Goal: Task Accomplishment & Management: Use online tool/utility

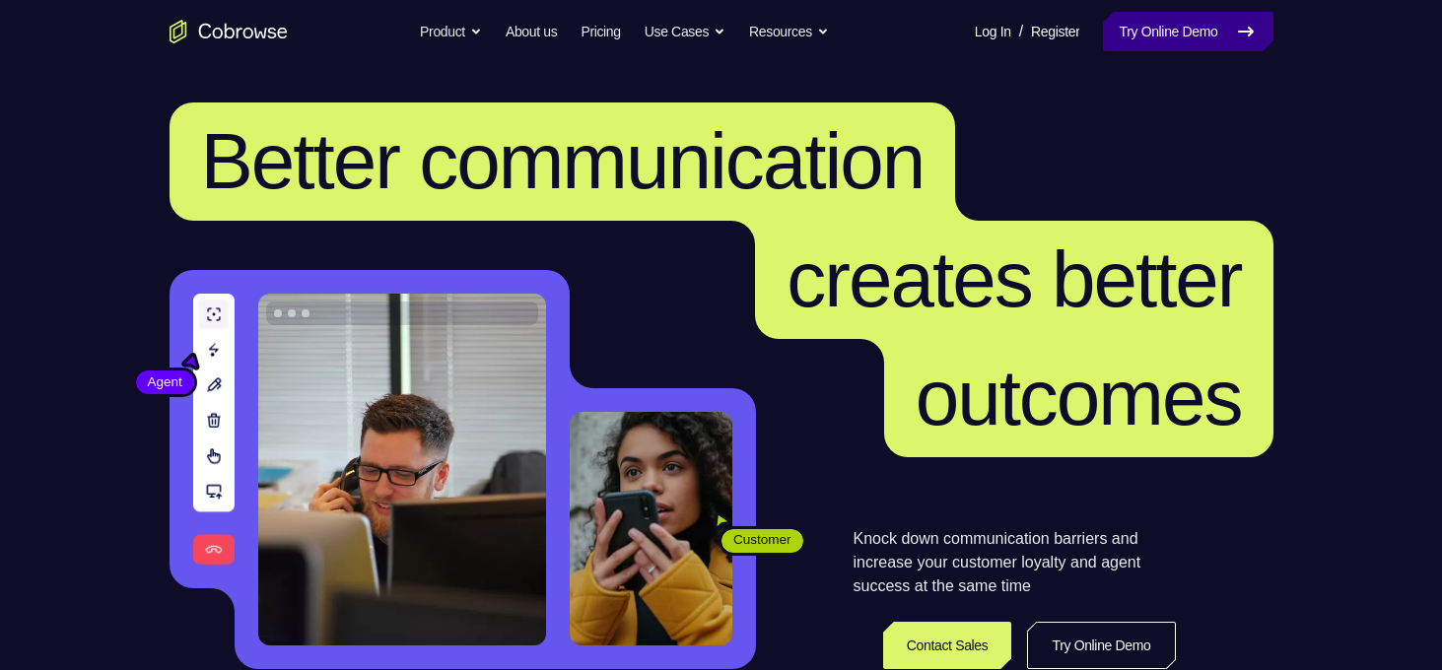
click at [1127, 49] on link "Try Online Demo" at bounding box center [1187, 31] width 169 height 39
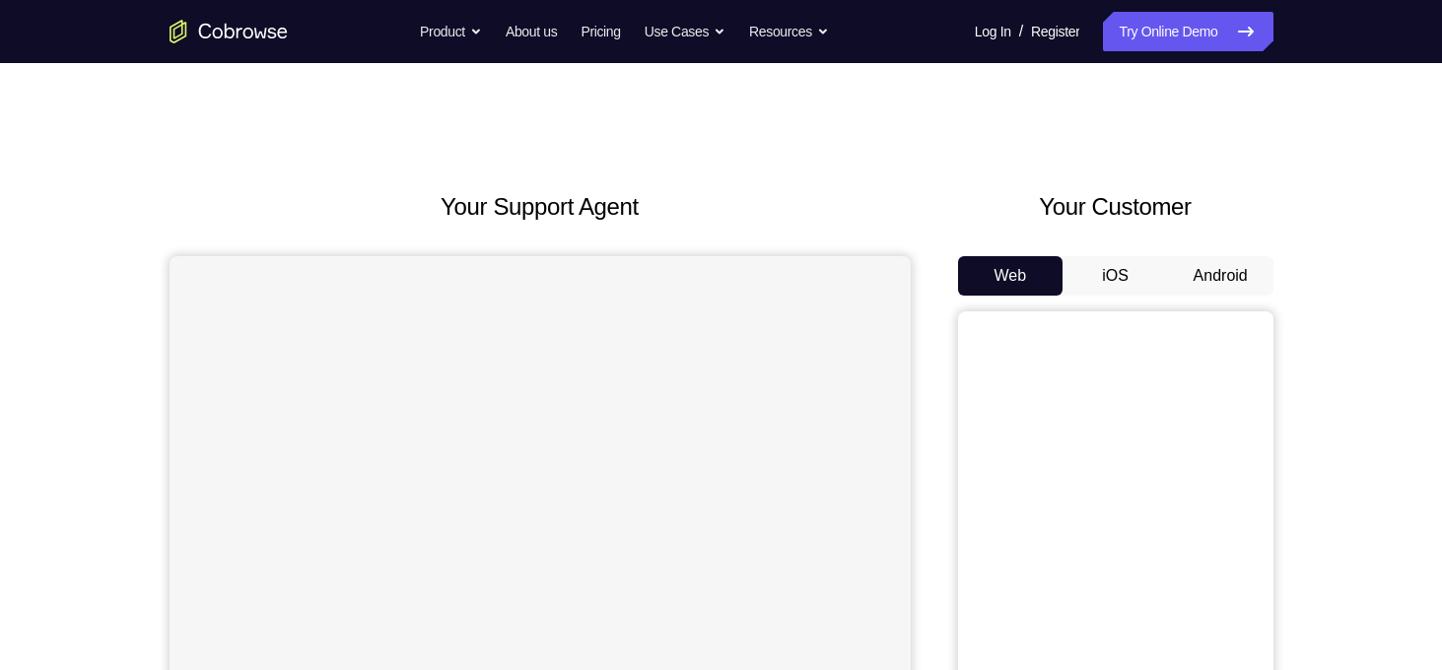
click at [1208, 272] on button "Android" at bounding box center [1220, 275] width 105 height 39
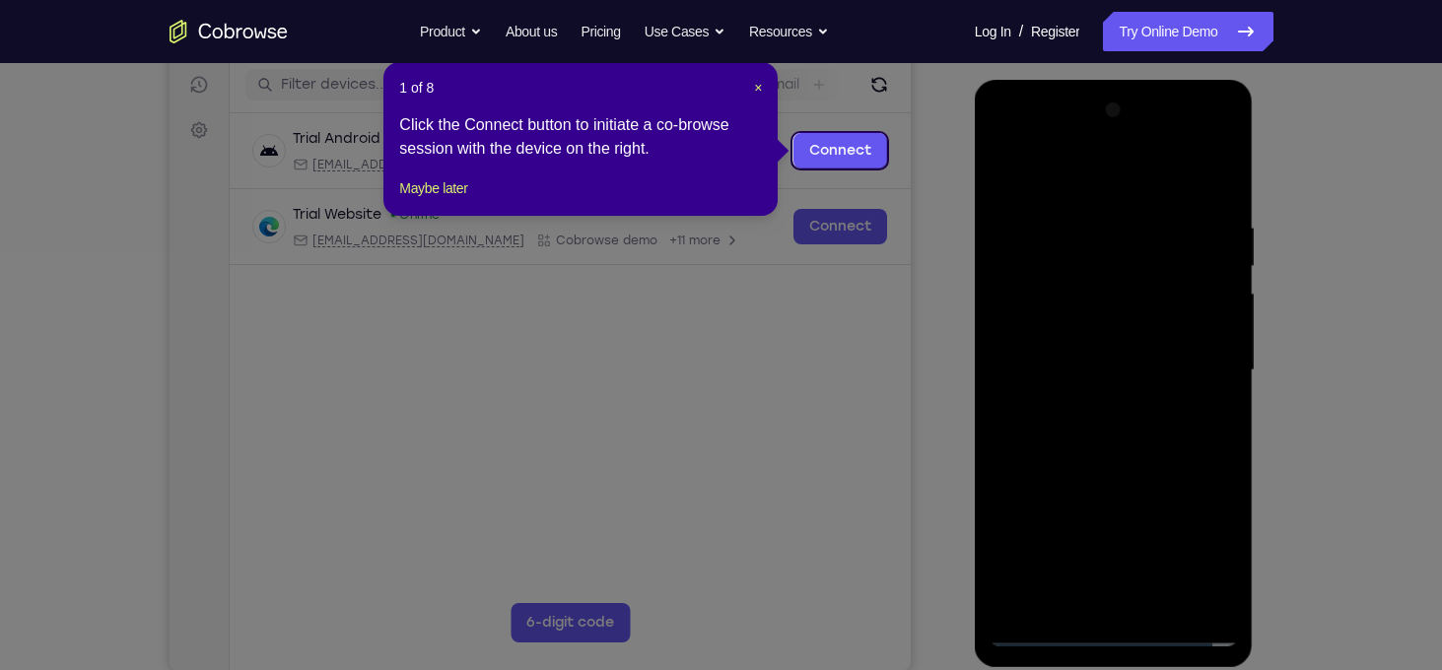
click at [765, 90] on div "1 of 8 × Click the Connect button to initiate a co-browse session with the devi…" at bounding box center [580, 139] width 394 height 154
click at [761, 86] on span "×" at bounding box center [758, 88] width 8 height 16
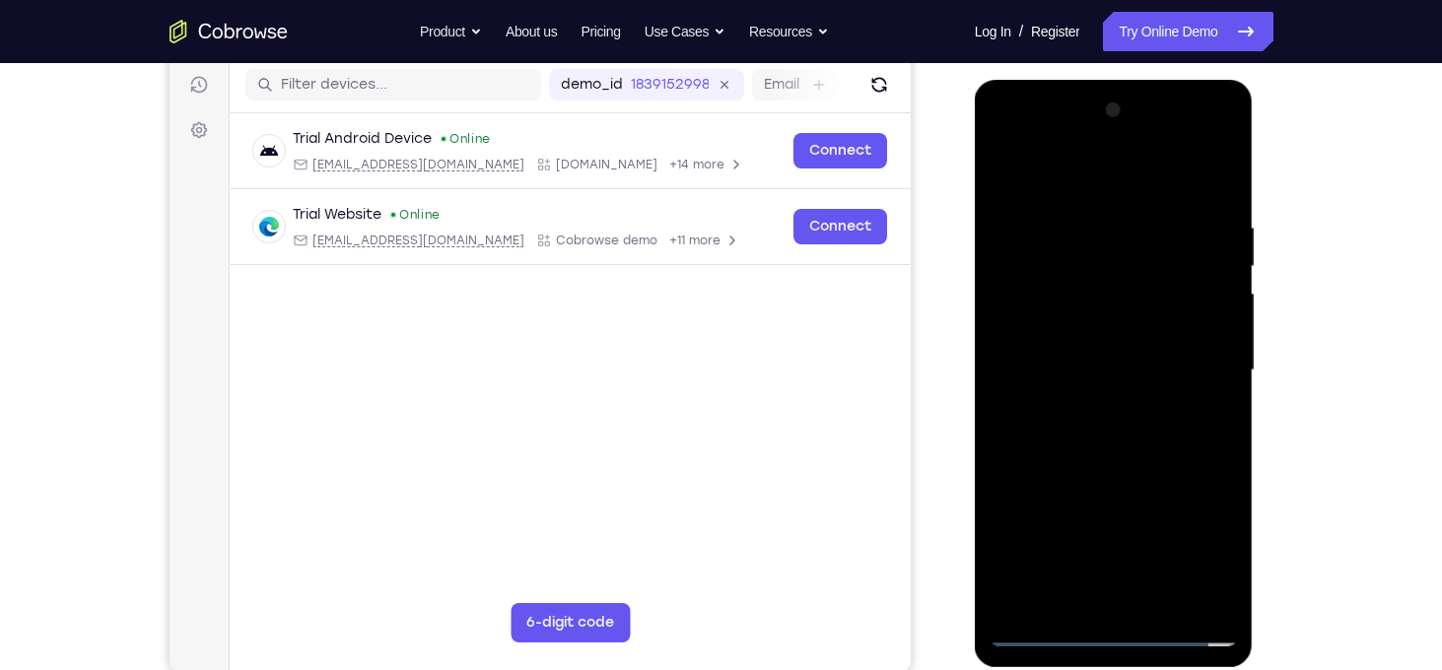
click at [1122, 628] on div at bounding box center [1113, 371] width 248 height 552
click at [1193, 549] on div at bounding box center [1113, 371] width 248 height 552
click at [1043, 167] on div at bounding box center [1113, 371] width 248 height 552
click at [1188, 362] on div at bounding box center [1113, 371] width 248 height 552
click at [1097, 408] on div at bounding box center [1113, 371] width 248 height 552
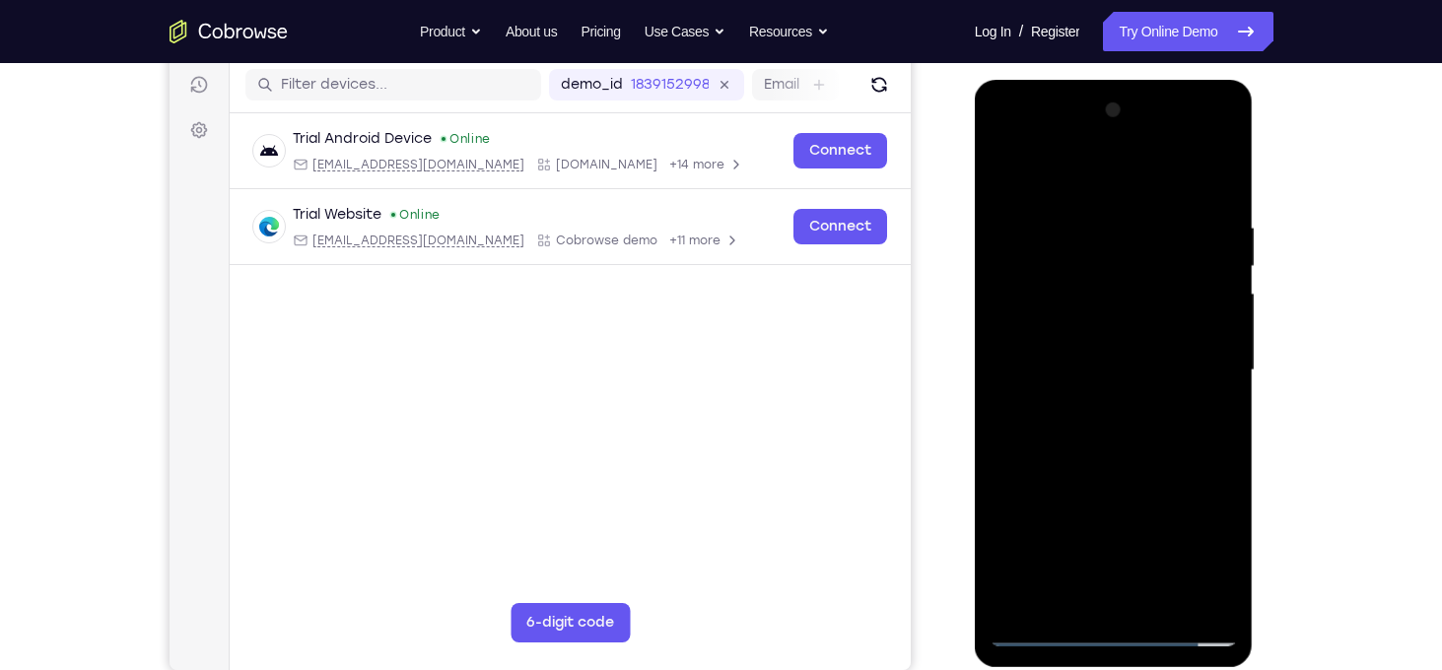
click at [1087, 348] on div at bounding box center [1113, 371] width 248 height 552
click at [1081, 330] on div at bounding box center [1113, 371] width 248 height 552
click at [1103, 381] on div at bounding box center [1113, 371] width 248 height 552
click at [1101, 446] on div at bounding box center [1113, 371] width 248 height 552
click at [1165, 599] on div at bounding box center [1113, 371] width 248 height 552
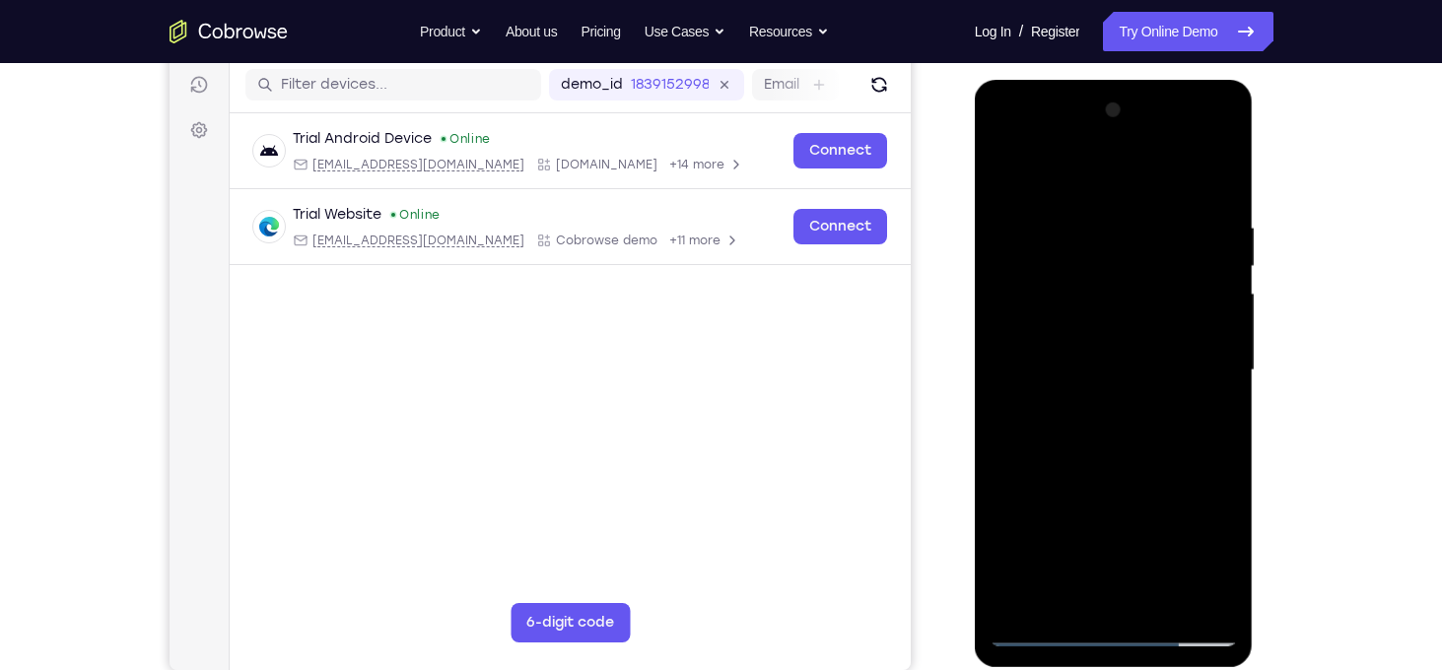
drag, startPoint x: 1077, startPoint y: 175, endPoint x: 1088, endPoint y: 54, distance: 121.7
click at [1088, 80] on html "Online web based iOS Simulators and Android Emulators. Run iPhone, iPad, Mobile…" at bounding box center [1114, 375] width 281 height 591
click at [1145, 479] on div at bounding box center [1113, 371] width 248 height 552
click at [1120, 364] on div at bounding box center [1113, 371] width 248 height 552
click at [1101, 468] on div at bounding box center [1113, 371] width 248 height 552
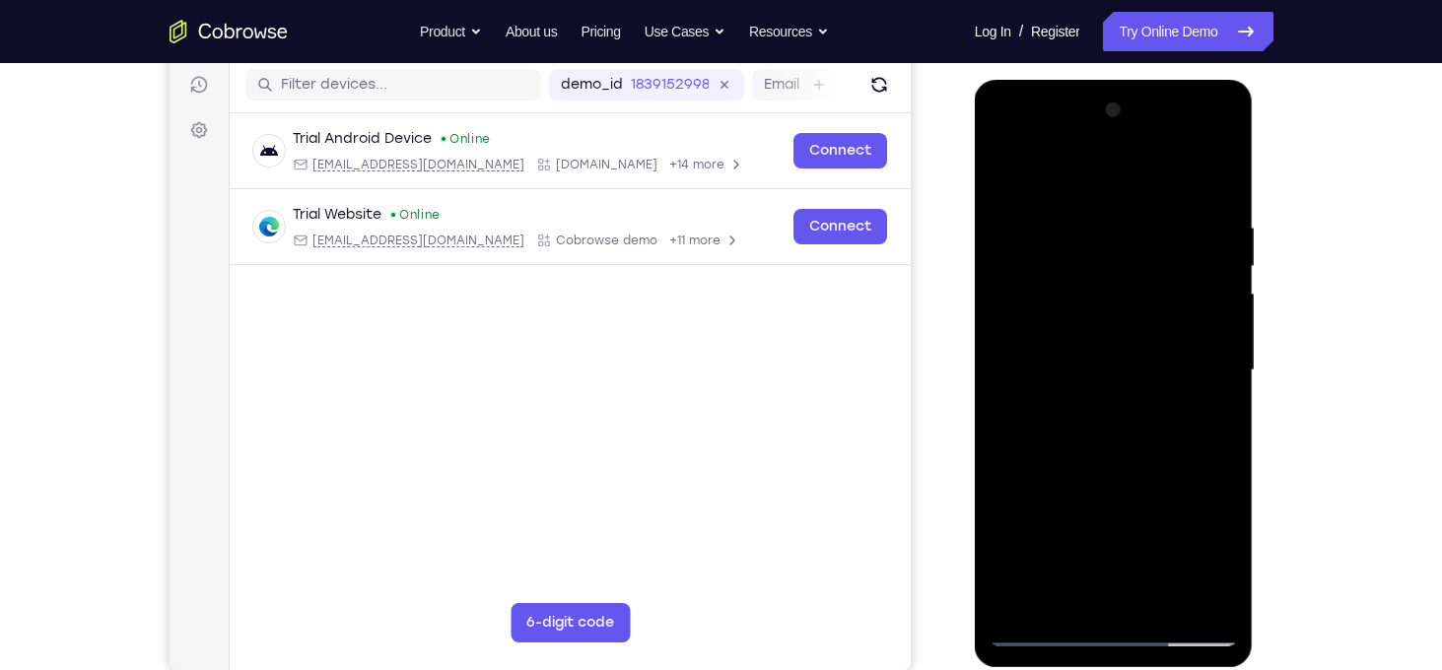
click at [1148, 472] on div at bounding box center [1113, 371] width 248 height 552
click at [1072, 595] on div at bounding box center [1113, 371] width 248 height 552
click at [1157, 503] on div at bounding box center [1113, 371] width 248 height 552
click at [1103, 358] on div at bounding box center [1113, 371] width 248 height 552
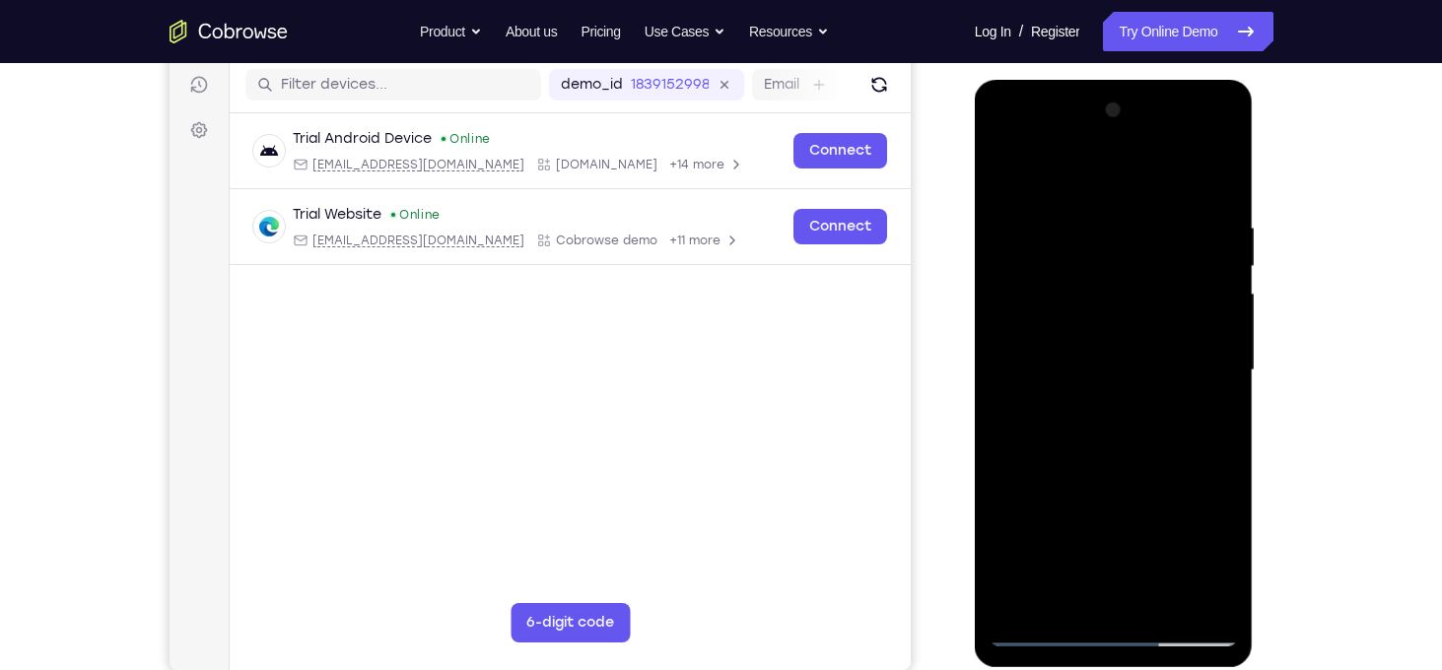
click at [1135, 403] on div at bounding box center [1113, 371] width 248 height 552
click at [1173, 395] on div at bounding box center [1113, 371] width 248 height 552
click at [1108, 221] on div at bounding box center [1113, 371] width 248 height 552
click at [1143, 375] on div at bounding box center [1113, 371] width 248 height 552
click at [1010, 182] on div at bounding box center [1113, 371] width 248 height 552
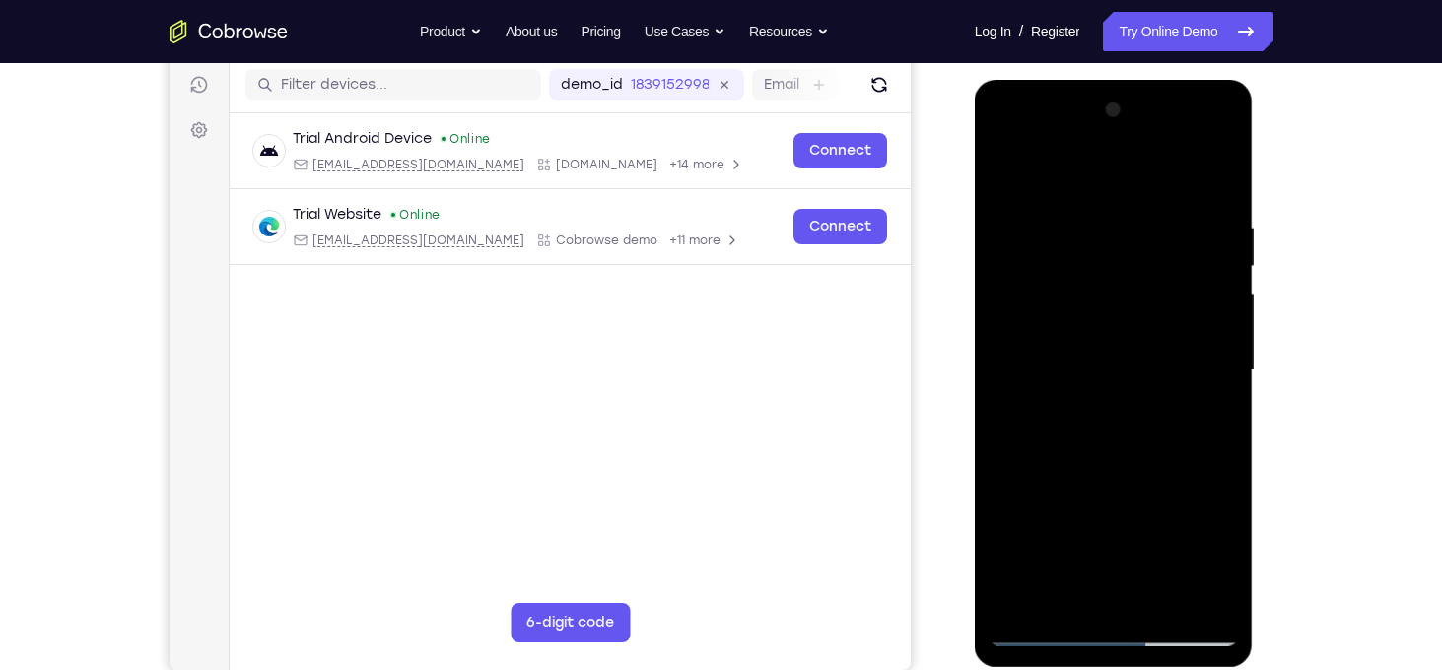
click at [1116, 353] on div at bounding box center [1113, 371] width 248 height 552
click at [1008, 175] on div at bounding box center [1113, 371] width 248 height 552
click at [1085, 413] on div at bounding box center [1113, 371] width 248 height 552
click at [1009, 182] on div at bounding box center [1113, 371] width 248 height 552
click at [1009, 175] on div at bounding box center [1113, 371] width 248 height 552
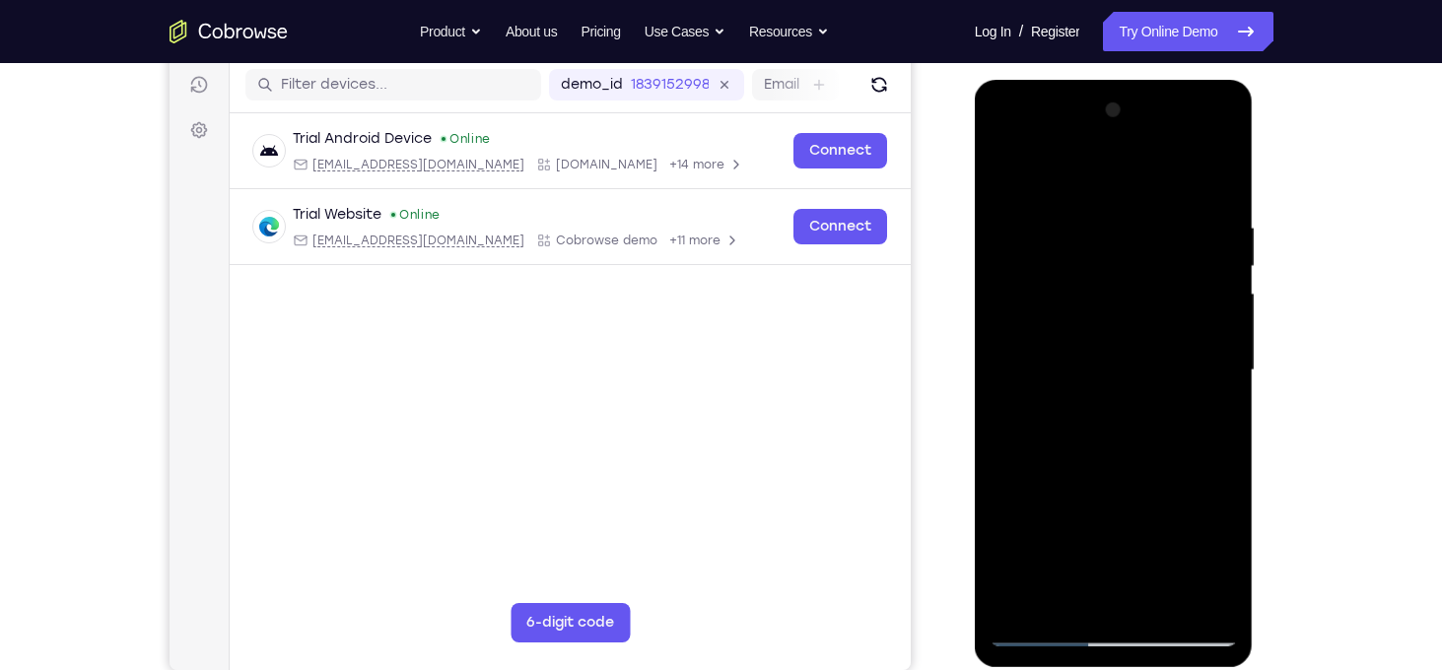
click at [1079, 215] on div at bounding box center [1113, 371] width 248 height 552
click at [1191, 592] on div at bounding box center [1113, 371] width 248 height 552
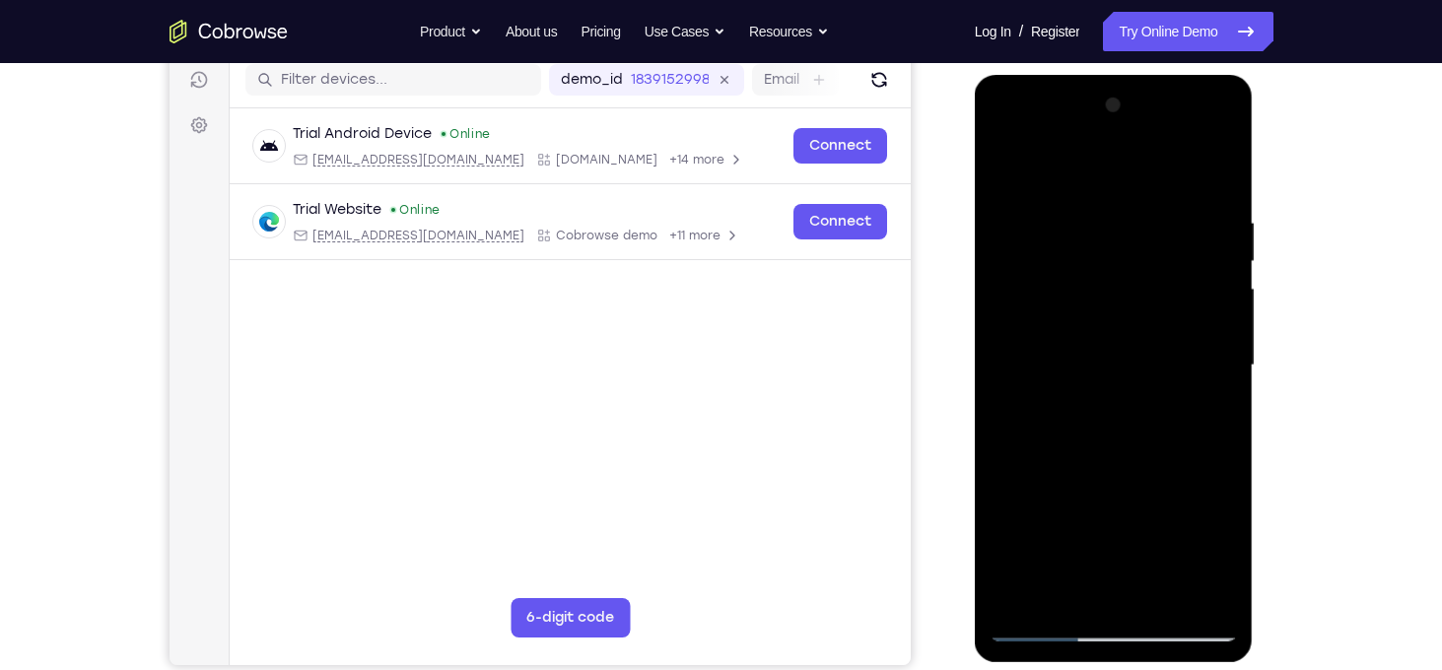
click at [1205, 335] on div at bounding box center [1113, 366] width 248 height 552
click at [1014, 358] on div at bounding box center [1113, 366] width 248 height 552
click at [1224, 302] on div at bounding box center [1113, 366] width 248 height 552
click at [1221, 186] on div at bounding box center [1113, 366] width 248 height 552
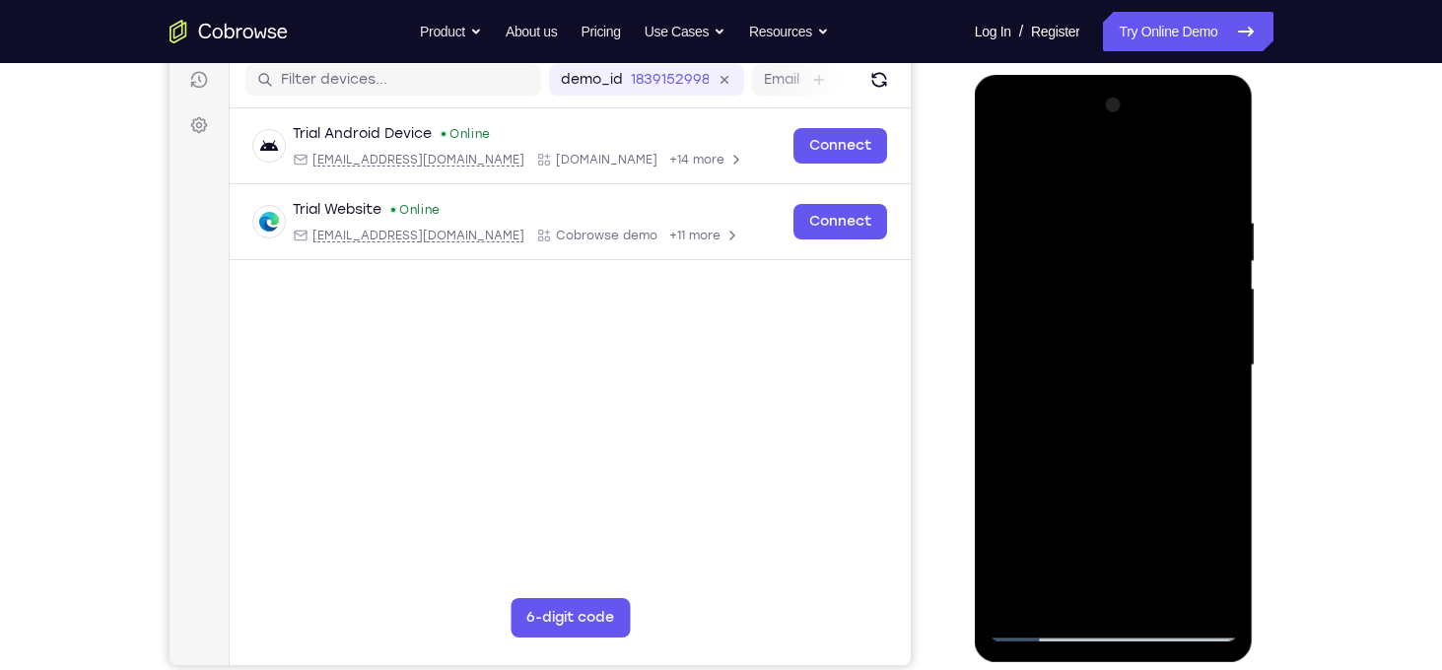
click at [1192, 217] on div at bounding box center [1113, 366] width 248 height 552
click at [1211, 182] on div at bounding box center [1113, 366] width 248 height 552
drag, startPoint x: 1133, startPoint y: 430, endPoint x: 1172, endPoint y: 293, distance: 142.2
click at [1172, 293] on div at bounding box center [1113, 366] width 248 height 552
click at [1173, 315] on div at bounding box center [1113, 366] width 248 height 552
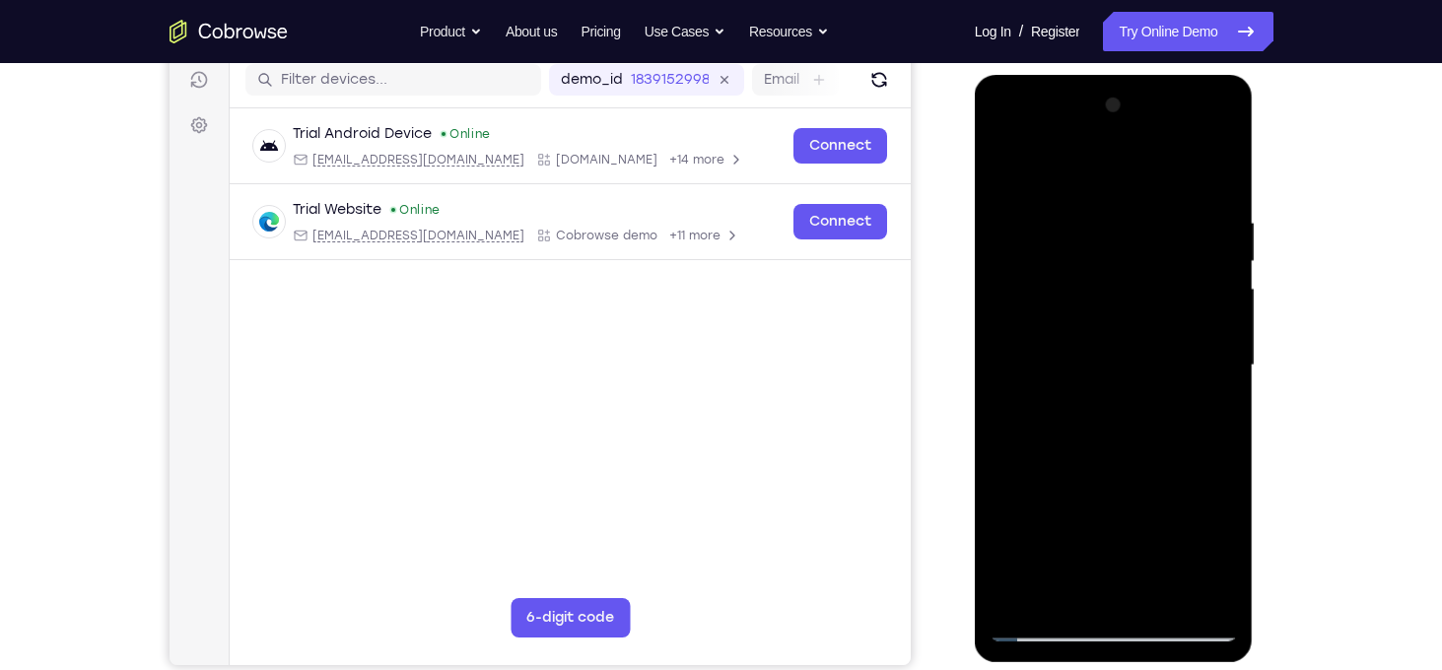
click at [1173, 315] on div at bounding box center [1113, 366] width 248 height 552
drag, startPoint x: 1195, startPoint y: 496, endPoint x: 1234, endPoint y: 252, distance: 246.4
click at [1234, 252] on div at bounding box center [1113, 366] width 248 height 552
drag, startPoint x: 1169, startPoint y: 516, endPoint x: 1208, endPoint y: 221, distance: 298.2
click at [1208, 221] on div at bounding box center [1113, 366] width 248 height 552
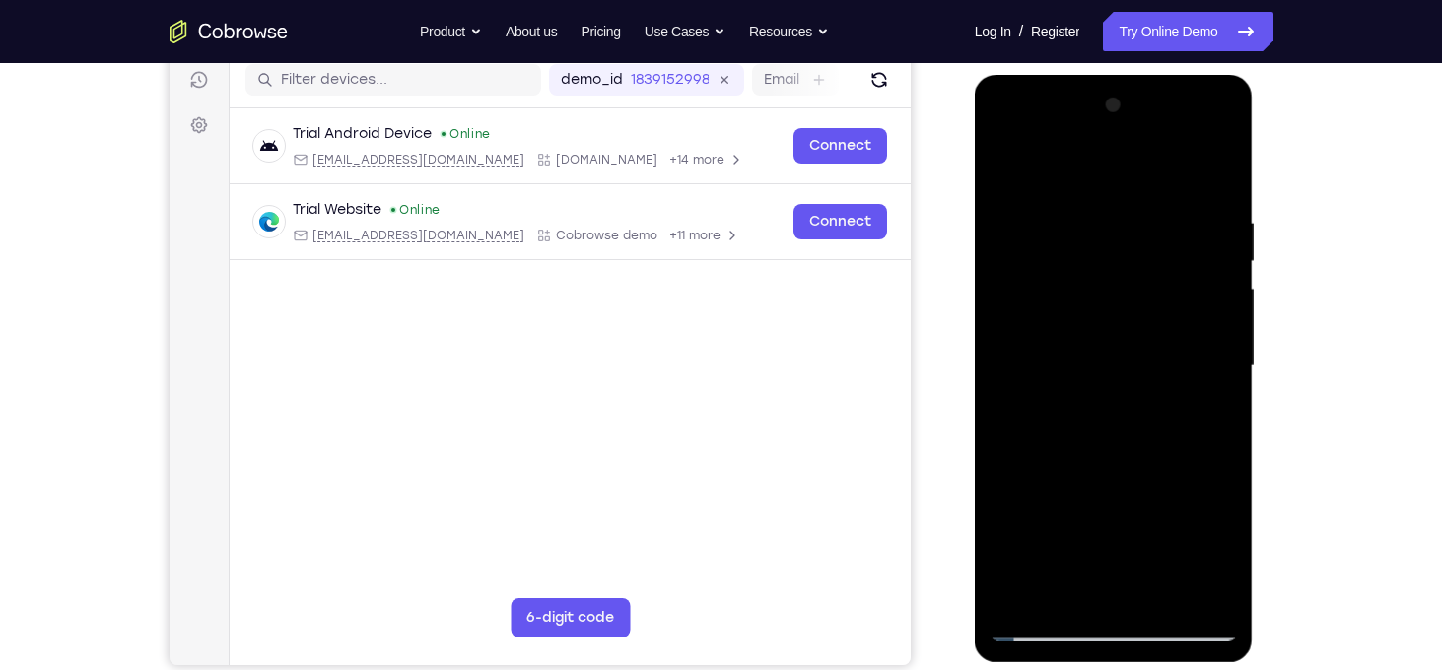
drag, startPoint x: 1174, startPoint y: 465, endPoint x: 1213, endPoint y: 198, distance: 269.9
click at [1213, 198] on div at bounding box center [1113, 366] width 248 height 552
click at [1181, 405] on div at bounding box center [1113, 366] width 248 height 552
drag, startPoint x: 1181, startPoint y: 405, endPoint x: 1219, endPoint y: 146, distance: 261.8
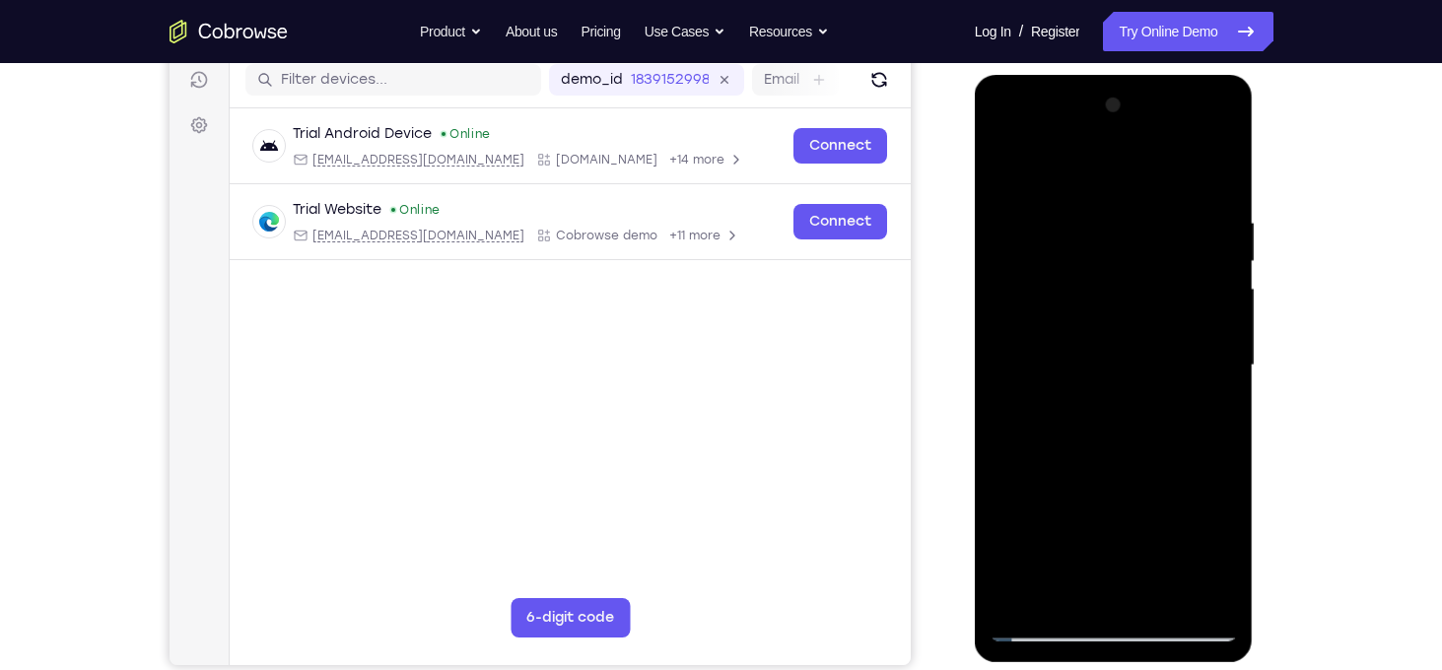
click at [1219, 146] on div at bounding box center [1113, 366] width 248 height 552
drag, startPoint x: 1184, startPoint y: 485, endPoint x: 1227, endPoint y: 248, distance: 240.2
click at [1227, 248] on div at bounding box center [1113, 366] width 248 height 552
click at [1164, 348] on div at bounding box center [1113, 366] width 248 height 552
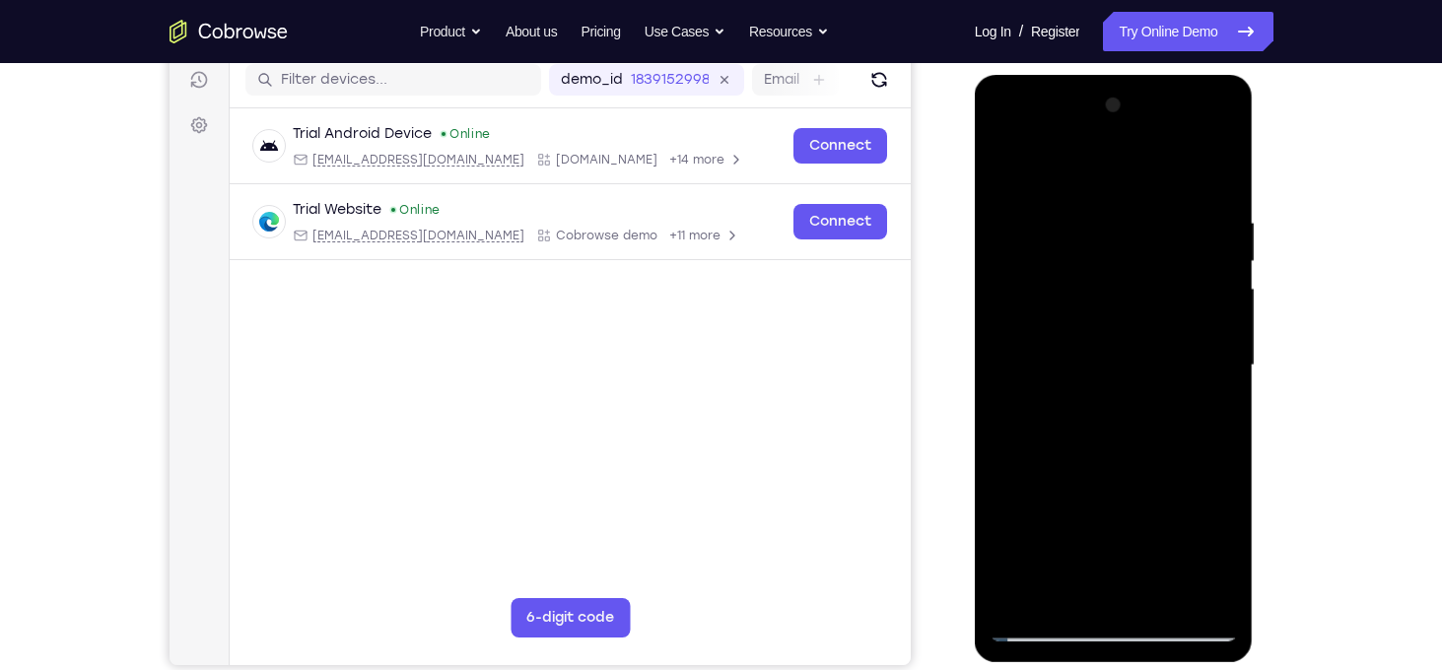
drag, startPoint x: 1147, startPoint y: 502, endPoint x: 1249, endPoint y: 197, distance: 321.2
click at [1249, 197] on div at bounding box center [1113, 368] width 279 height 587
drag, startPoint x: 1161, startPoint y: 476, endPoint x: 1400, endPoint y: 129, distance: 421.4
click at [1255, 129] on html "Online web based iOS Simulators and Android Emulators. Run iPhone, iPad, Mobile…" at bounding box center [1114, 370] width 281 height 591
drag, startPoint x: 1174, startPoint y: 432, endPoint x: 1397, endPoint y: 130, distance: 375.4
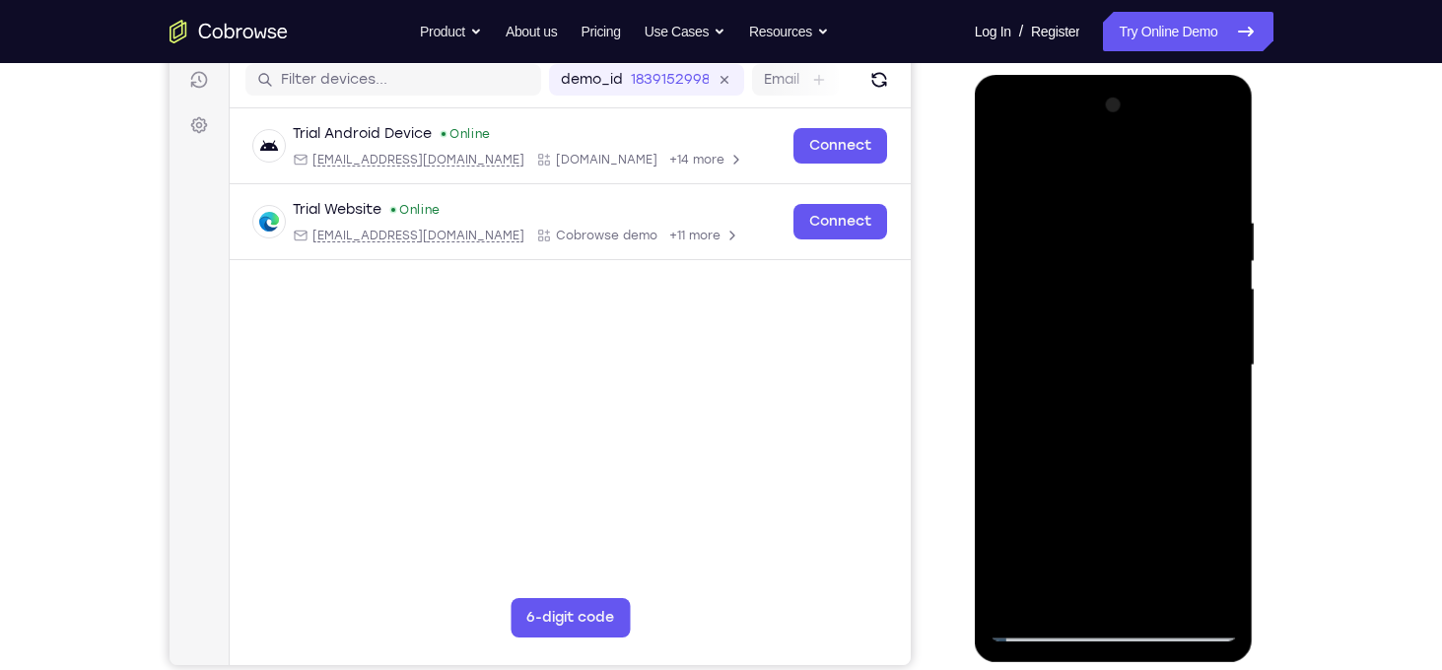
click at [1255, 130] on html "Online web based iOS Simulators and Android Emulators. Run iPhone, iPad, Mobile…" at bounding box center [1114, 370] width 281 height 591
click at [1000, 513] on div at bounding box center [1113, 366] width 248 height 552
drag, startPoint x: 1145, startPoint y: 536, endPoint x: 1417, endPoint y: 72, distance: 537.9
click at [1255, 75] on html "Online web based iOS Simulators and Android Emulators. Run iPhone, iPad, Mobile…" at bounding box center [1114, 370] width 281 height 591
drag, startPoint x: 1072, startPoint y: 260, endPoint x: 1101, endPoint y: 478, distance: 219.6
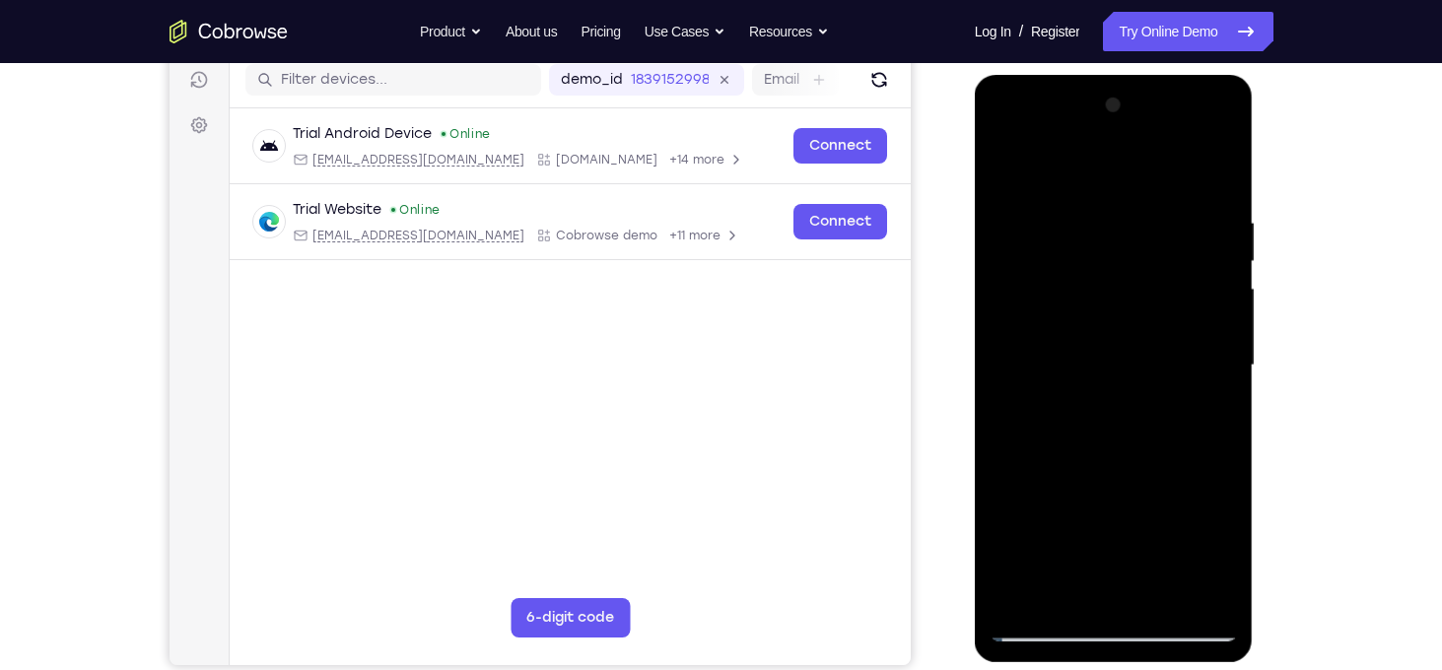
click at [1101, 478] on div at bounding box center [1113, 366] width 248 height 552
click at [1013, 290] on div at bounding box center [1113, 366] width 248 height 552
drag, startPoint x: 1144, startPoint y: 282, endPoint x: 1156, endPoint y: 422, distance: 140.4
click at [1156, 422] on div at bounding box center [1113, 366] width 248 height 552
click at [1062, 499] on div at bounding box center [1113, 366] width 248 height 552
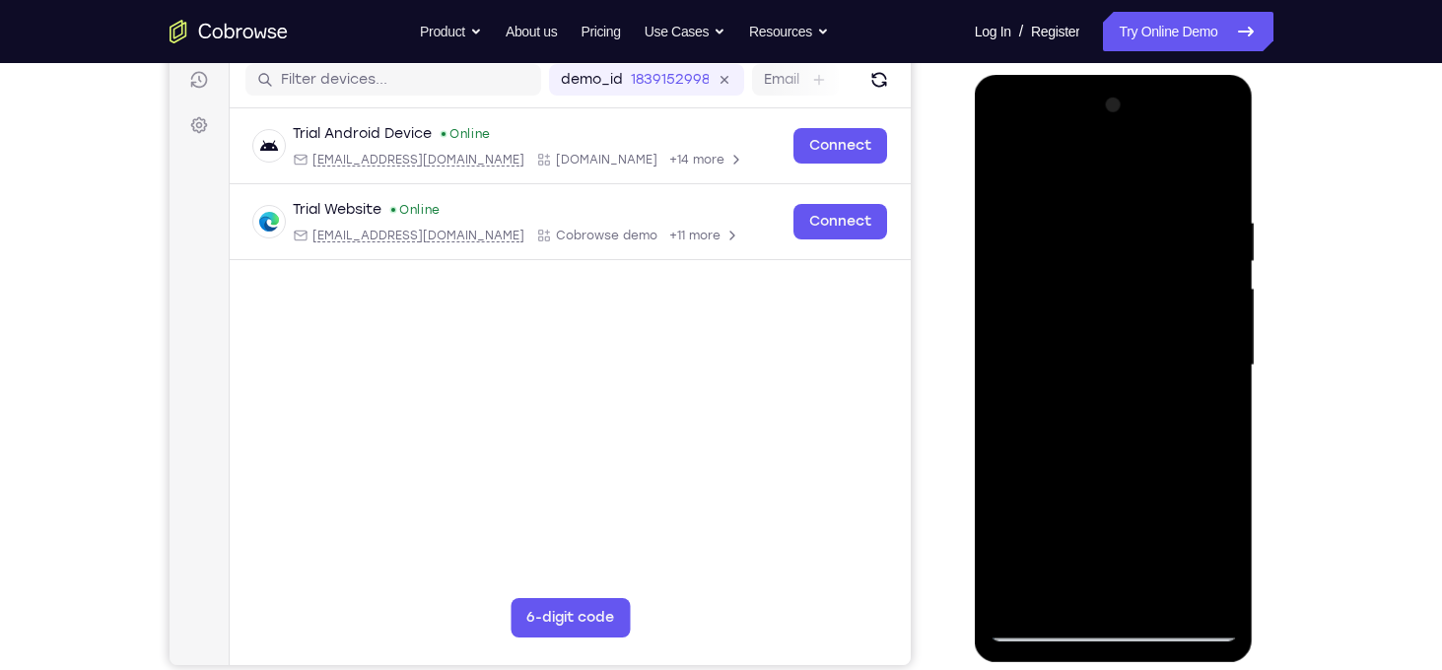
drag, startPoint x: 1154, startPoint y: 537, endPoint x: 1244, endPoint y: 289, distance: 264.3
click at [1244, 289] on div at bounding box center [1113, 368] width 279 height 587
drag, startPoint x: 1172, startPoint y: 481, endPoint x: 1262, endPoint y: 204, distance: 291.3
click at [1255, 204] on html "Online web based iOS Simulators and Android Emulators. Run iPhone, iPad, Mobile…" at bounding box center [1114, 370] width 281 height 591
click at [1137, 294] on div at bounding box center [1113, 366] width 248 height 552
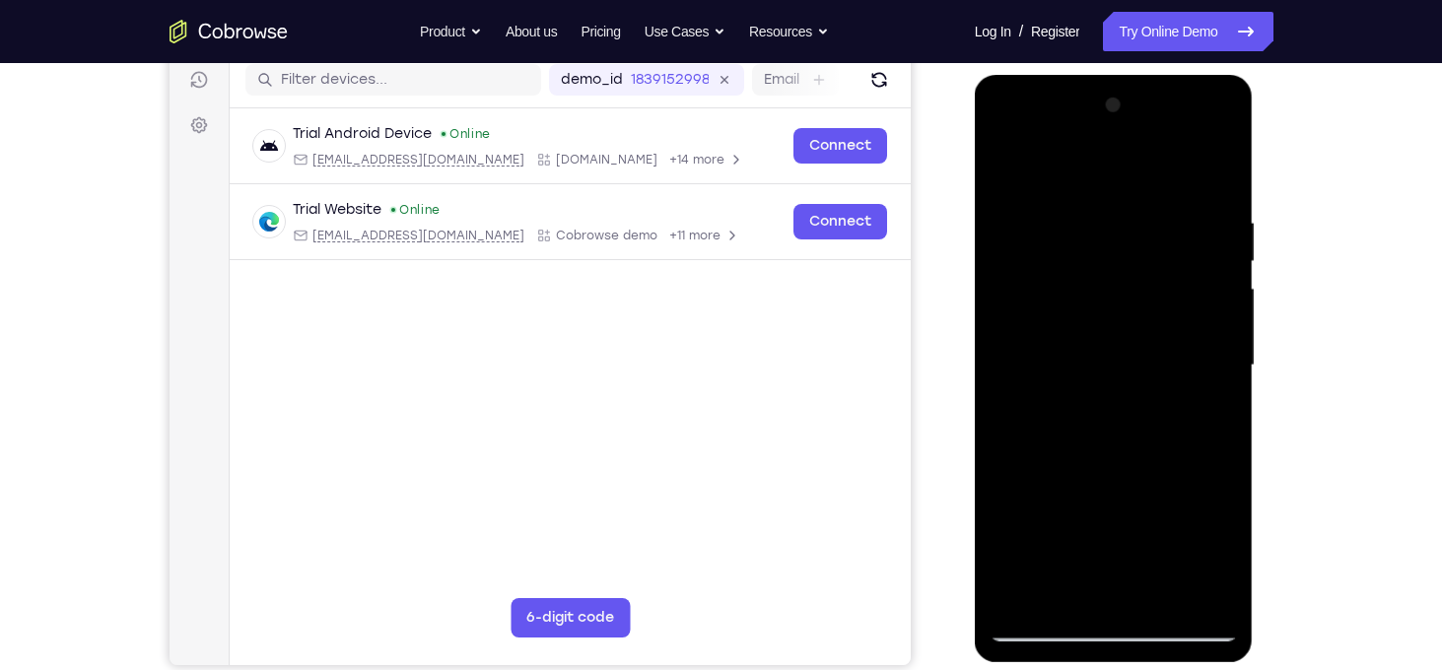
click at [1137, 294] on div at bounding box center [1113, 366] width 248 height 552
drag, startPoint x: 1173, startPoint y: 473, endPoint x: 2315, endPoint y: 269, distance: 1161.0
click at [1255, 194] on html "Online web based iOS Simulators and Android Emulators. Run iPhone, iPad, Mobile…" at bounding box center [1114, 370] width 281 height 591
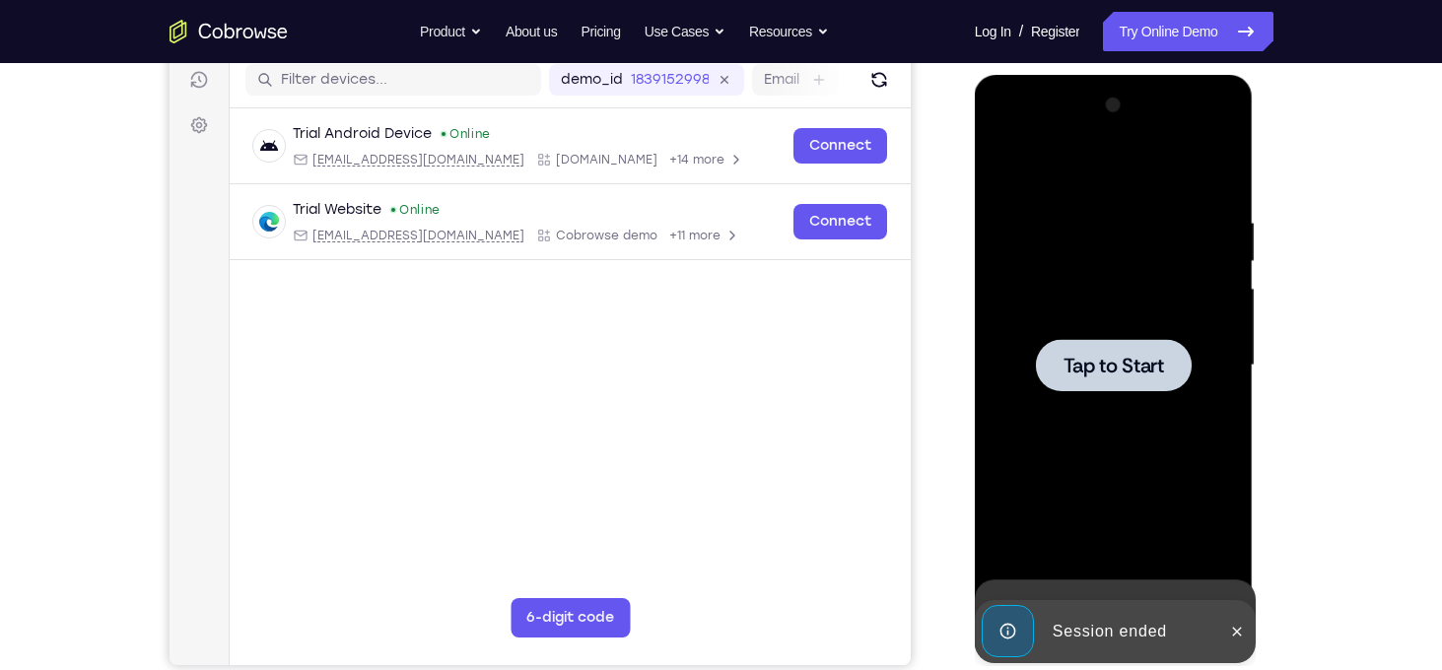
click at [1153, 457] on div at bounding box center [1113, 366] width 248 height 552
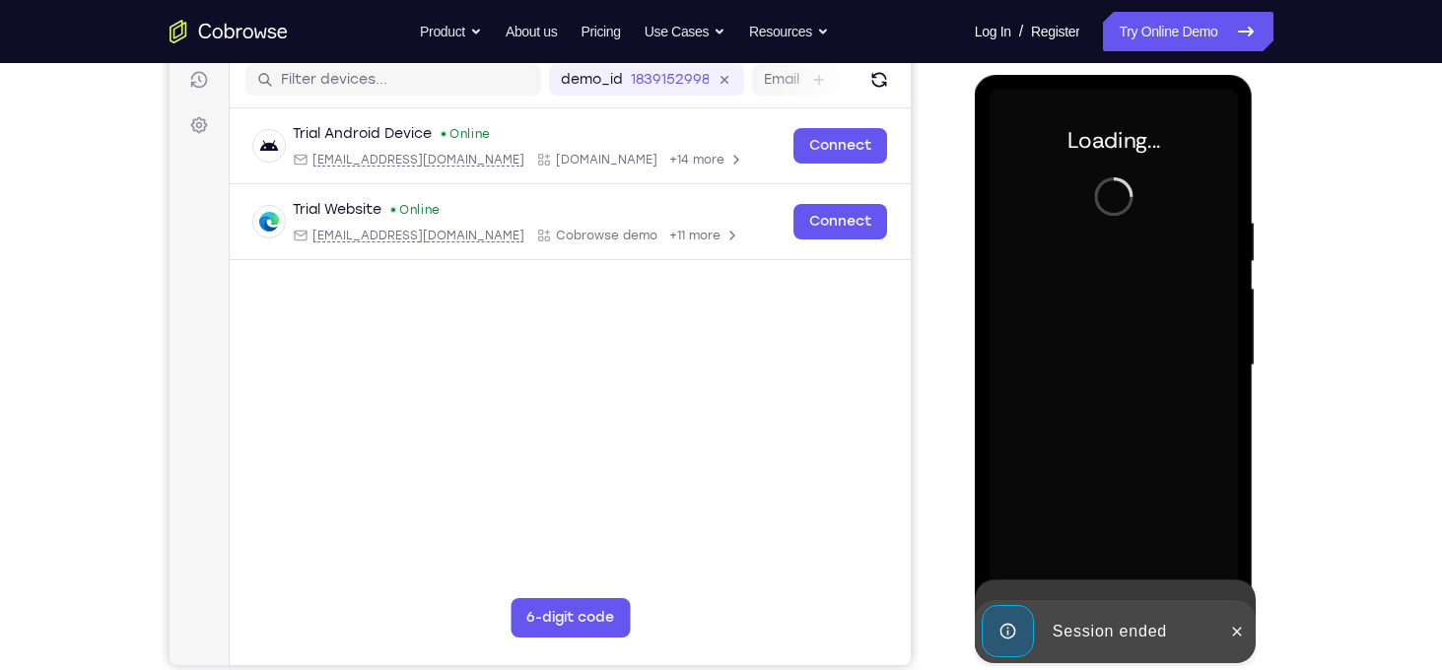
click at [1153, 457] on div at bounding box center [1113, 366] width 248 height 552
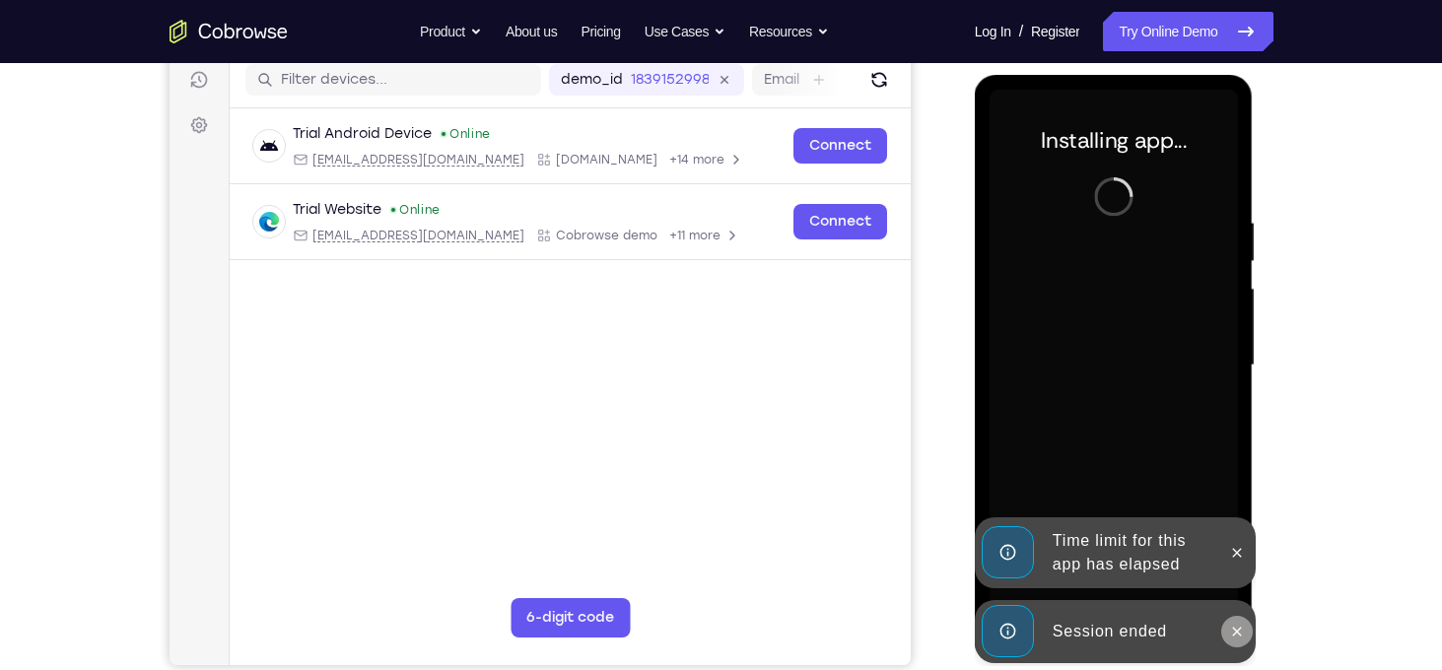
click at [1237, 626] on icon at bounding box center [1237, 632] width 16 height 16
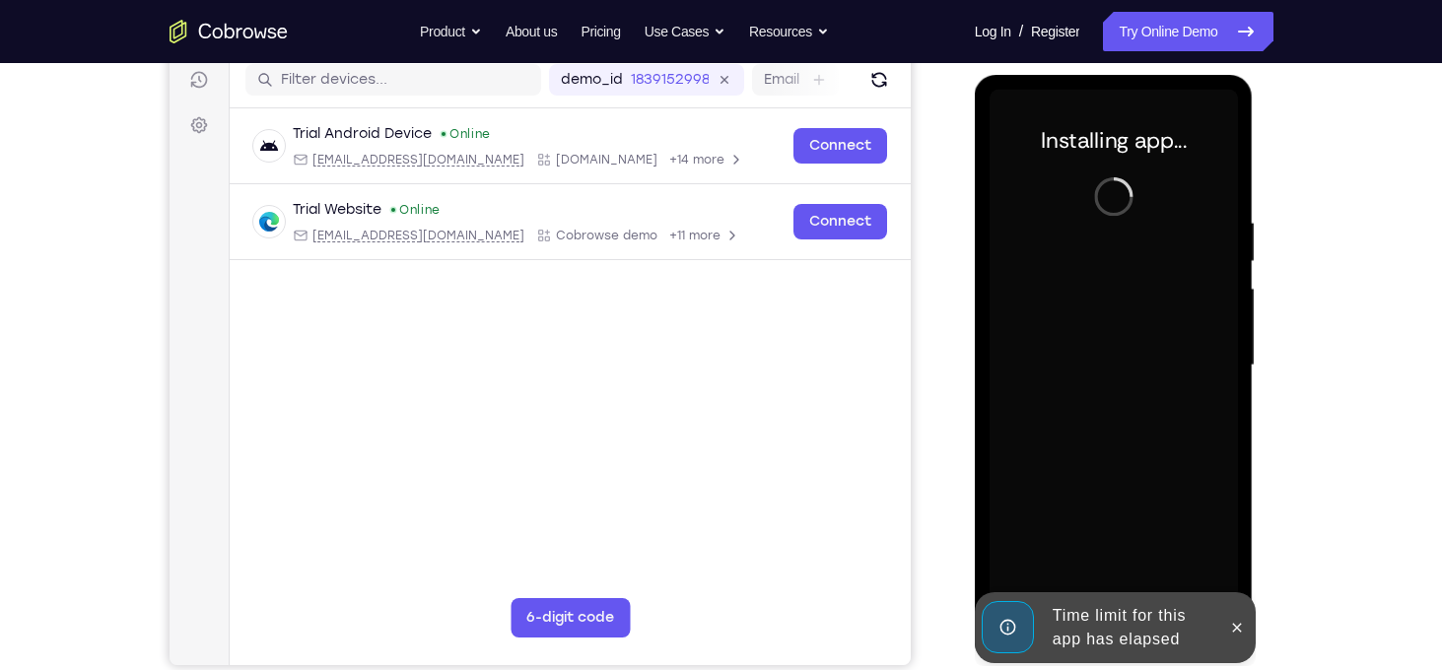
click at [1237, 626] on icon at bounding box center [1237, 628] width 16 height 16
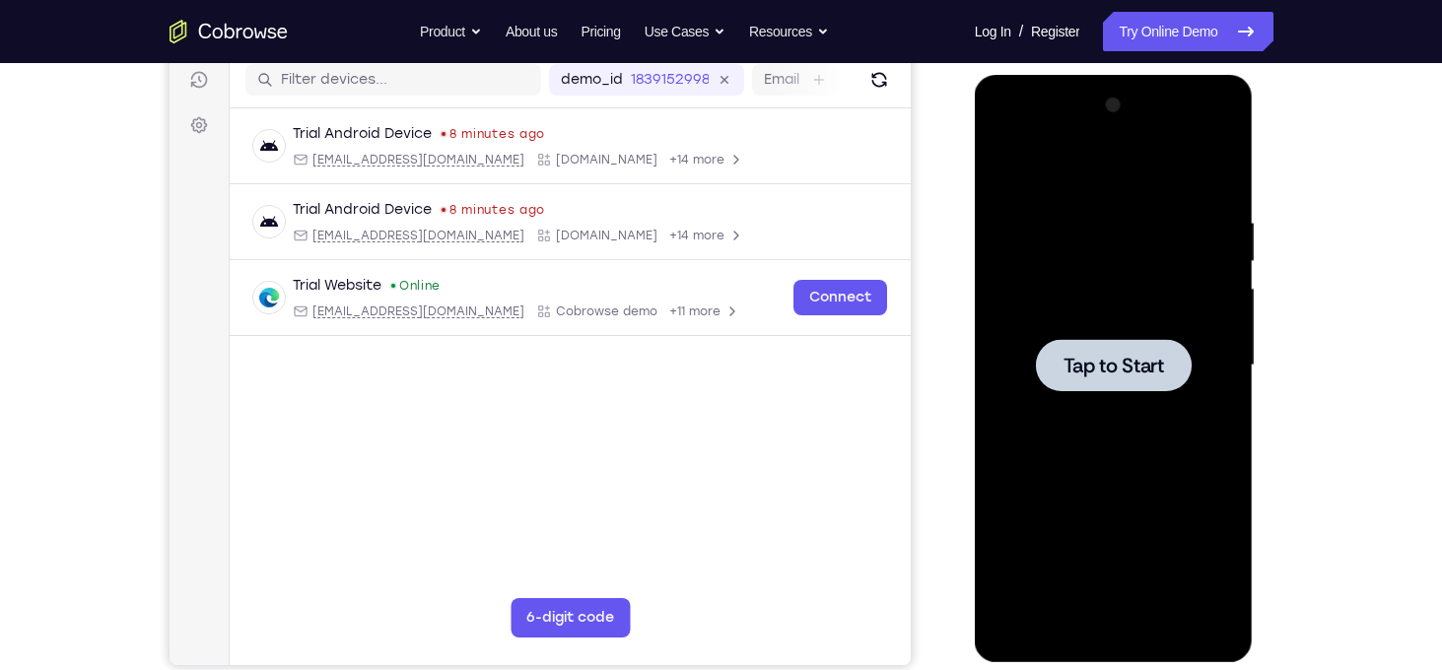
click at [1147, 368] on span "Tap to Start" at bounding box center [1113, 366] width 101 height 20
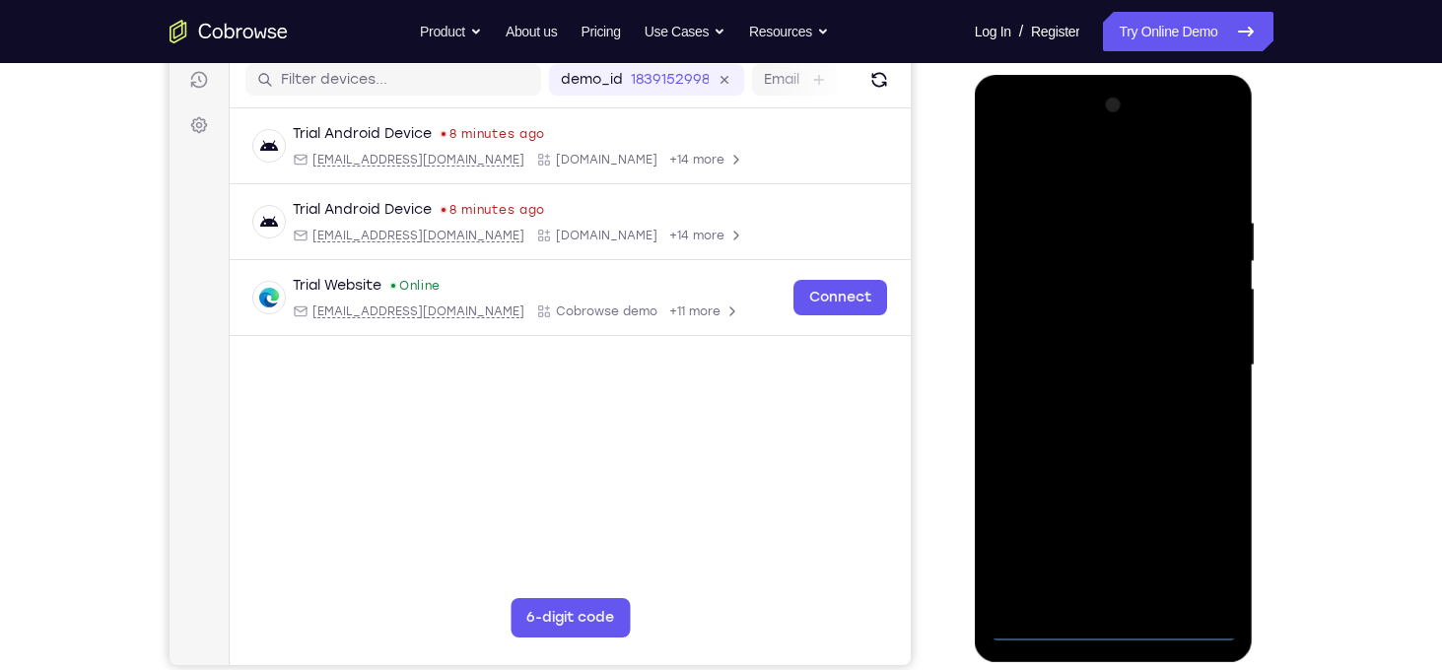
click at [1117, 636] on div at bounding box center [1113, 366] width 248 height 552
click at [1211, 533] on div at bounding box center [1113, 366] width 248 height 552
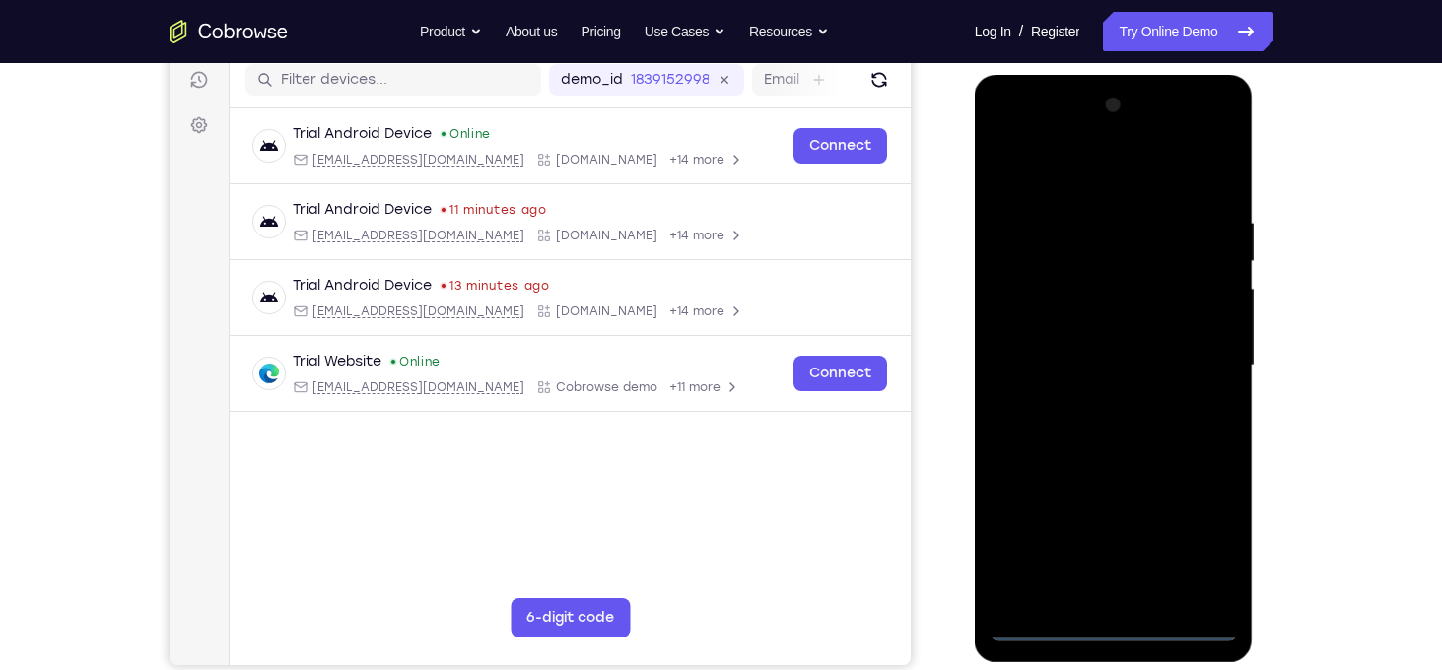
click at [1060, 185] on div at bounding box center [1113, 366] width 248 height 552
click at [1192, 352] on div at bounding box center [1113, 366] width 248 height 552
click at [1087, 595] on div at bounding box center [1113, 366] width 248 height 552
click at [1073, 358] on div at bounding box center [1113, 366] width 248 height 552
click at [1071, 332] on div at bounding box center [1113, 366] width 248 height 552
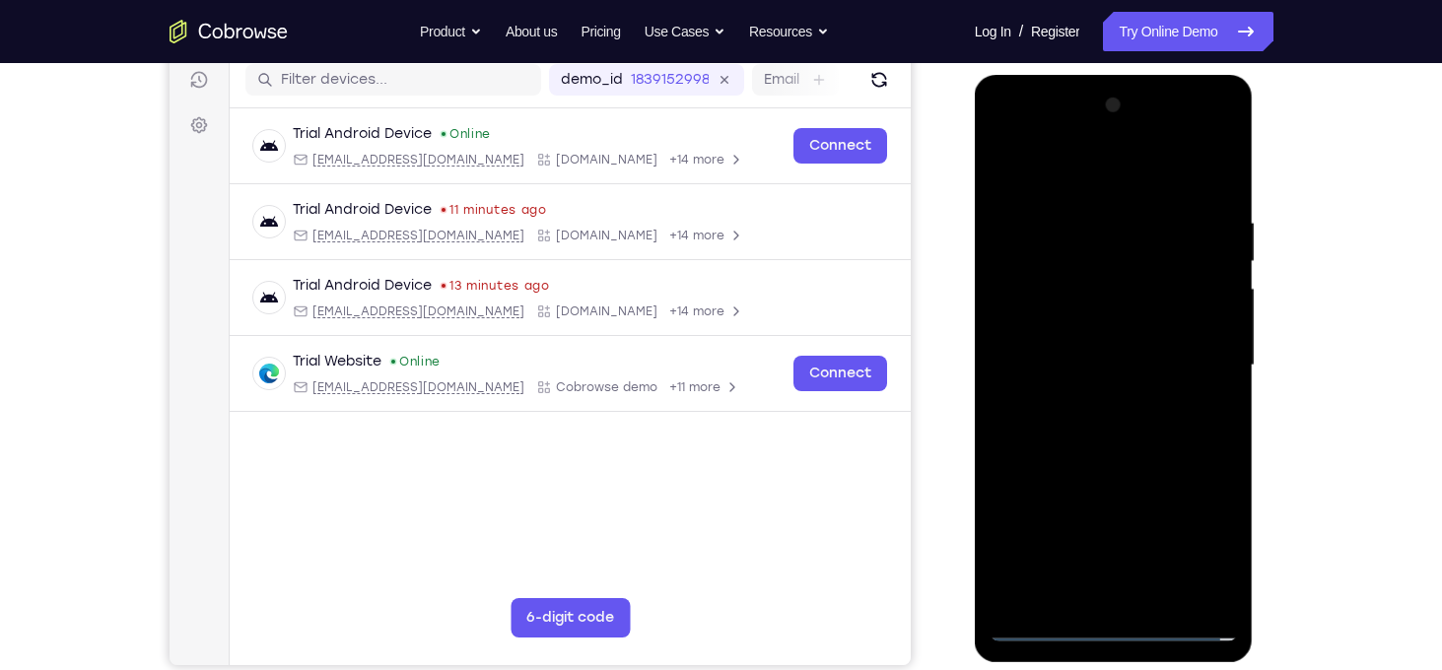
click at [1114, 370] on div at bounding box center [1113, 366] width 248 height 552
click at [1138, 452] on div at bounding box center [1113, 366] width 248 height 552
click at [1132, 472] on div at bounding box center [1113, 366] width 248 height 552
drag, startPoint x: 1132, startPoint y: 472, endPoint x: 1136, endPoint y: 267, distance: 205.0
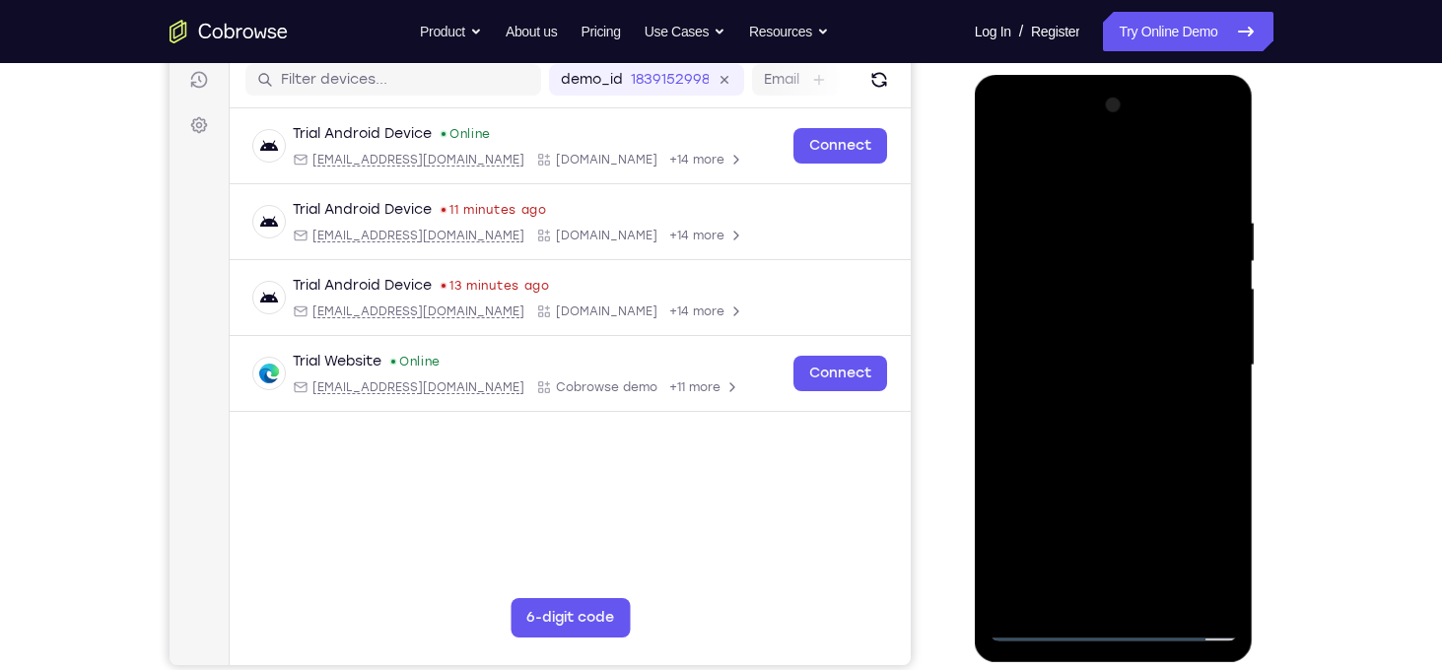
click at [1136, 267] on div at bounding box center [1113, 366] width 248 height 552
click at [1229, 240] on div at bounding box center [1113, 366] width 248 height 552
drag, startPoint x: 1156, startPoint y: 284, endPoint x: 1091, endPoint y: 662, distance: 383.9
click at [1091, 662] on div at bounding box center [1113, 368] width 279 height 587
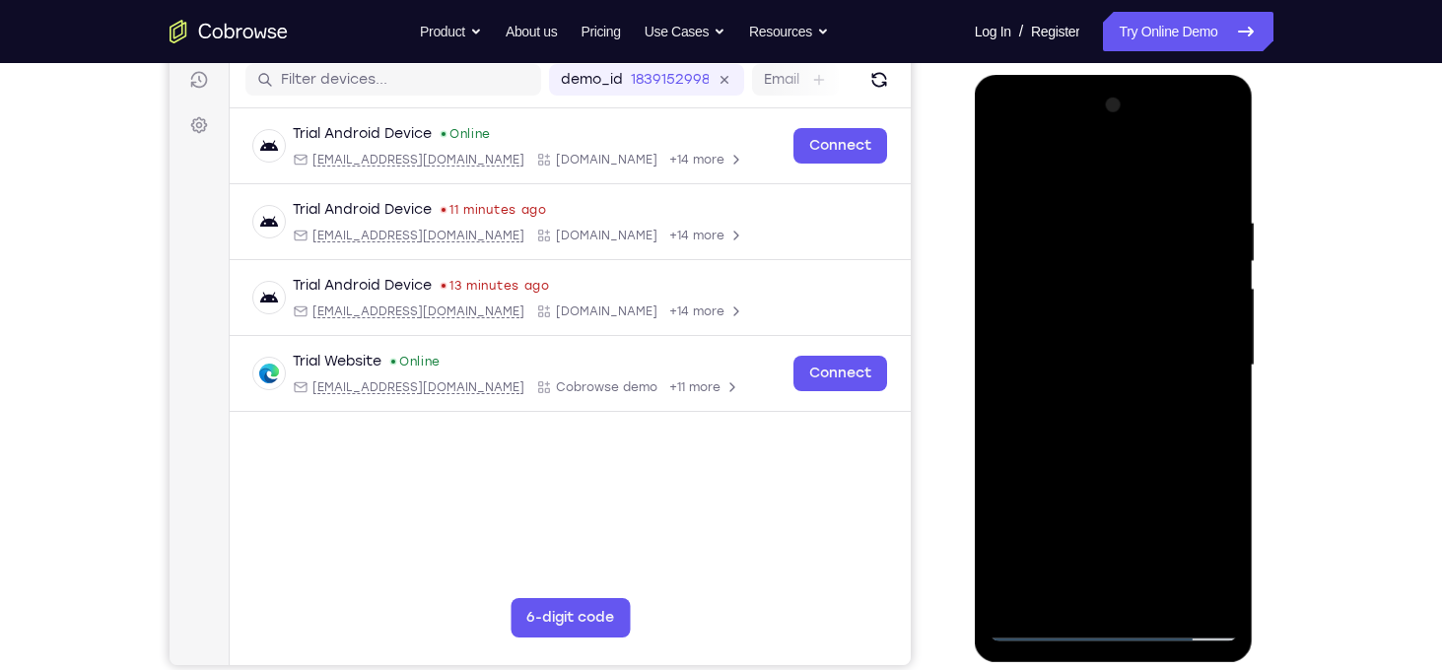
click at [1158, 600] on div at bounding box center [1113, 366] width 248 height 552
click at [1128, 470] on div at bounding box center [1113, 366] width 248 height 552
click at [1084, 313] on div at bounding box center [1113, 366] width 248 height 552
click at [1094, 527] on div at bounding box center [1113, 366] width 248 height 552
click at [1136, 532] on div at bounding box center [1113, 366] width 248 height 552
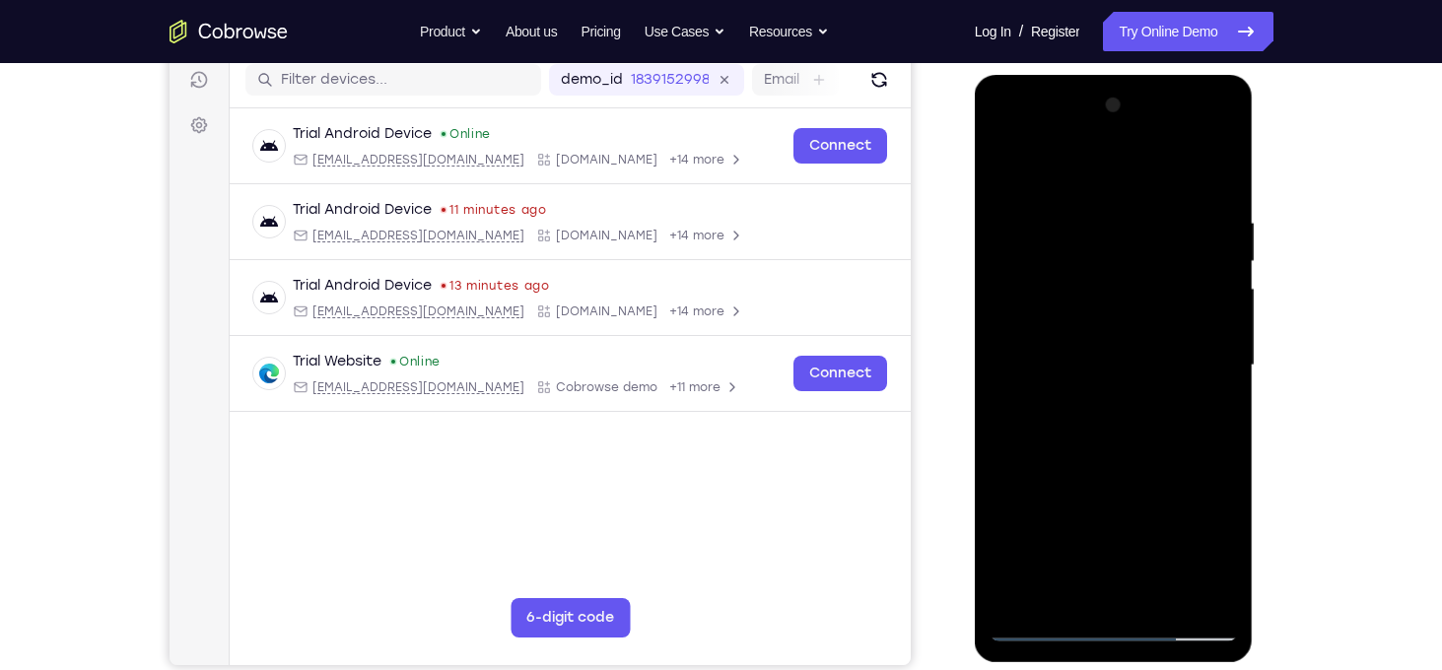
click at [1209, 272] on div at bounding box center [1113, 366] width 248 height 552
click at [1080, 586] on div at bounding box center [1113, 366] width 248 height 552
click at [1063, 312] on div at bounding box center [1113, 366] width 248 height 552
click at [1124, 482] on div at bounding box center [1113, 366] width 248 height 552
click at [1008, 176] on div at bounding box center [1113, 366] width 248 height 552
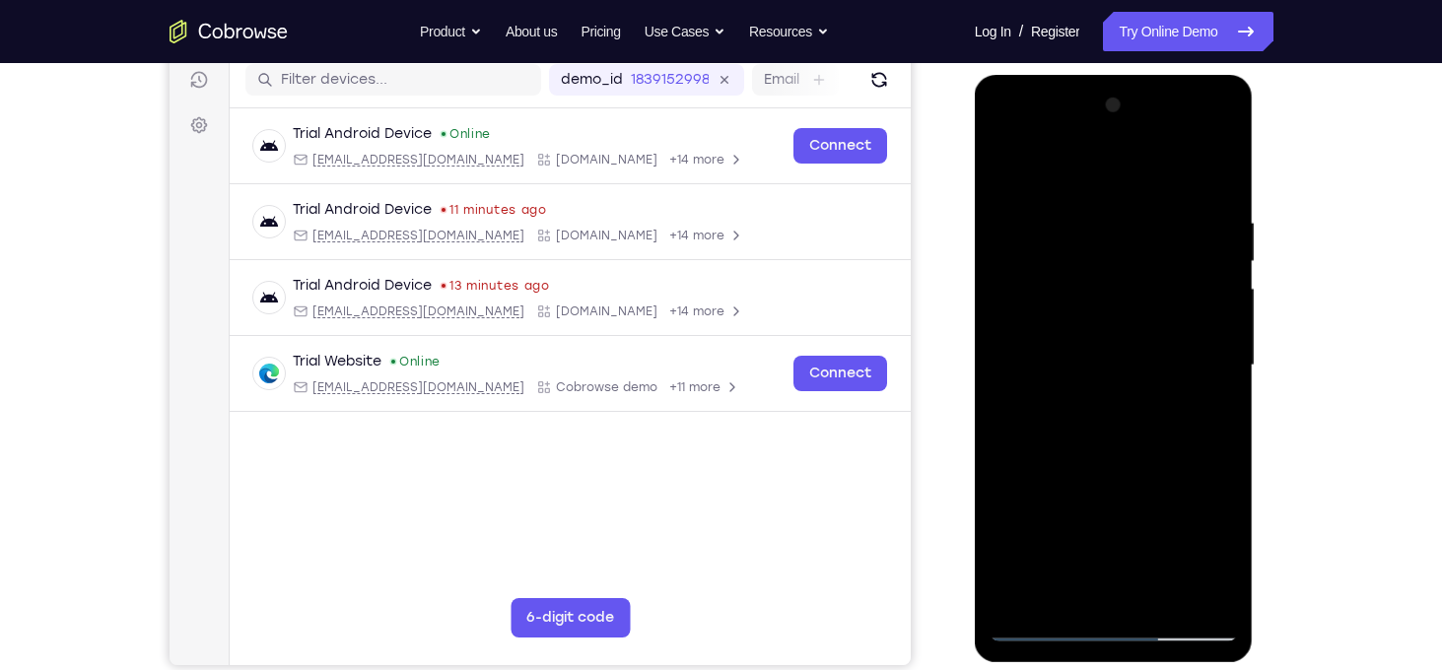
click at [1077, 347] on div at bounding box center [1113, 366] width 248 height 552
click at [1069, 592] on div at bounding box center [1113, 366] width 248 height 552
drag, startPoint x: 1133, startPoint y: 533, endPoint x: 1132, endPoint y: 146, distance: 387.2
click at [1132, 146] on div at bounding box center [1113, 366] width 248 height 552
click at [1010, 535] on div at bounding box center [1113, 366] width 248 height 552
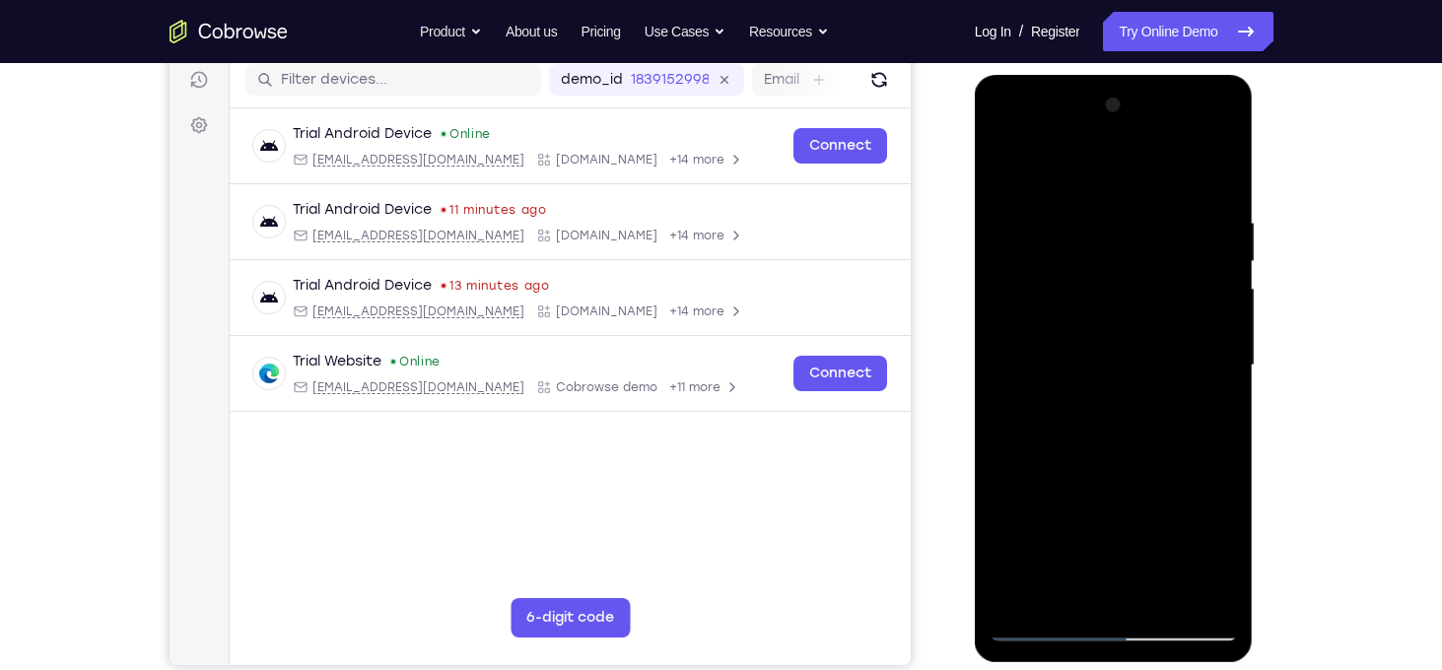
click at [1010, 535] on div at bounding box center [1113, 366] width 248 height 552
click at [1203, 405] on div at bounding box center [1113, 366] width 248 height 552
click at [1003, 173] on div at bounding box center [1113, 366] width 248 height 552
click at [1005, 167] on div at bounding box center [1113, 366] width 248 height 552
click at [1090, 235] on div at bounding box center [1113, 366] width 248 height 552
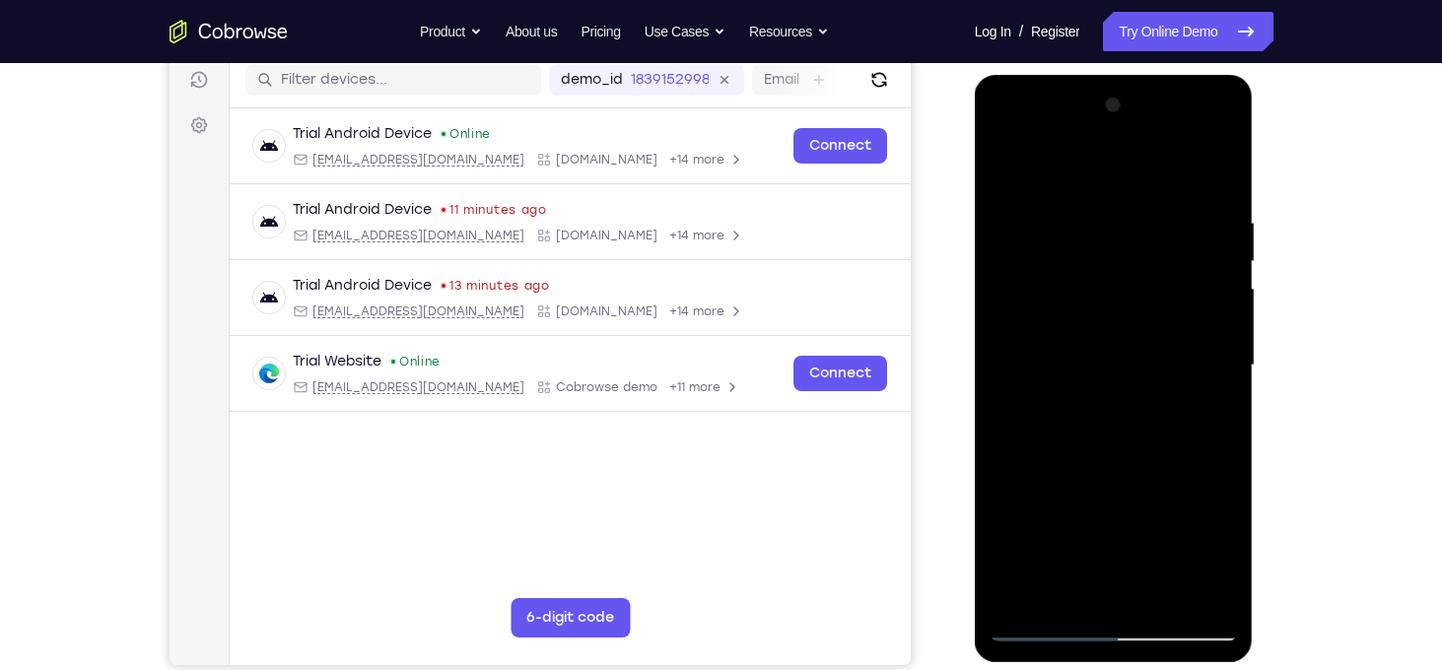
click at [1213, 307] on div at bounding box center [1113, 366] width 248 height 552
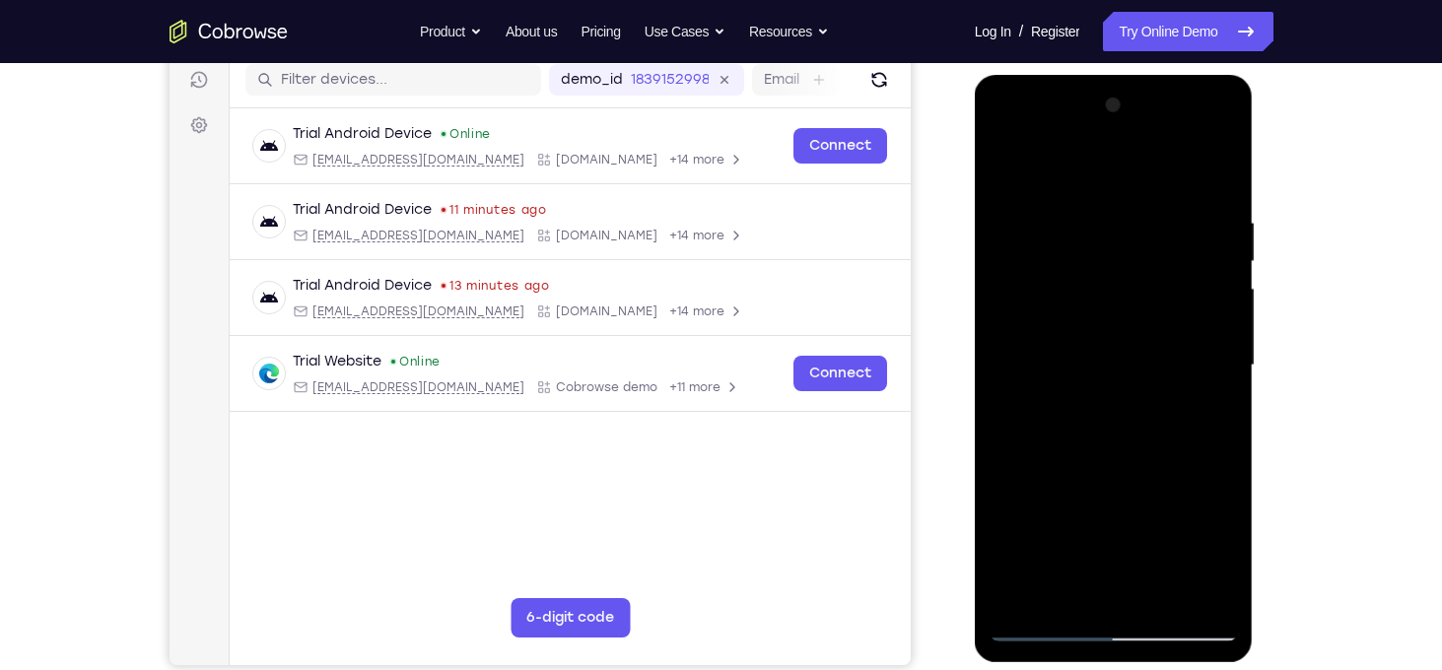
click at [1213, 307] on div at bounding box center [1113, 366] width 248 height 552
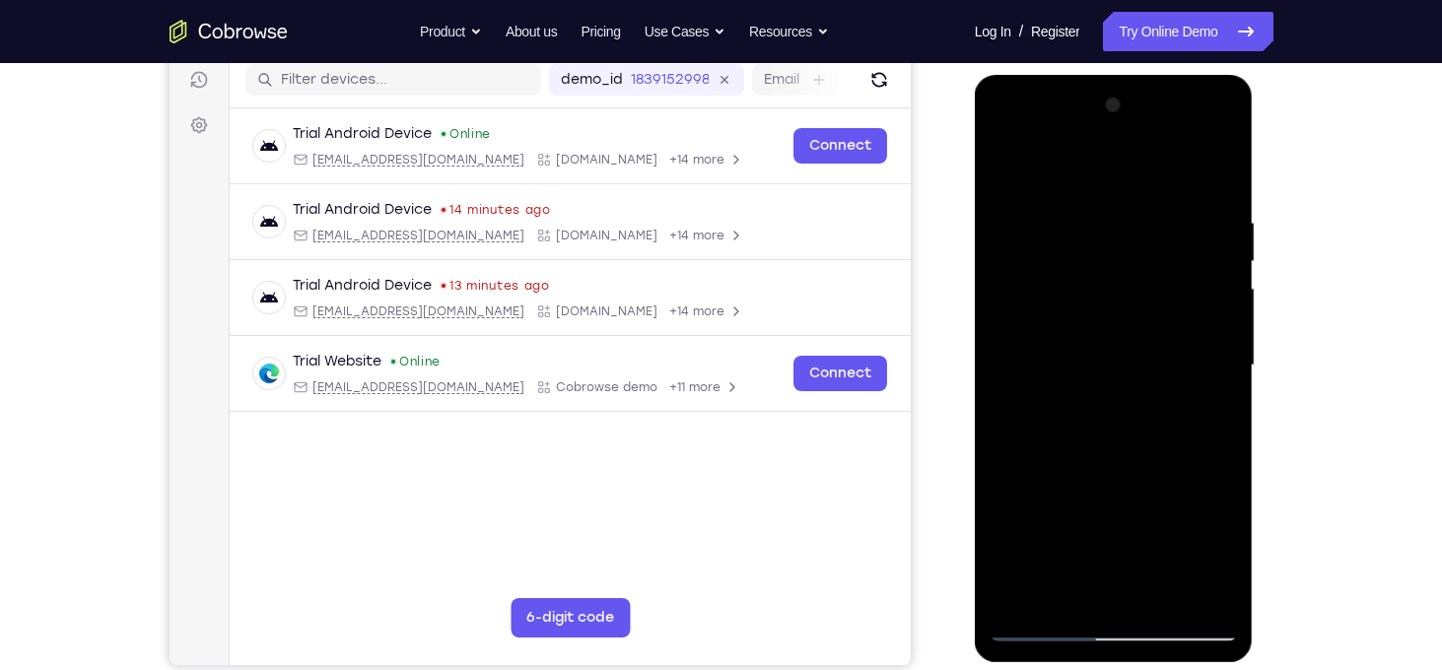
click at [1211, 355] on div at bounding box center [1113, 366] width 248 height 552
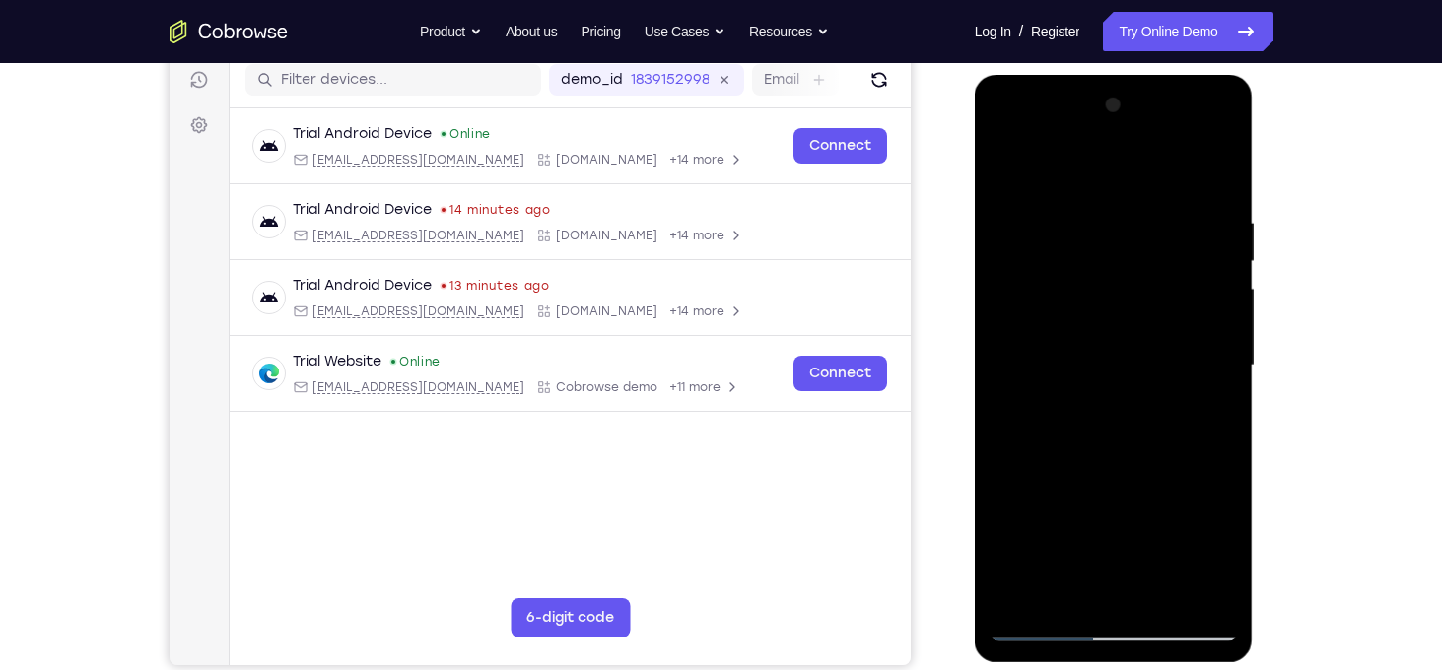
click at [1211, 355] on div at bounding box center [1113, 366] width 248 height 552
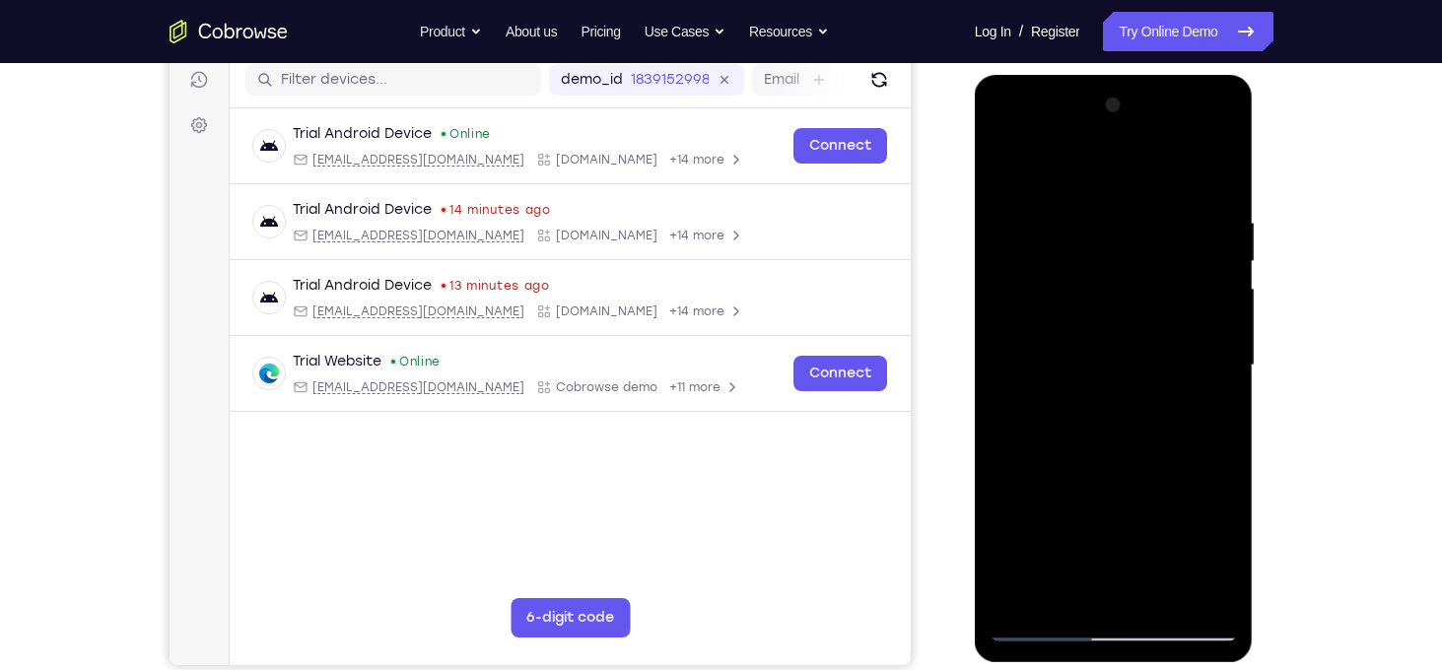
click at [1211, 355] on div at bounding box center [1113, 366] width 248 height 552
click at [1217, 344] on div at bounding box center [1113, 366] width 248 height 552
click at [1207, 352] on div at bounding box center [1113, 366] width 248 height 552
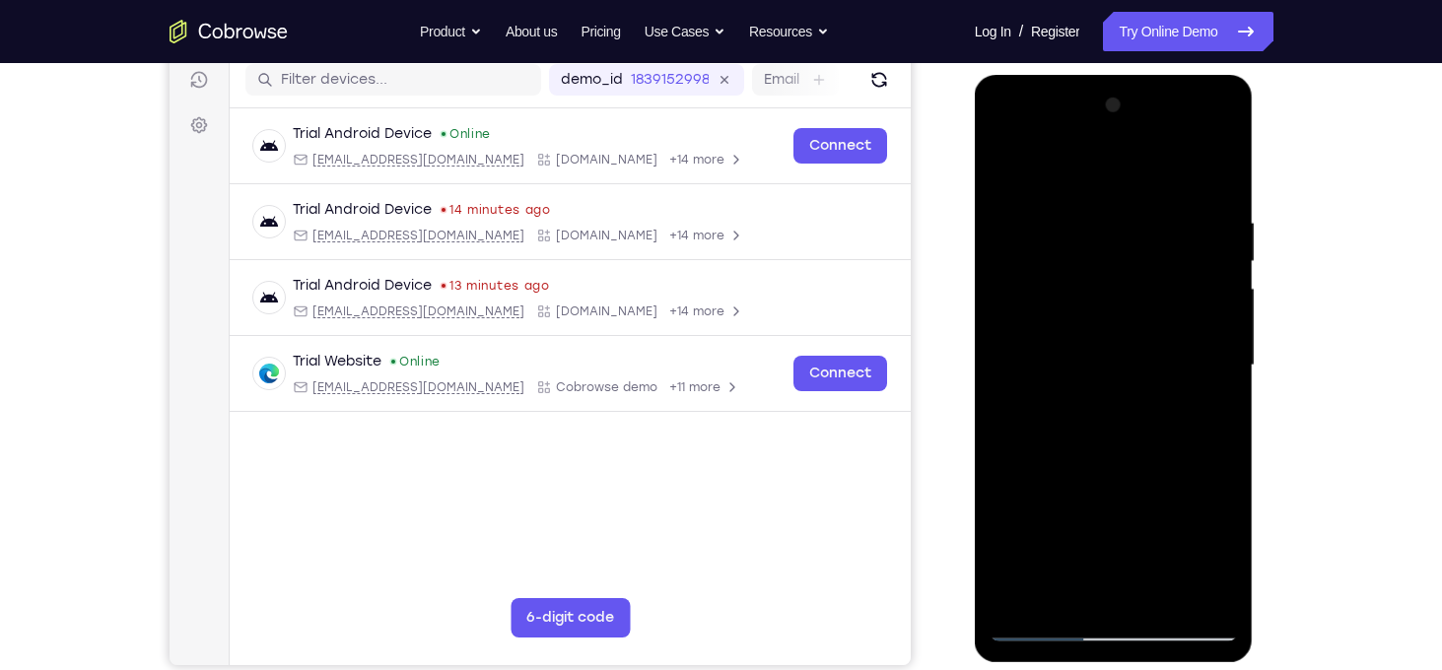
click at [1222, 337] on div at bounding box center [1113, 366] width 248 height 552
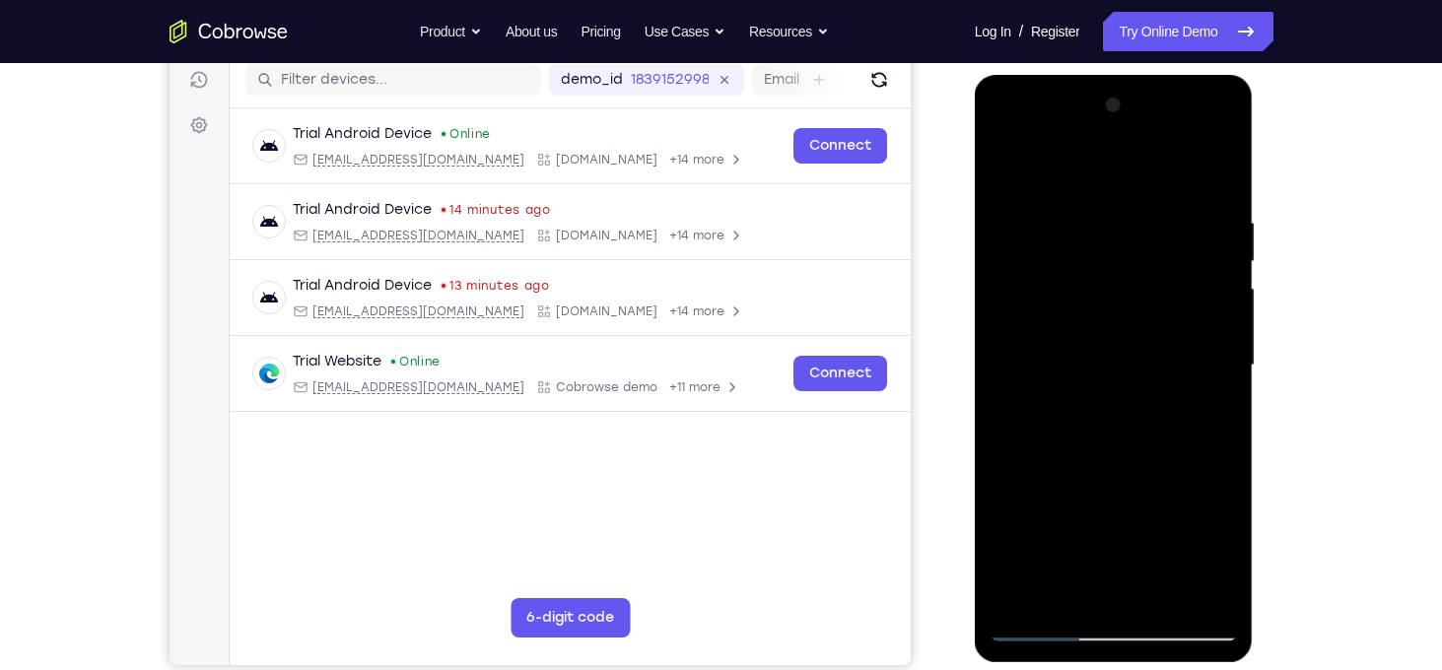
click at [1222, 337] on div at bounding box center [1113, 366] width 248 height 552
click at [1011, 352] on div at bounding box center [1113, 366] width 248 height 552
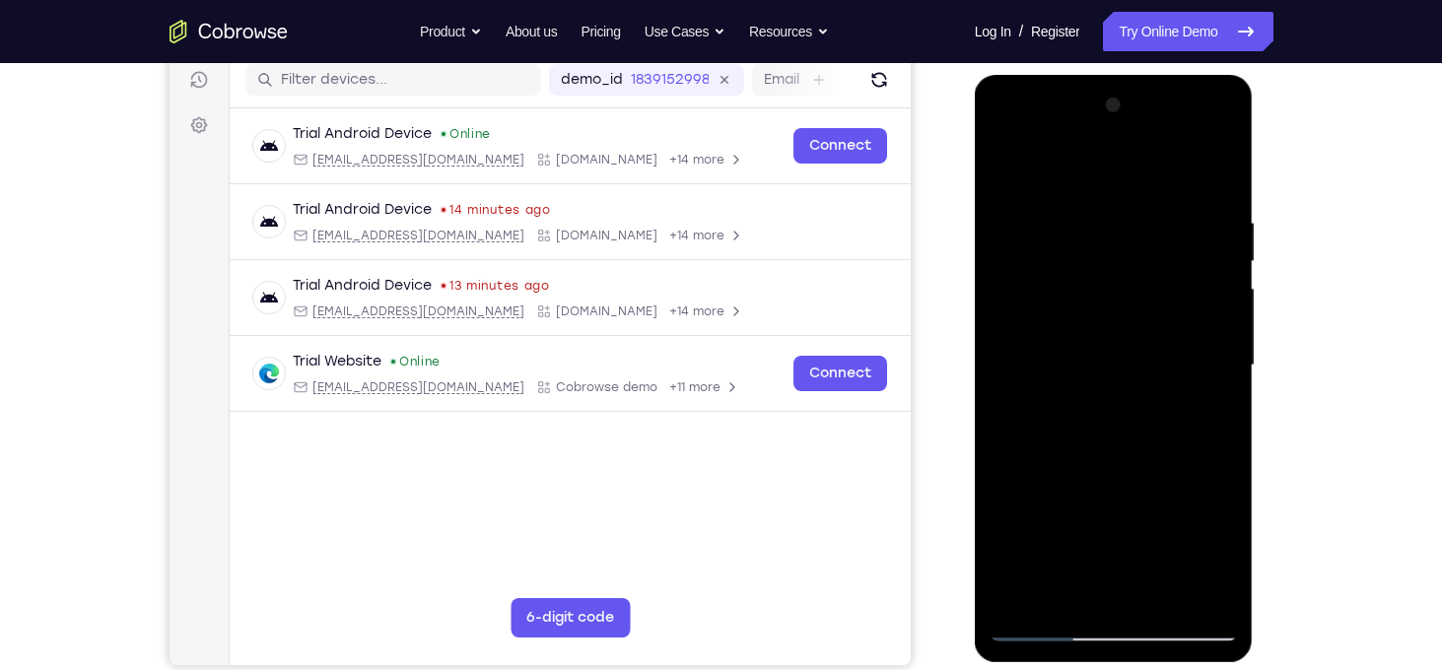
click at [1011, 352] on div at bounding box center [1113, 366] width 248 height 552
click at [1211, 404] on div at bounding box center [1113, 366] width 248 height 552
click at [1211, 382] on div at bounding box center [1113, 366] width 248 height 552
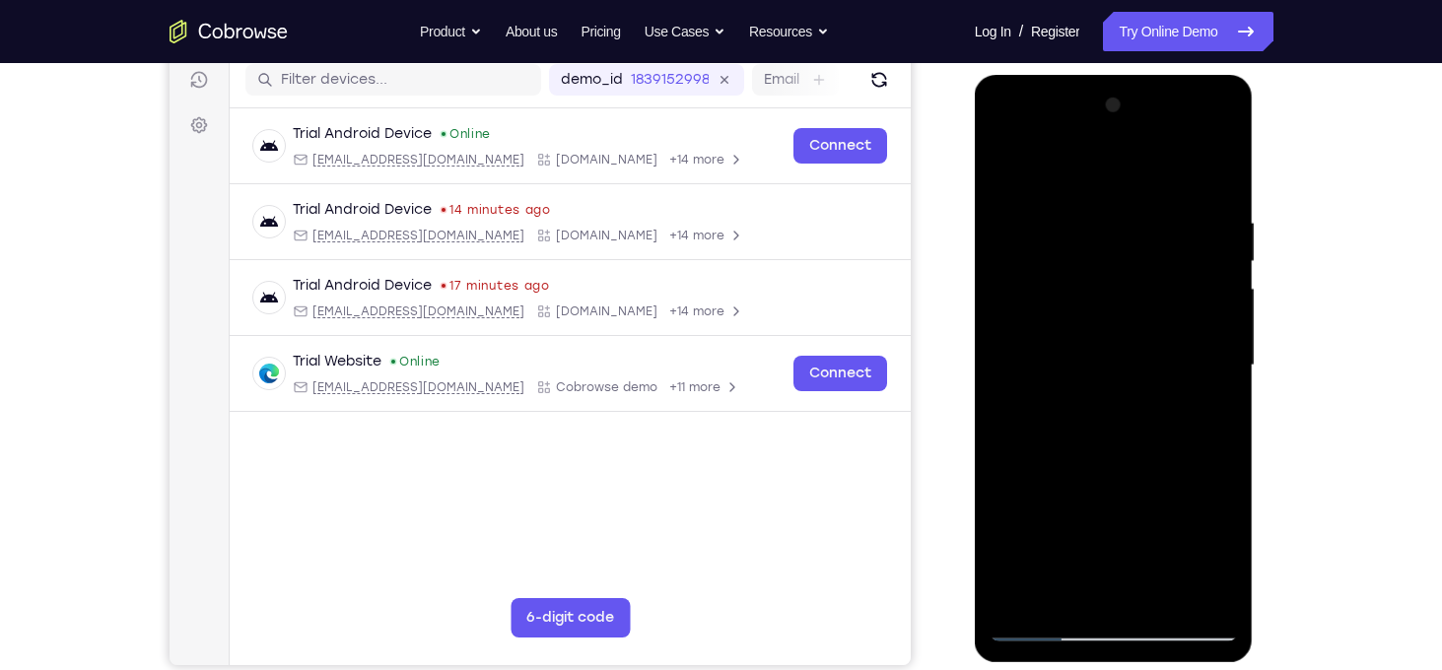
click at [1211, 382] on div at bounding box center [1113, 366] width 248 height 552
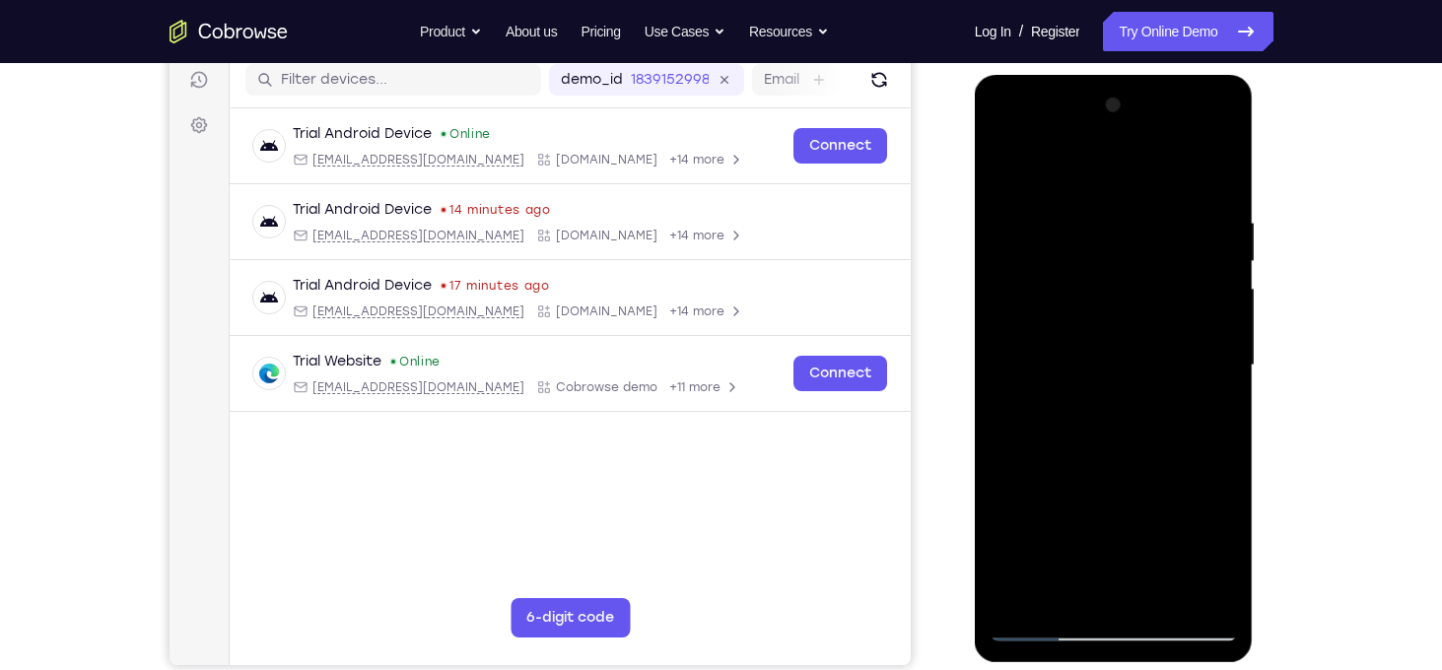
click at [1211, 382] on div at bounding box center [1113, 366] width 248 height 552
click at [1219, 178] on div at bounding box center [1113, 366] width 248 height 552
click at [1156, 596] on div at bounding box center [1113, 366] width 248 height 552
click at [1086, 311] on div at bounding box center [1113, 366] width 248 height 552
click at [1073, 593] on div at bounding box center [1113, 366] width 248 height 552
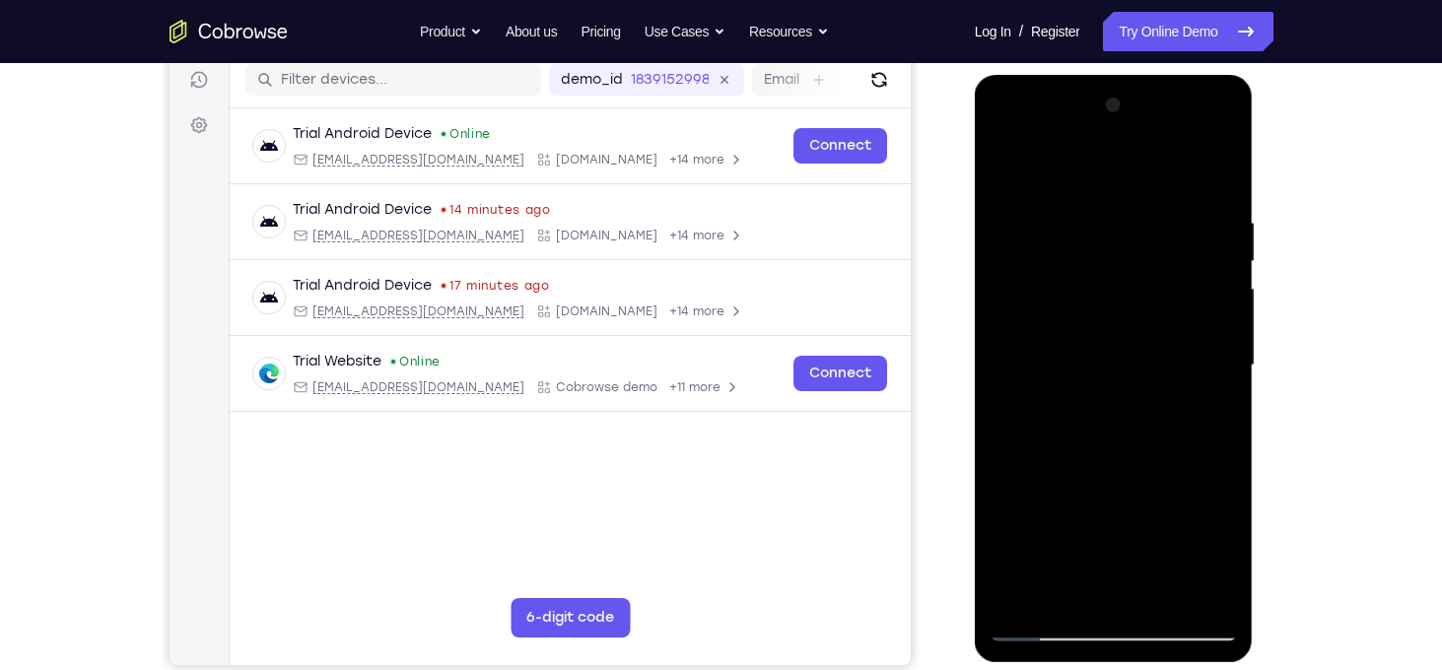
click at [1005, 475] on div at bounding box center [1113, 366] width 248 height 552
click at [1005, 174] on div at bounding box center [1113, 366] width 248 height 552
click at [1063, 349] on div at bounding box center [1113, 366] width 248 height 552
click at [1096, 493] on div at bounding box center [1113, 366] width 248 height 552
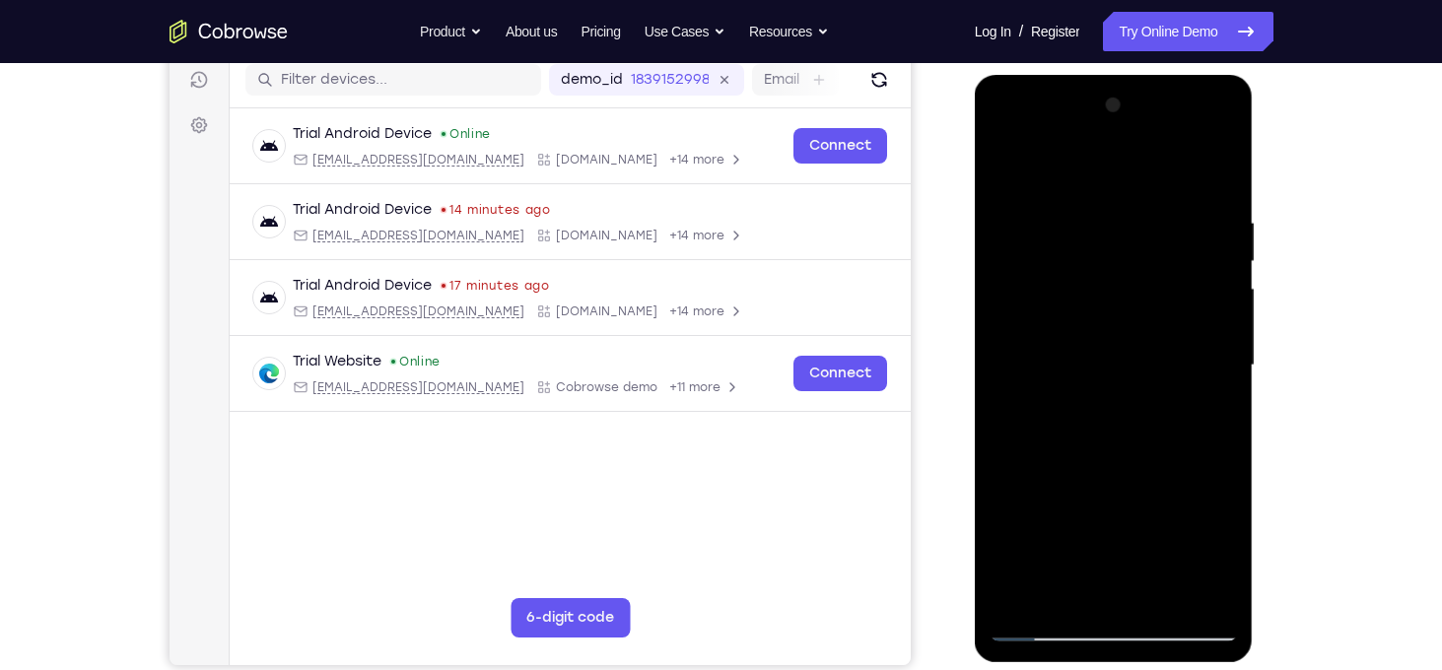
click at [1155, 481] on div at bounding box center [1113, 366] width 248 height 552
click at [1220, 556] on div at bounding box center [1113, 366] width 248 height 552
click at [1209, 415] on div at bounding box center [1113, 366] width 248 height 552
click at [1064, 274] on div at bounding box center [1113, 366] width 248 height 552
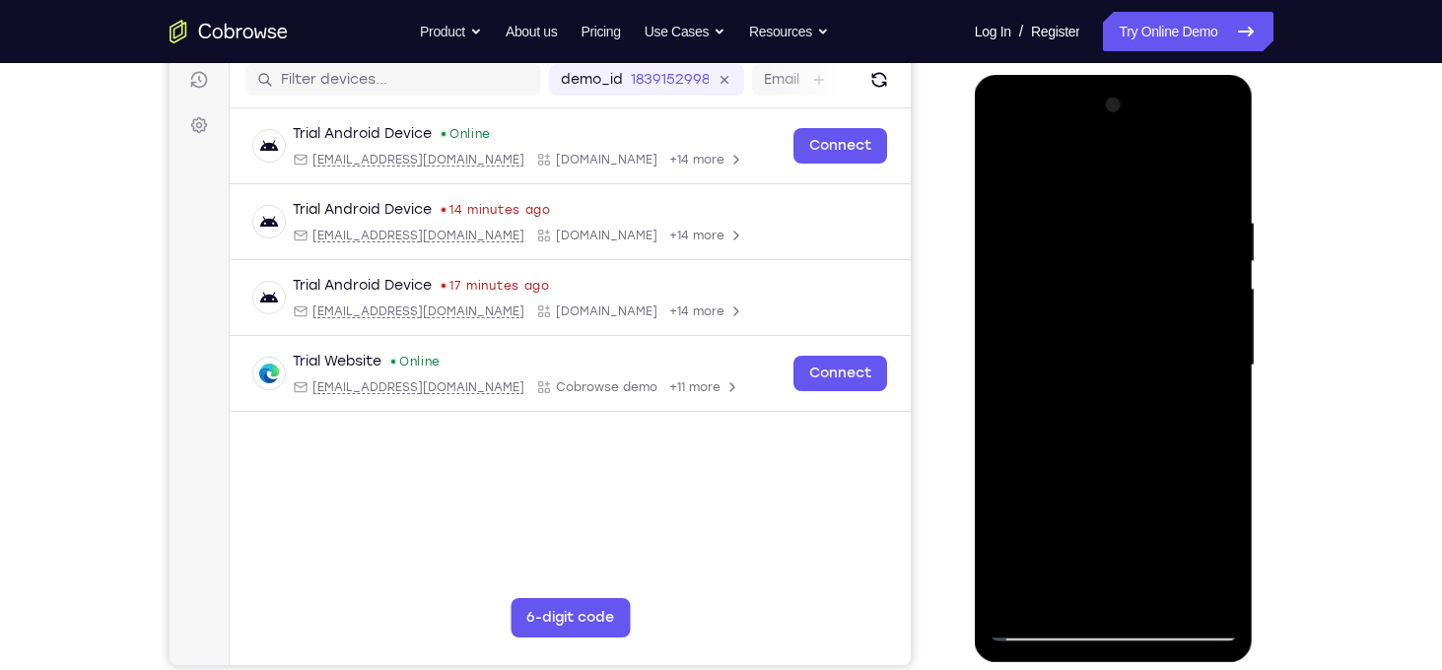
click at [1051, 462] on div at bounding box center [1113, 366] width 248 height 552
click at [1010, 177] on div at bounding box center [1113, 366] width 248 height 552
click at [1099, 363] on div at bounding box center [1113, 366] width 248 height 552
click at [1069, 556] on div at bounding box center [1113, 366] width 248 height 552
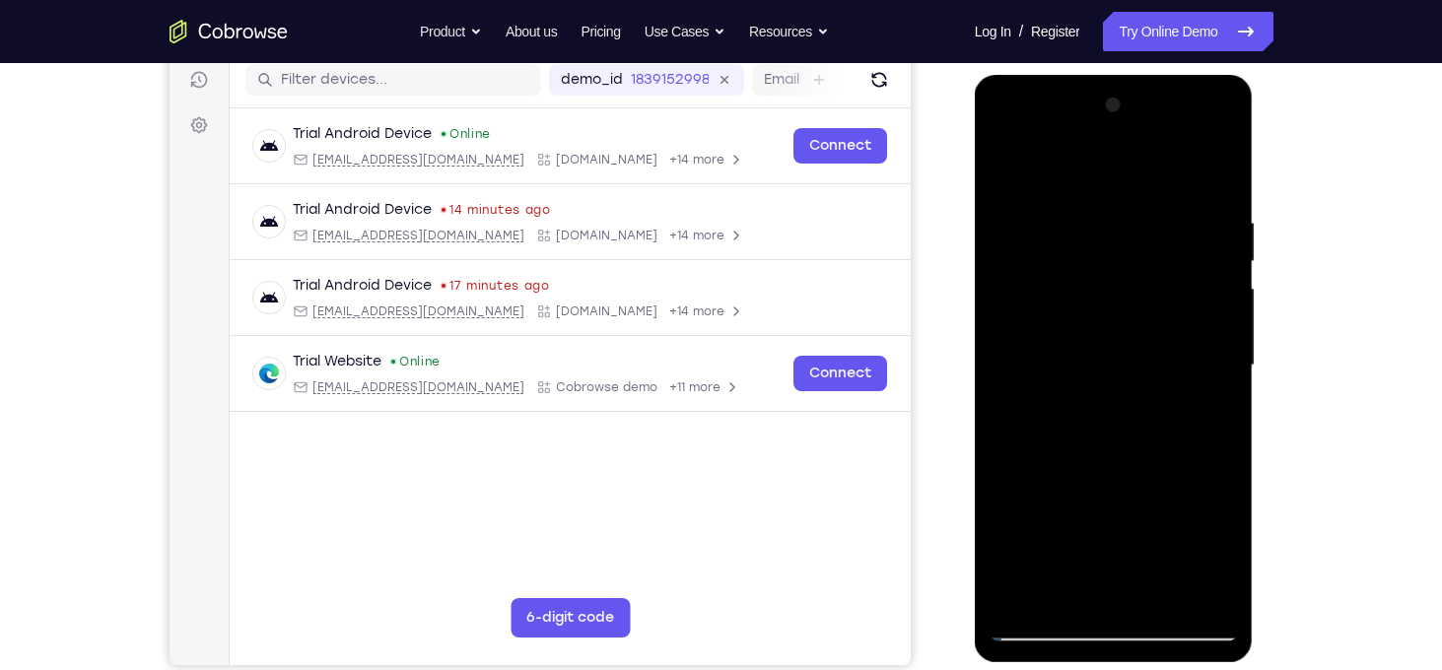
click at [1069, 556] on div at bounding box center [1113, 366] width 248 height 552
click at [1006, 165] on div at bounding box center [1113, 366] width 248 height 552
click at [1013, 184] on div at bounding box center [1113, 366] width 248 height 552
drag, startPoint x: 1095, startPoint y: 252, endPoint x: 1160, endPoint y: 717, distance: 469.6
click at [1160, 666] on html "Online web based iOS Simulators and Android Emulators. Run iPhone, iPad, Mobile…" at bounding box center [1114, 370] width 281 height 591
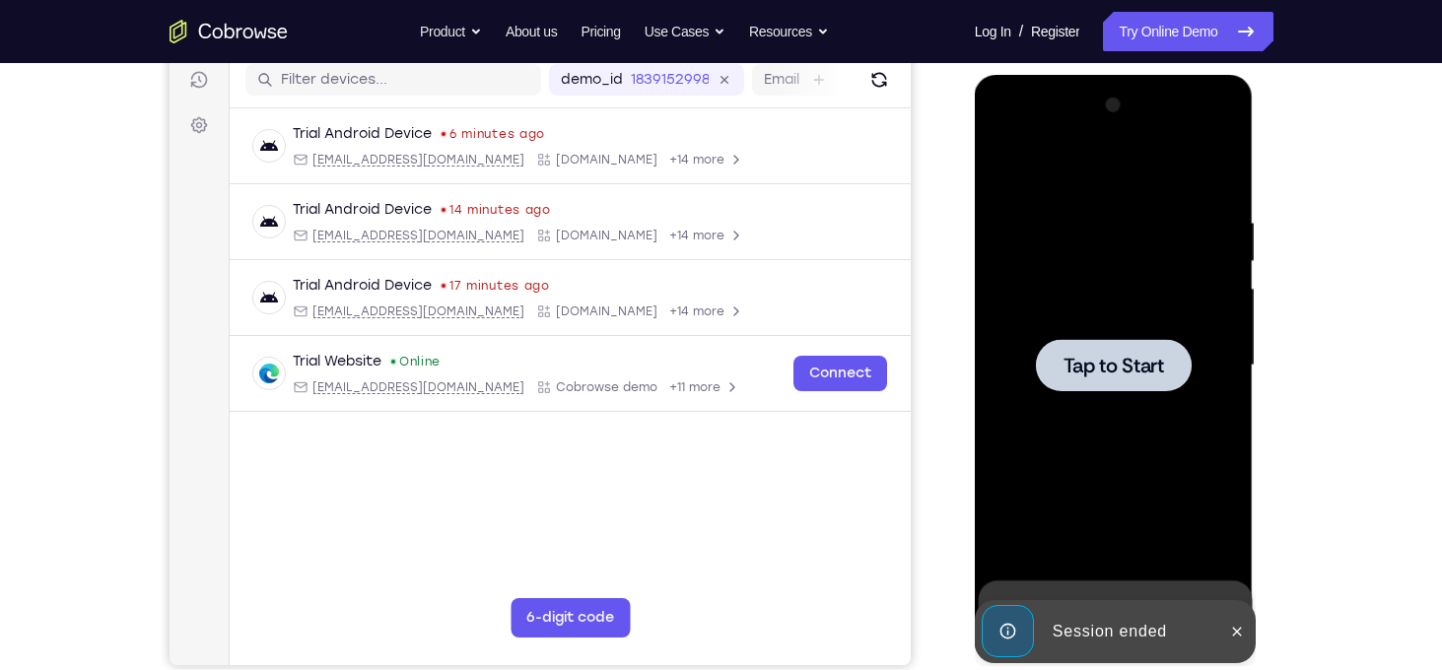
click at [1107, 382] on div at bounding box center [1114, 365] width 156 height 52
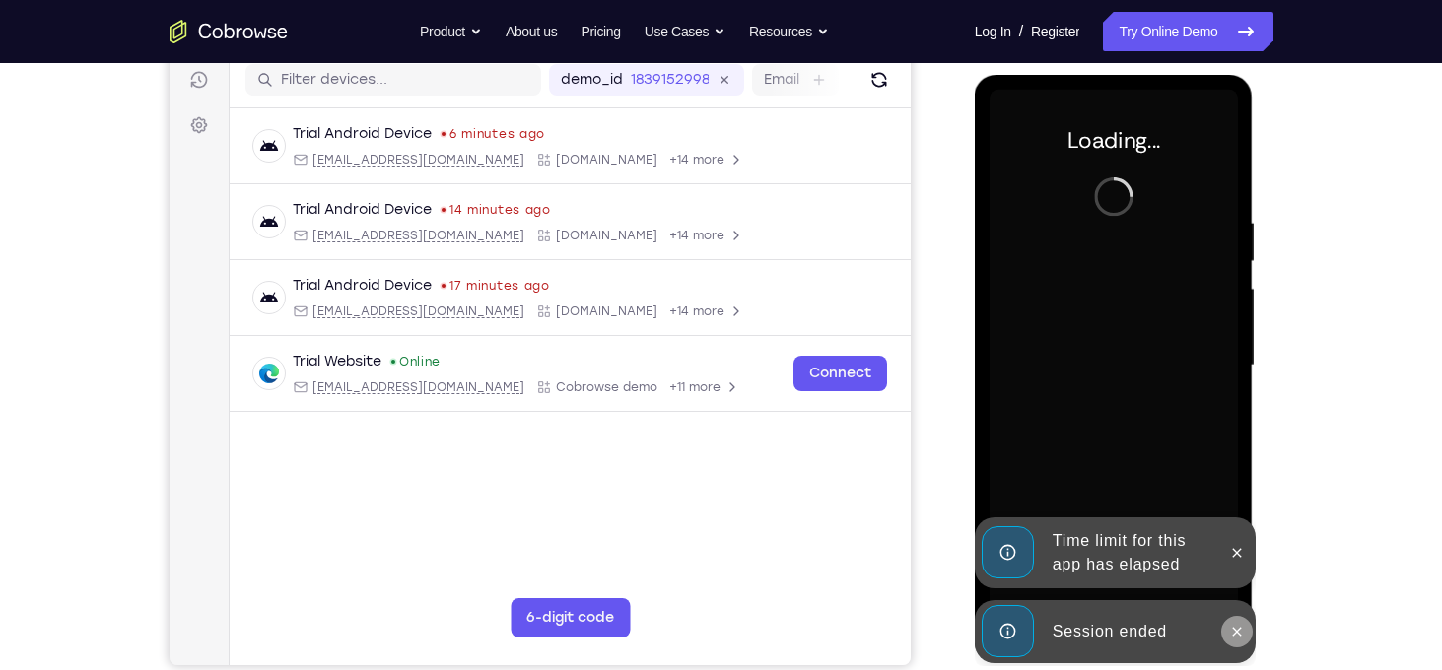
click at [1236, 620] on button at bounding box center [1237, 632] width 32 height 32
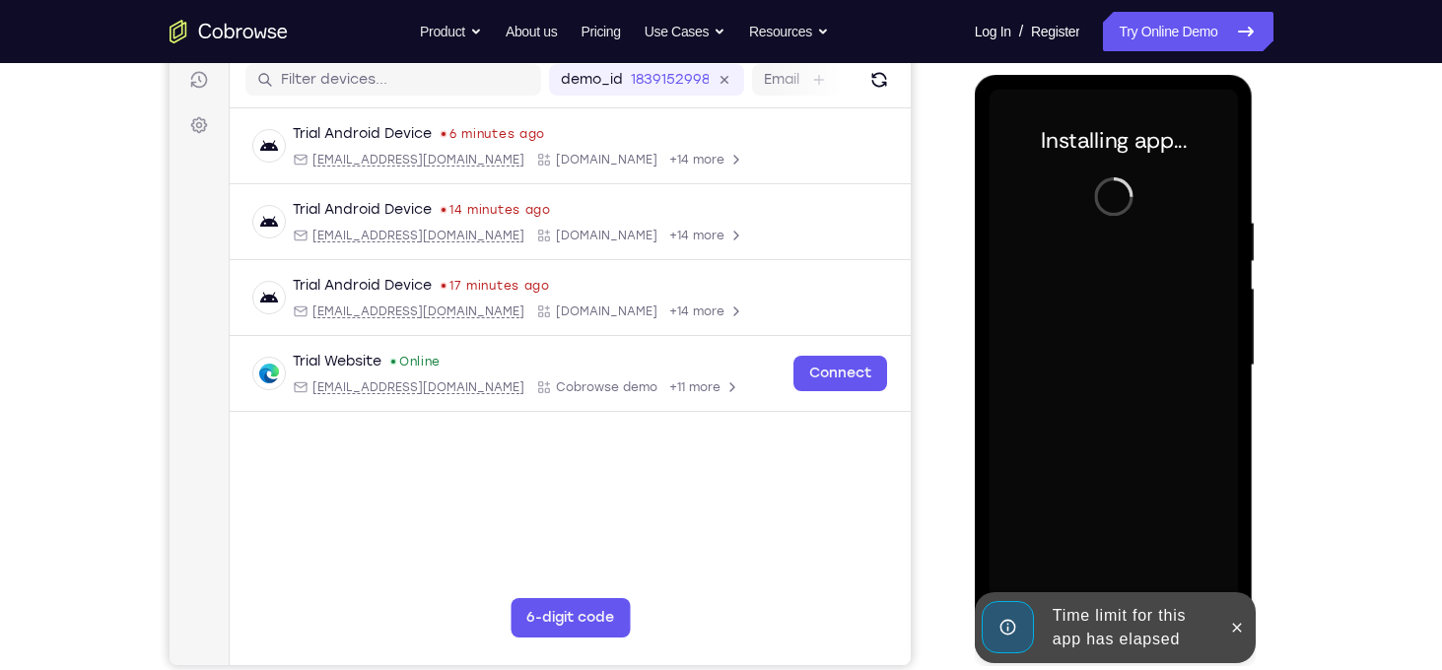
click at [1236, 620] on icon at bounding box center [1237, 628] width 16 height 16
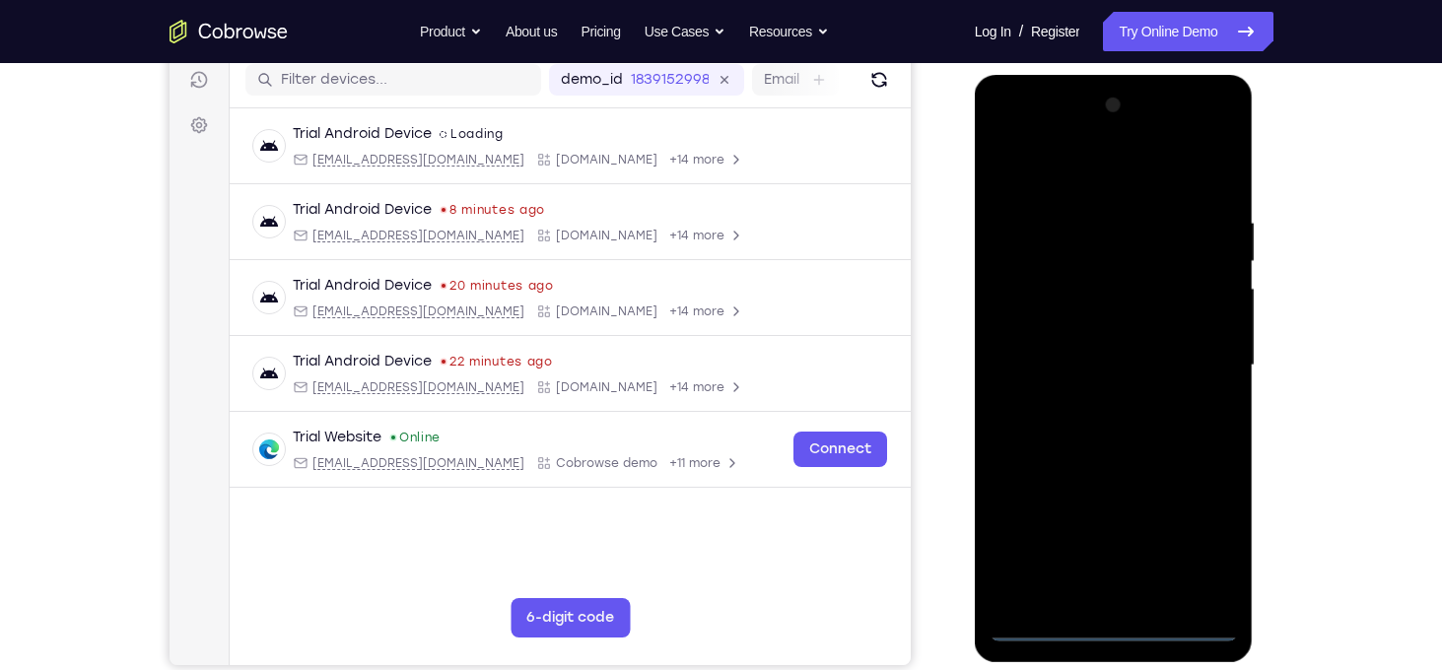
click at [1110, 625] on div at bounding box center [1113, 366] width 248 height 552
click at [1201, 546] on div at bounding box center [1113, 366] width 248 height 552
click at [1026, 166] on div at bounding box center [1113, 366] width 248 height 552
click at [1202, 369] on div at bounding box center [1113, 366] width 248 height 552
click at [1097, 403] on div at bounding box center [1113, 366] width 248 height 552
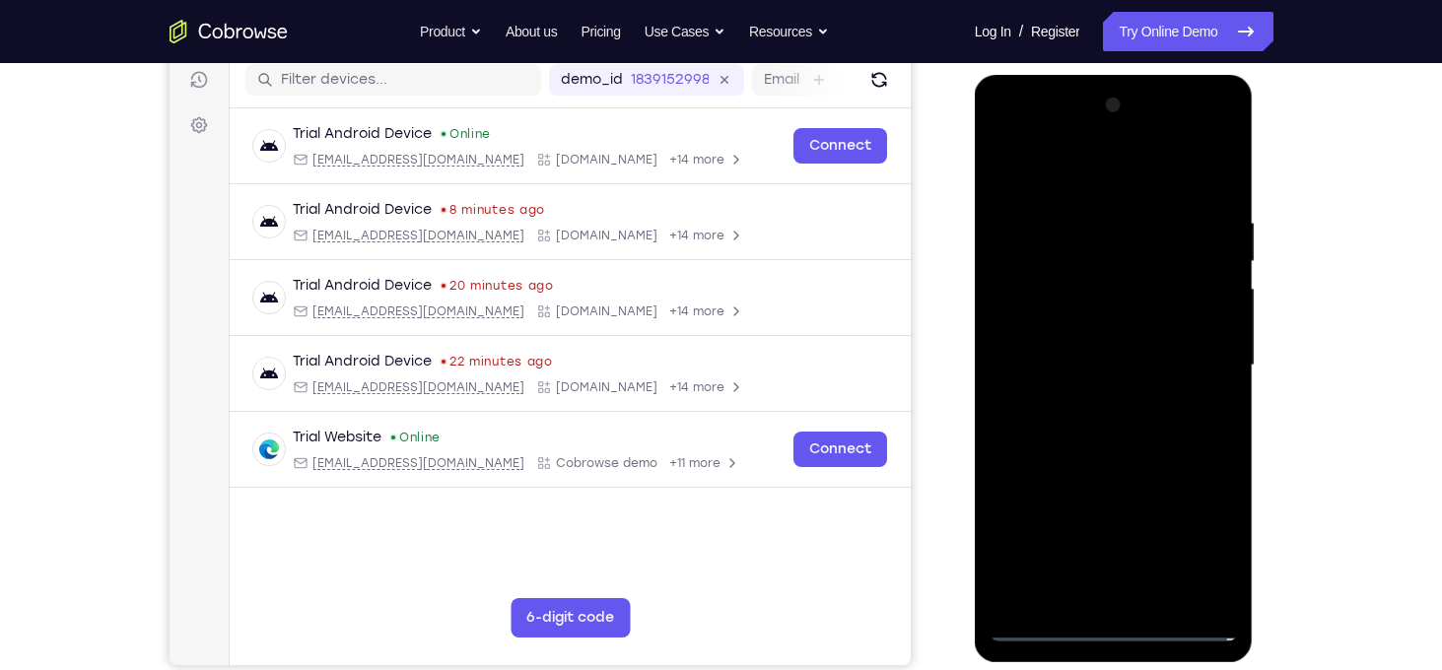
click at [1099, 349] on div at bounding box center [1113, 366] width 248 height 552
click at [1100, 323] on div at bounding box center [1113, 366] width 248 height 552
click at [1116, 362] on div at bounding box center [1113, 366] width 248 height 552
click at [1134, 445] on div at bounding box center [1113, 366] width 248 height 552
click at [1161, 591] on div at bounding box center [1113, 366] width 248 height 552
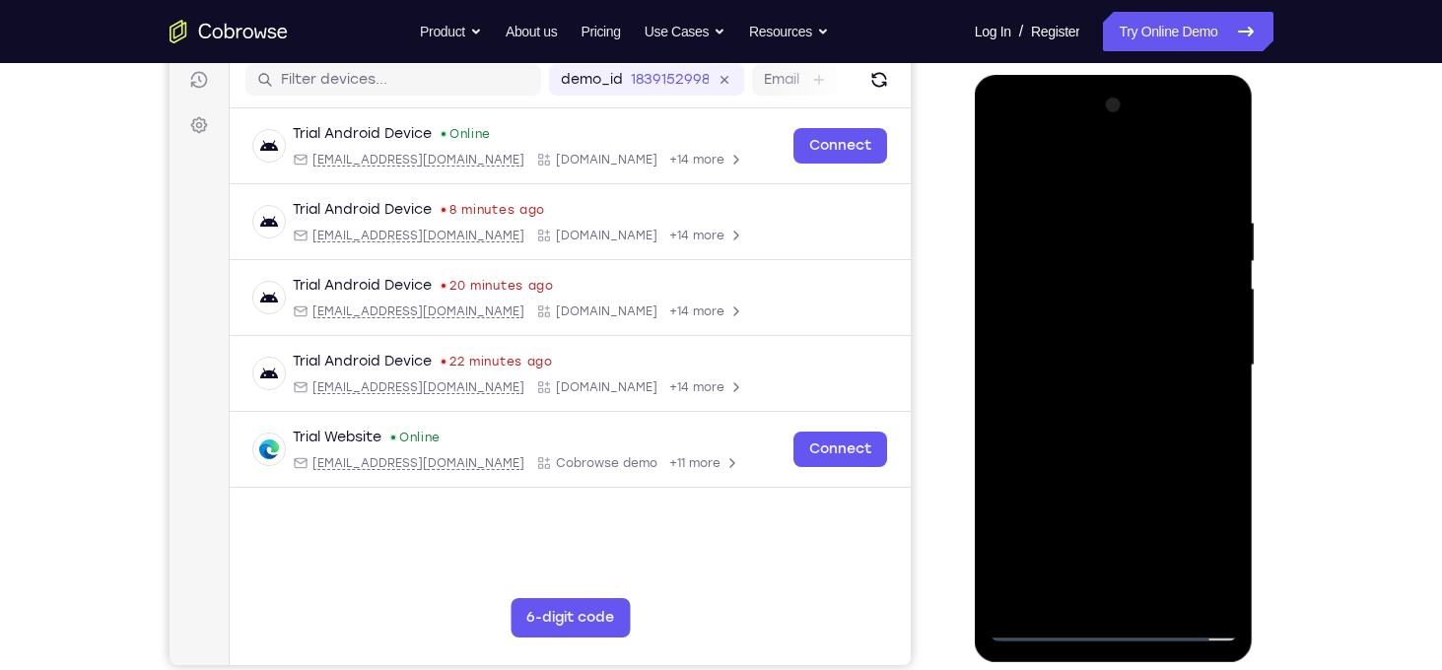
click at [1112, 476] on div at bounding box center [1113, 366] width 248 height 552
click at [1046, 312] on div at bounding box center [1113, 366] width 248 height 552
click at [1096, 445] on div at bounding box center [1113, 366] width 248 height 552
click at [1146, 454] on div at bounding box center [1113, 366] width 248 height 552
click at [1222, 554] on div at bounding box center [1113, 366] width 248 height 552
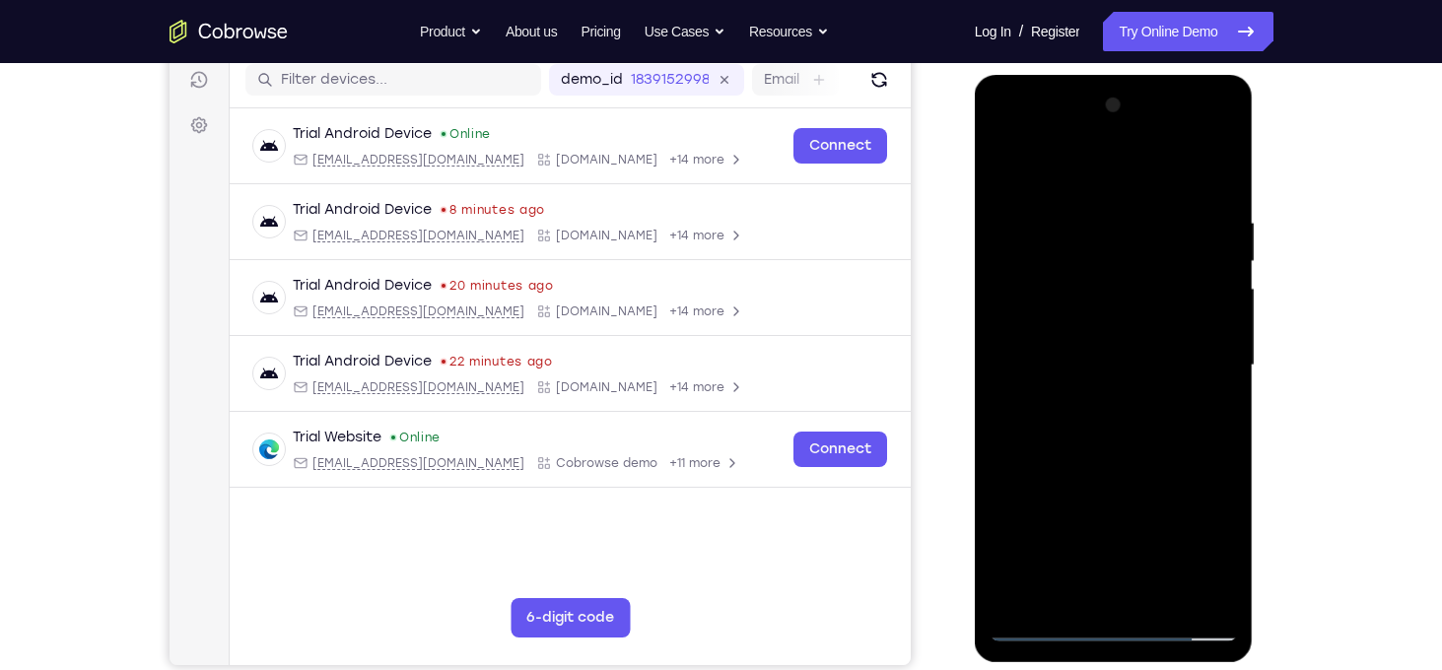
click at [1222, 554] on div at bounding box center [1113, 366] width 248 height 552
click at [1028, 373] on div at bounding box center [1113, 366] width 248 height 552
click at [1088, 377] on div at bounding box center [1113, 366] width 248 height 552
click at [1137, 375] on div at bounding box center [1113, 366] width 248 height 552
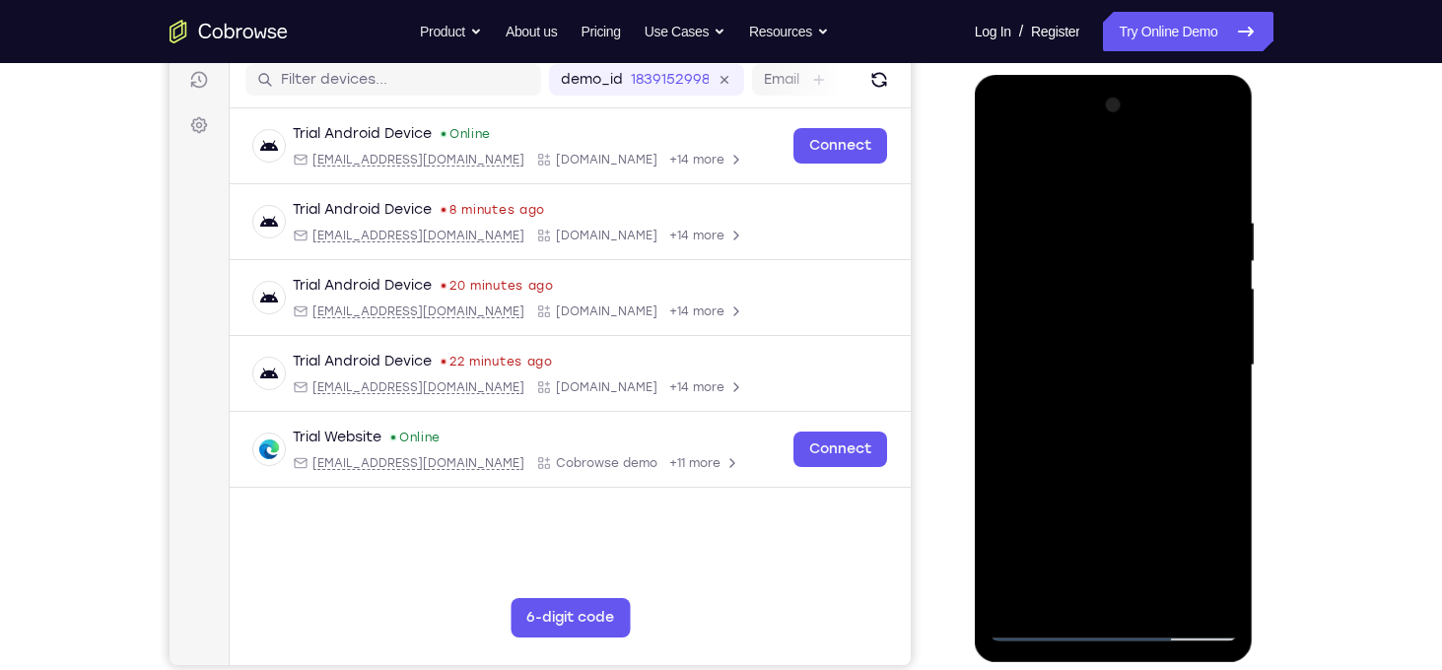
click at [1065, 586] on div at bounding box center [1113, 366] width 248 height 552
click at [1171, 479] on div at bounding box center [1113, 366] width 248 height 552
drag, startPoint x: 1133, startPoint y: 545, endPoint x: 1172, endPoint y: 217, distance: 330.4
click at [1172, 217] on div at bounding box center [1113, 366] width 248 height 552
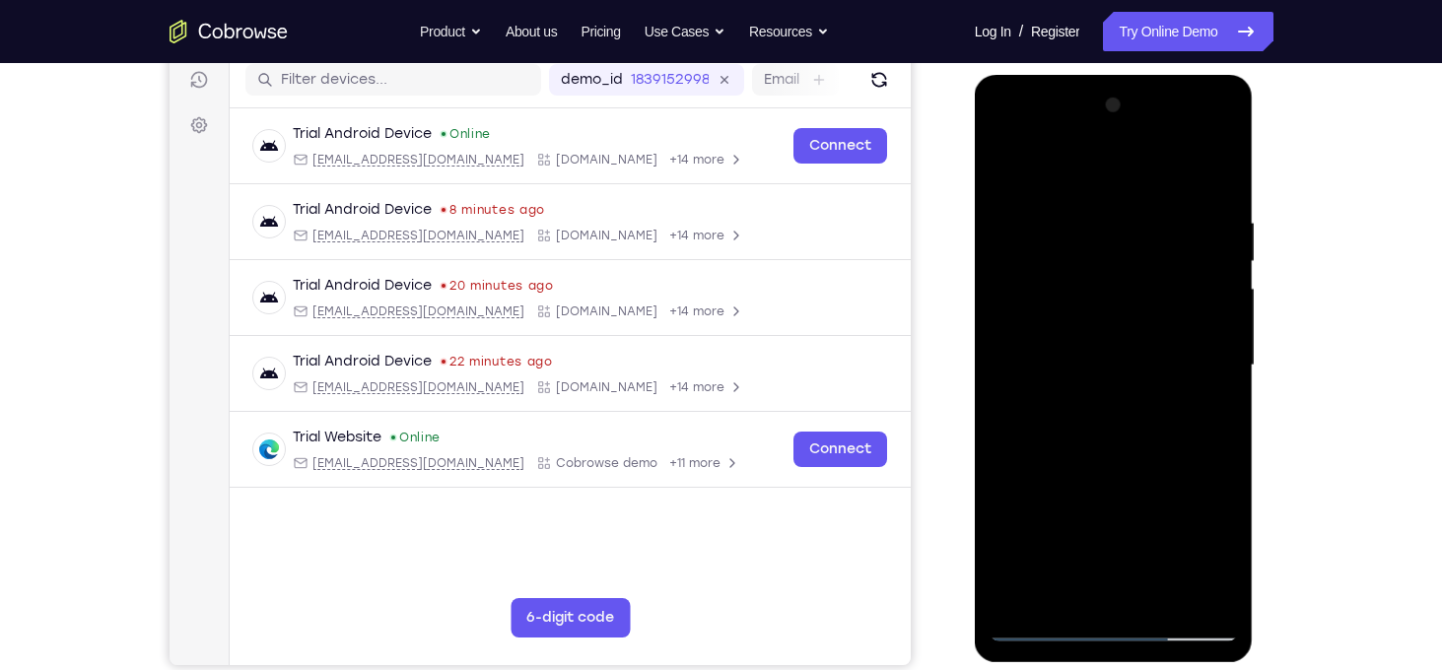
drag, startPoint x: 1061, startPoint y: 554, endPoint x: 1132, endPoint y: 330, distance: 234.6
click at [1132, 330] on div at bounding box center [1113, 366] width 248 height 552
drag, startPoint x: 1049, startPoint y: 493, endPoint x: 1064, endPoint y: 593, distance: 101.6
click at [1064, 593] on div at bounding box center [1113, 366] width 248 height 552
click at [1010, 494] on div at bounding box center [1113, 366] width 248 height 552
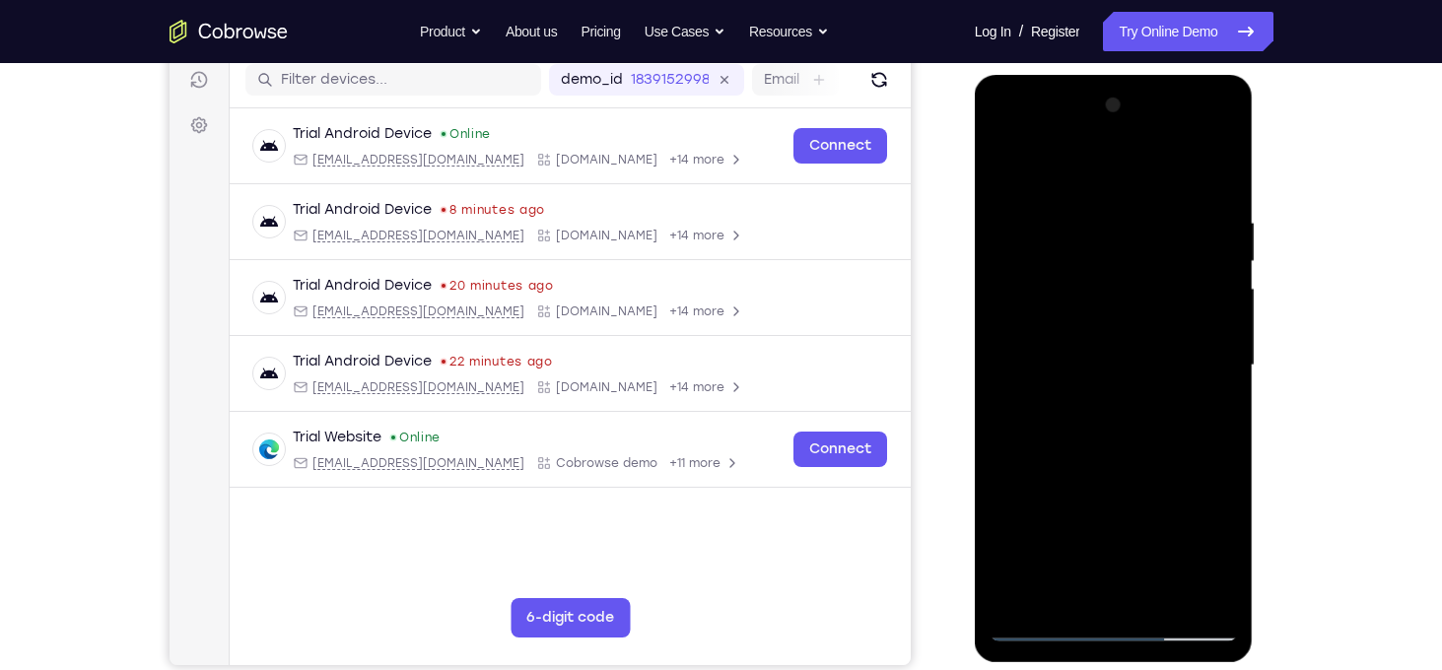
click at [1024, 312] on div at bounding box center [1113, 366] width 248 height 552
click at [1072, 393] on div at bounding box center [1113, 366] width 248 height 552
click at [1116, 389] on div at bounding box center [1113, 366] width 248 height 552
click at [1006, 179] on div at bounding box center [1113, 366] width 248 height 552
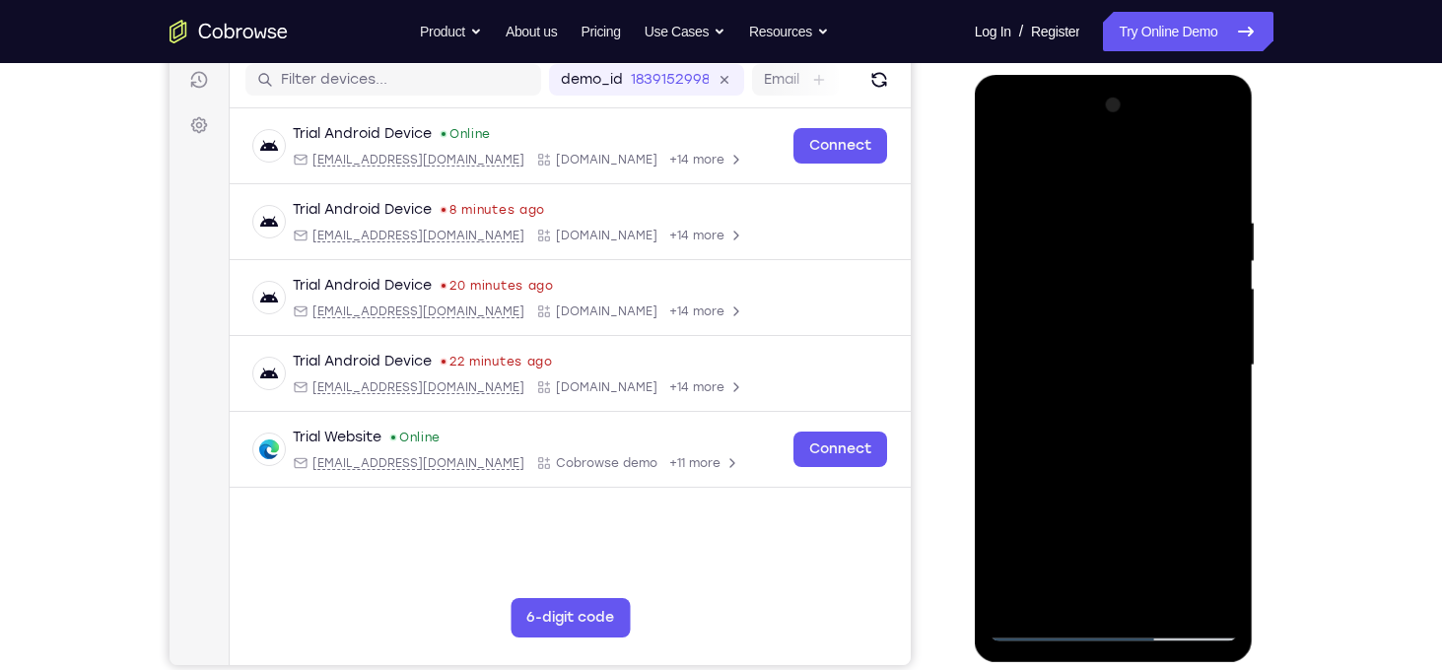
click at [1010, 169] on div at bounding box center [1113, 366] width 248 height 552
click at [1109, 214] on div at bounding box center [1113, 366] width 248 height 552
click at [1219, 169] on div at bounding box center [1113, 366] width 248 height 552
click at [1183, 390] on div at bounding box center [1113, 366] width 248 height 552
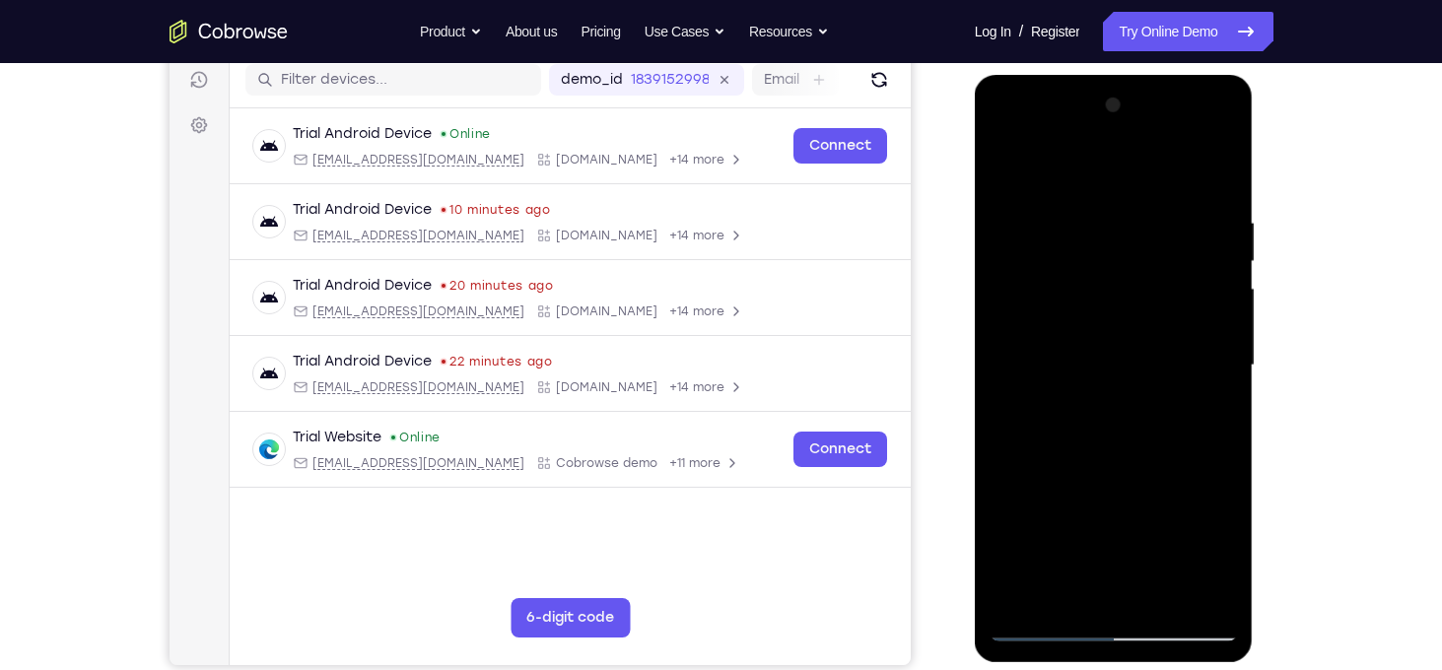
click at [1183, 390] on div at bounding box center [1113, 366] width 248 height 552
drag, startPoint x: 1183, startPoint y: 390, endPoint x: 1234, endPoint y: 182, distance: 213.9
click at [1234, 182] on div at bounding box center [1113, 366] width 248 height 552
drag, startPoint x: 1174, startPoint y: 480, endPoint x: 1239, endPoint y: 240, distance: 247.8
click at [1239, 240] on div at bounding box center [1113, 368] width 279 height 587
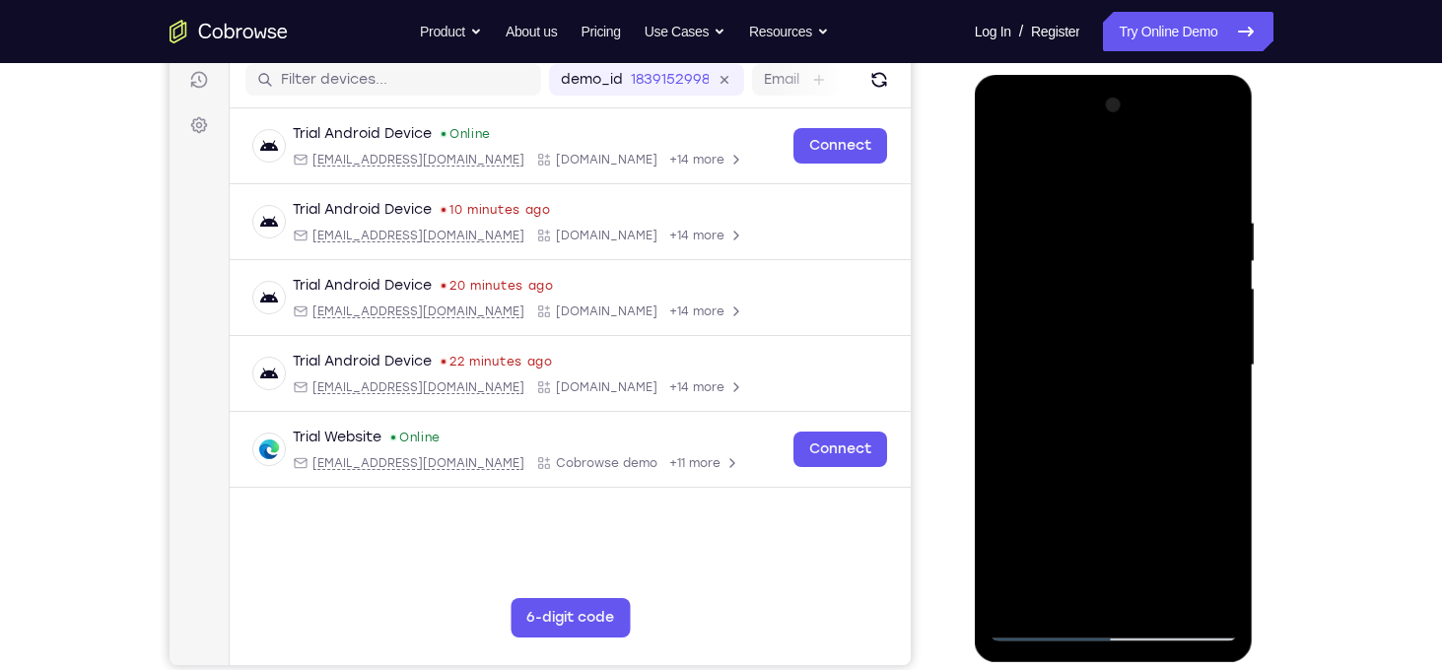
drag, startPoint x: 1218, startPoint y: 473, endPoint x: 1271, endPoint y: 216, distance: 262.6
click at [1255, 216] on html "Online web based iOS Simulators and Android Emulators. Run iPhone, iPad, Mobile…" at bounding box center [1114, 370] width 281 height 591
drag, startPoint x: 1160, startPoint y: 560, endPoint x: 1204, endPoint y: 344, distance: 220.3
click at [1204, 344] on div at bounding box center [1113, 366] width 248 height 552
drag, startPoint x: 1199, startPoint y: 469, endPoint x: 1226, endPoint y: 297, distance: 174.5
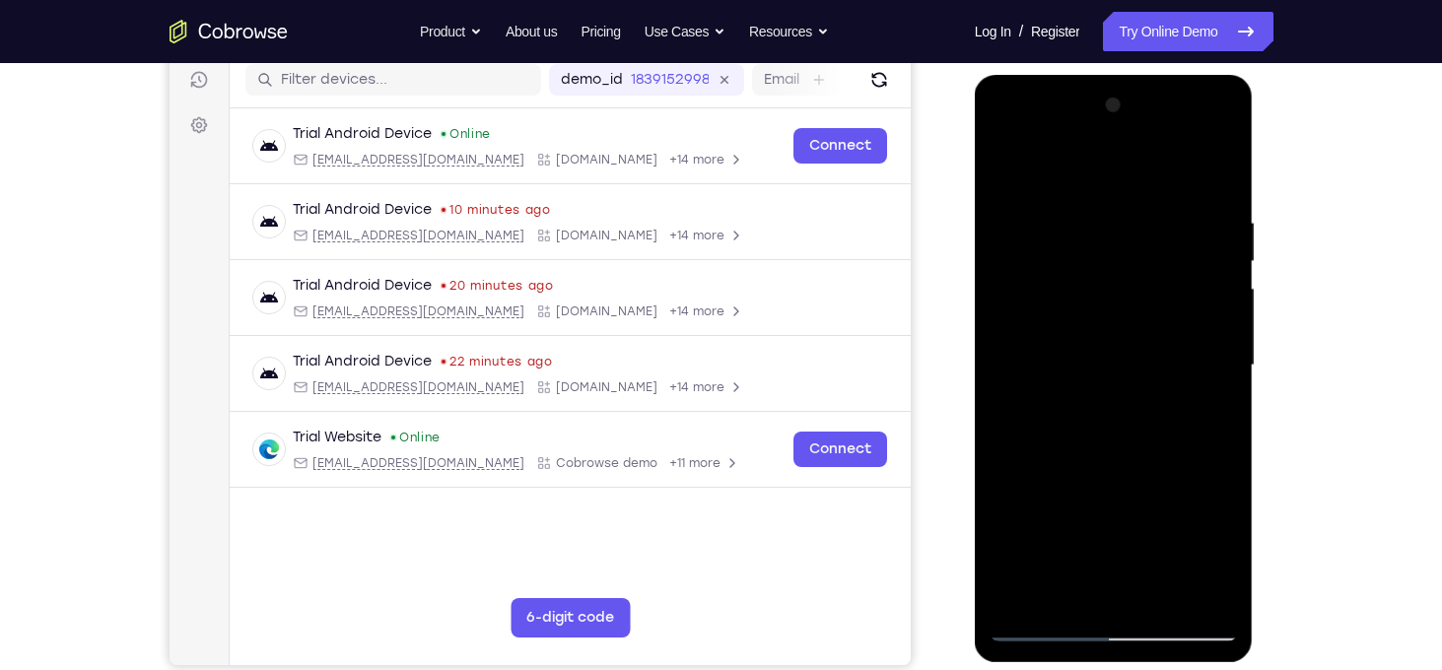
click at [1226, 297] on div at bounding box center [1113, 366] width 248 height 552
click at [1006, 378] on div at bounding box center [1113, 366] width 248 height 552
click at [1008, 378] on div at bounding box center [1113, 366] width 248 height 552
click at [1010, 382] on div at bounding box center [1113, 366] width 248 height 552
click at [1014, 375] on div at bounding box center [1113, 366] width 248 height 552
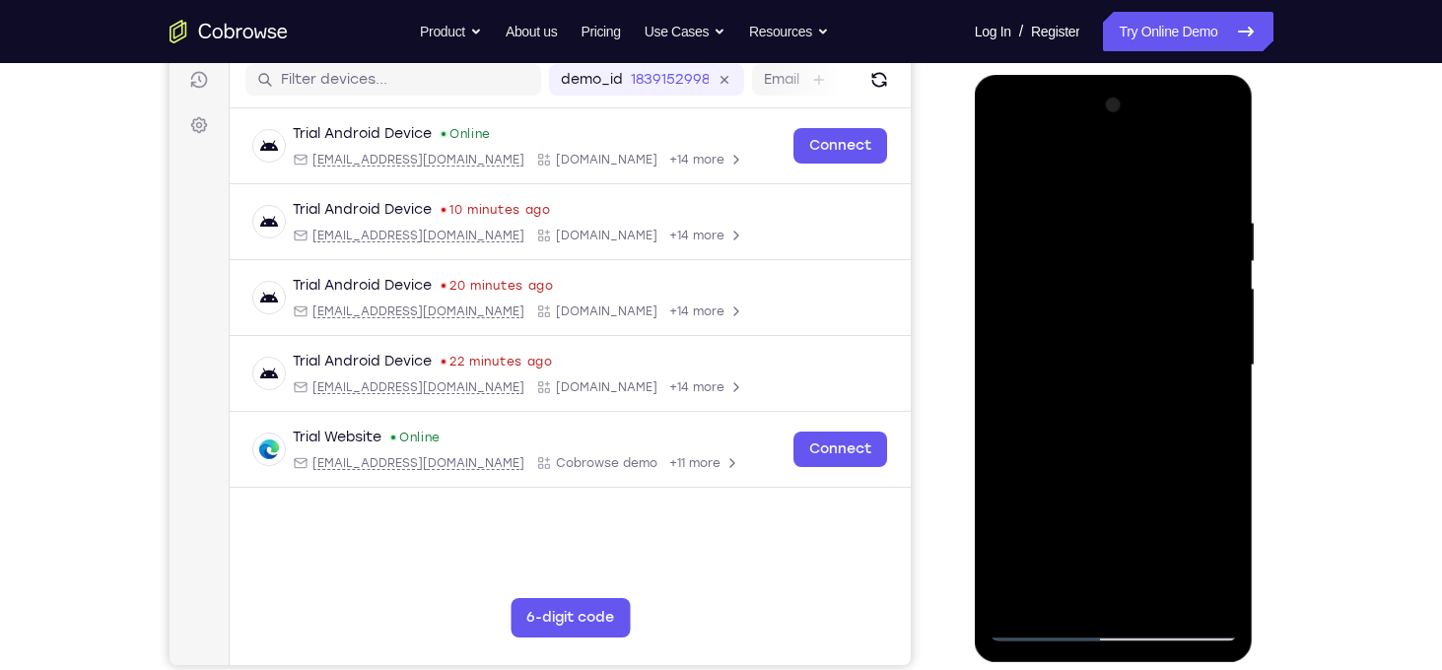
drag, startPoint x: 1105, startPoint y: 463, endPoint x: 1188, endPoint y: 201, distance: 275.1
click at [1188, 201] on div at bounding box center [1113, 366] width 248 height 552
click at [1104, 452] on div at bounding box center [1113, 366] width 248 height 552
drag, startPoint x: 1104, startPoint y: 452, endPoint x: 1302, endPoint y: 224, distance: 302.5
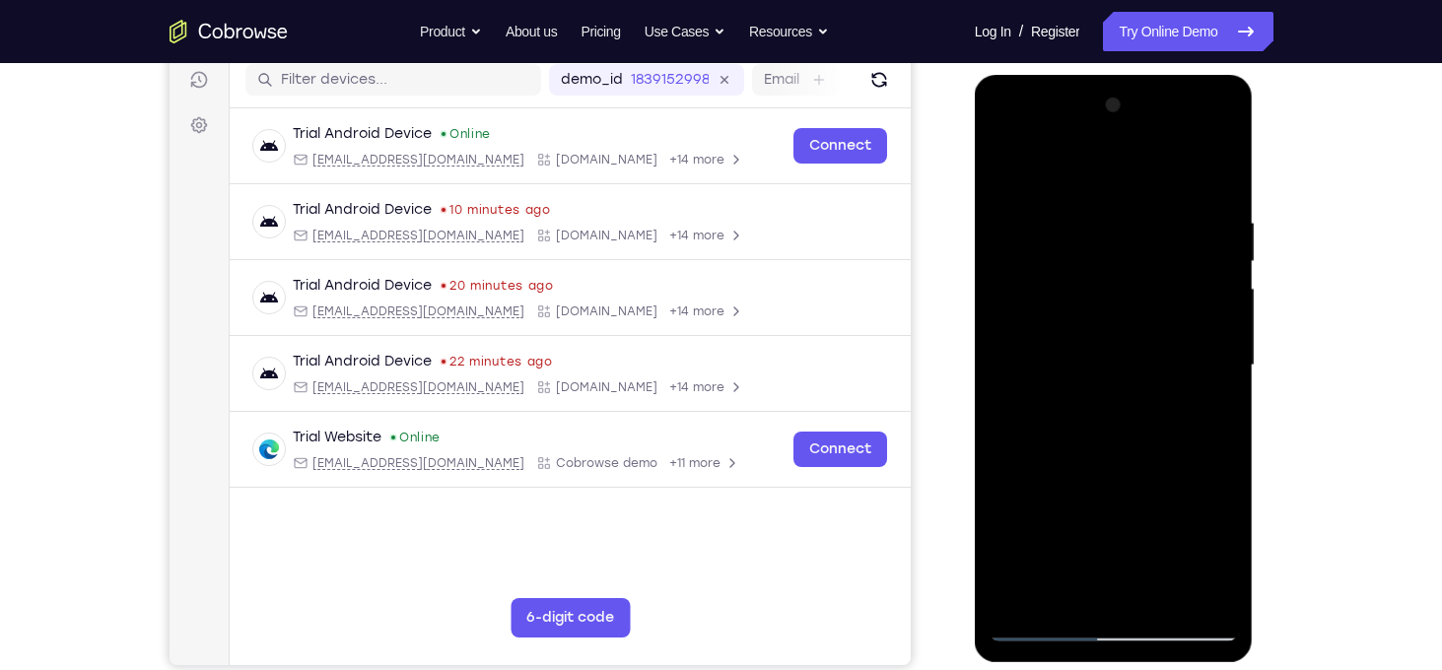
click at [1255, 224] on html "Online web based iOS Simulators and Android Emulators. Run iPhone, iPad, Mobile…" at bounding box center [1114, 370] width 281 height 591
click at [1006, 303] on div at bounding box center [1113, 366] width 248 height 552
drag, startPoint x: 1154, startPoint y: 477, endPoint x: 1417, endPoint y: 91, distance: 467.3
click at [1255, 91] on html "Online web based iOS Simulators and Android Emulators. Run iPhone, iPad, Mobile…" at bounding box center [1114, 370] width 281 height 591
drag, startPoint x: 1091, startPoint y: 275, endPoint x: 1142, endPoint y: 460, distance: 192.2
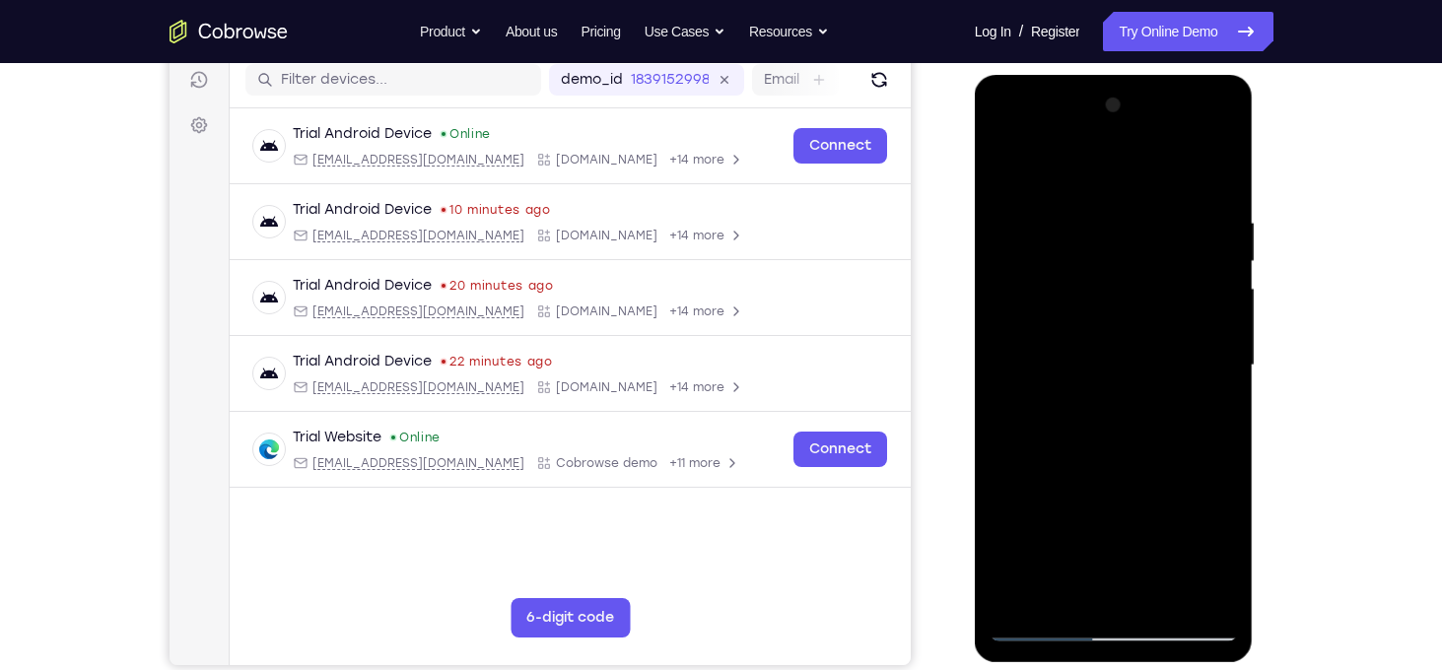
click at [1142, 460] on div at bounding box center [1113, 366] width 248 height 552
click at [1219, 355] on div at bounding box center [1113, 366] width 248 height 552
drag, startPoint x: 1184, startPoint y: 420, endPoint x: 1424, endPoint y: 134, distance: 372.8
click at [1255, 134] on html "Online web based iOS Simulators and Android Emulators. Run iPhone, iPad, Mobile…" at bounding box center [1114, 370] width 281 height 591
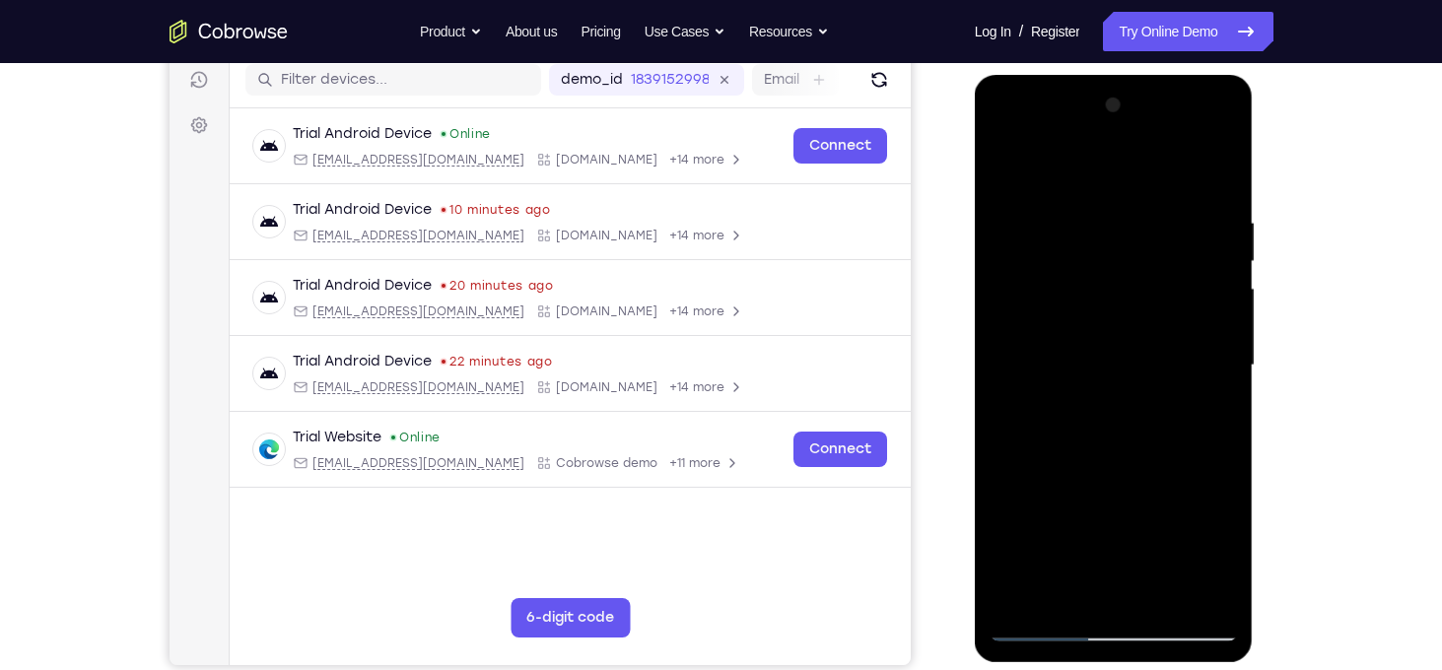
drag, startPoint x: 1162, startPoint y: 401, endPoint x: 2356, endPoint y: 218, distance: 1208.2
click at [1255, 143] on html "Online web based iOS Simulators and Android Emulators. Run iPhone, iPad, Mobile…" at bounding box center [1114, 370] width 281 height 591
drag, startPoint x: 1168, startPoint y: 449, endPoint x: 1254, endPoint y: 247, distance: 219.8
click at [1254, 247] on div at bounding box center [1114, 370] width 281 height 591
click at [1008, 434] on div at bounding box center [1113, 366] width 248 height 552
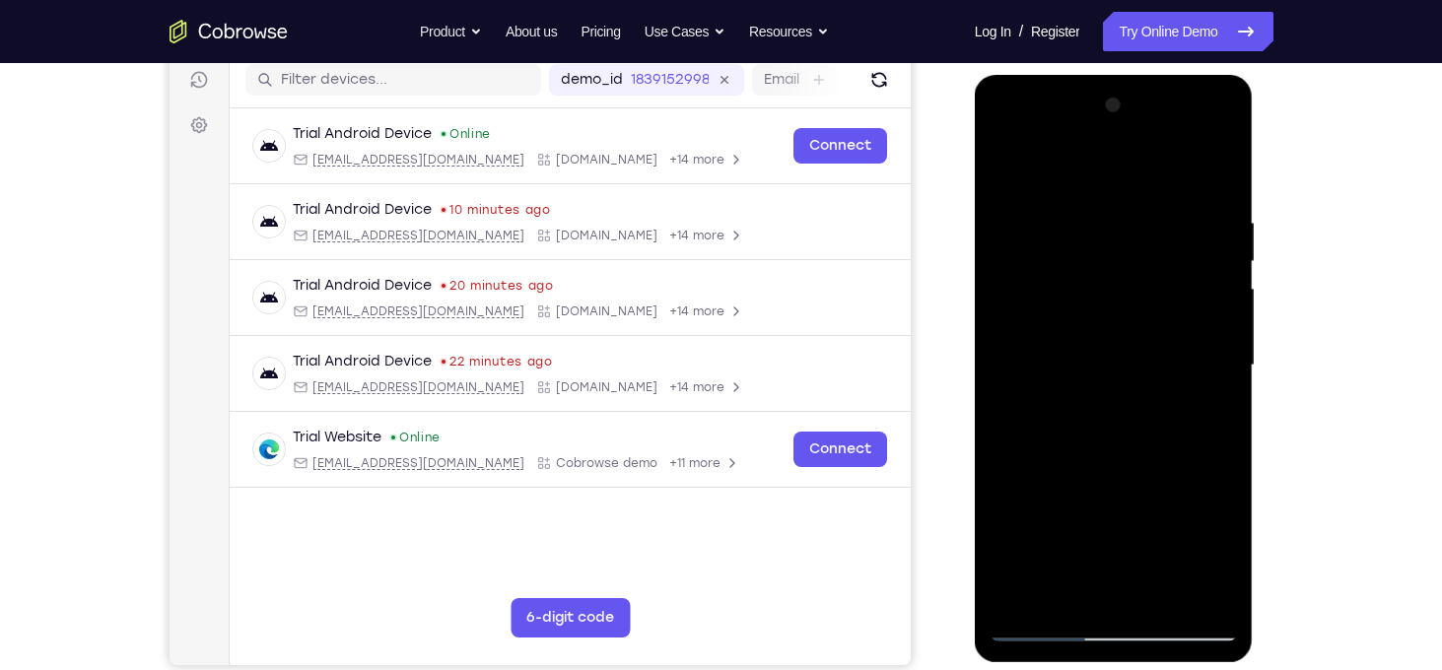
drag, startPoint x: 1101, startPoint y: 481, endPoint x: 1356, endPoint y: 140, distance: 425.9
click at [1255, 140] on html "Online web based iOS Simulators and Android Emulators. Run iPhone, iPad, Mobile…" at bounding box center [1114, 370] width 281 height 591
click at [1010, 501] on div at bounding box center [1113, 366] width 248 height 552
click at [1220, 329] on div at bounding box center [1113, 366] width 248 height 552
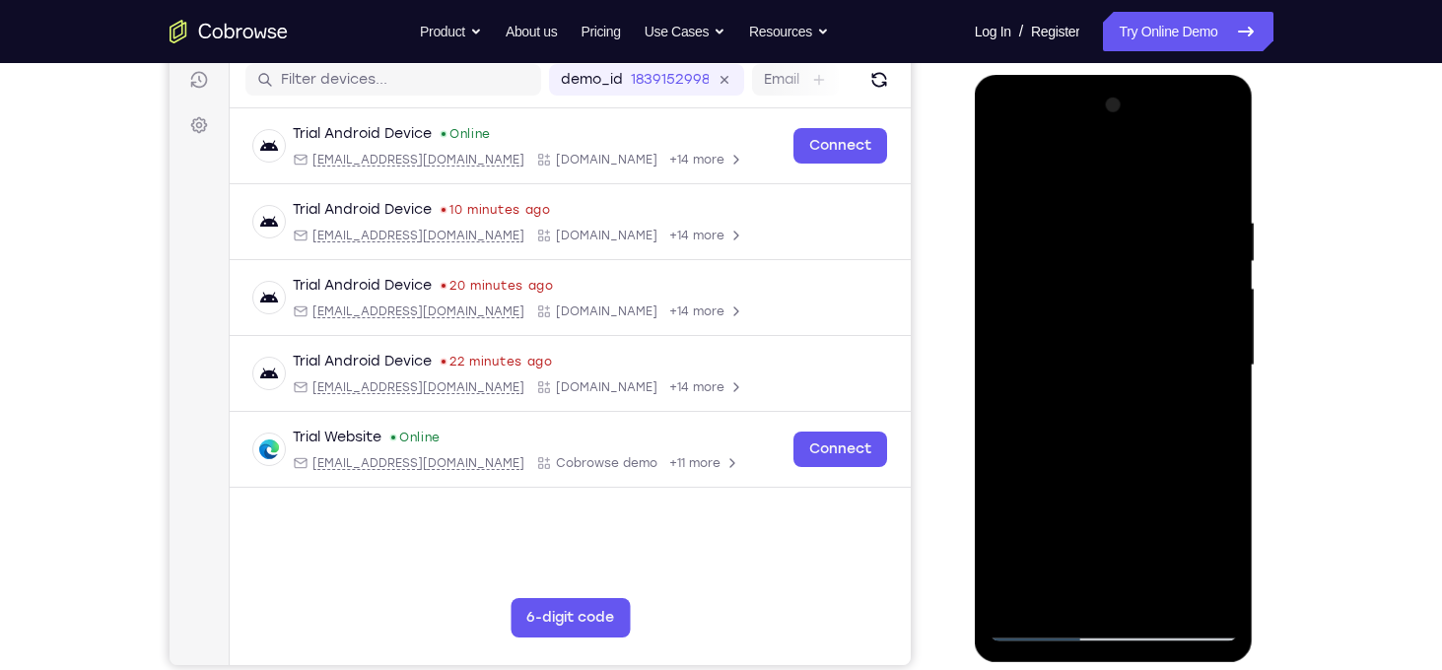
drag, startPoint x: 1162, startPoint y: 517, endPoint x: 2378, endPoint y: 188, distance: 1259.6
click at [1255, 113] on html "Online web based iOS Simulators and Android Emulators. Run iPhone, iPad, Mobile…" at bounding box center [1114, 370] width 281 height 591
drag, startPoint x: 1156, startPoint y: 497, endPoint x: 1227, endPoint y: 297, distance: 212.2
click at [1227, 297] on div at bounding box center [1113, 366] width 248 height 552
drag, startPoint x: 1169, startPoint y: 483, endPoint x: 1165, endPoint y: 369, distance: 114.4
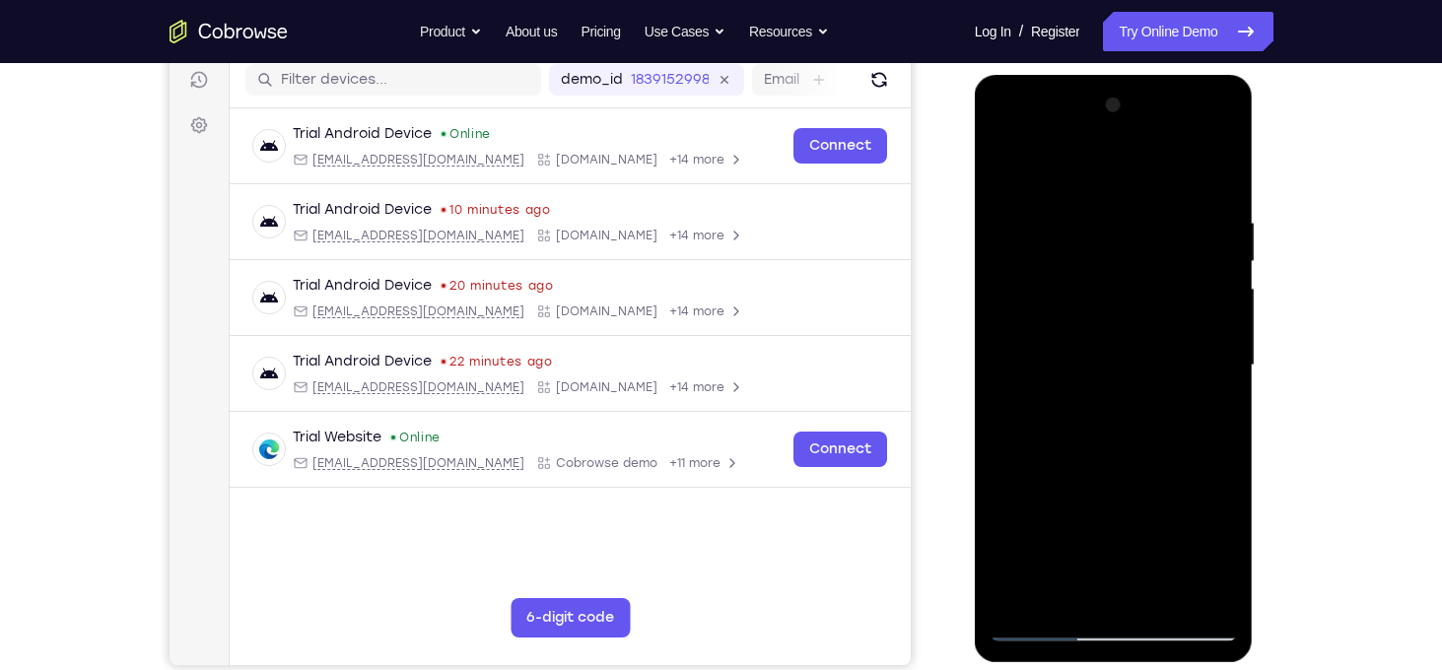
click at [1165, 369] on div at bounding box center [1113, 366] width 248 height 552
drag, startPoint x: 1165, startPoint y: 369, endPoint x: 1109, endPoint y: 603, distance: 240.9
click at [1109, 603] on div at bounding box center [1113, 366] width 248 height 552
drag, startPoint x: 1153, startPoint y: 447, endPoint x: 1121, endPoint y: 73, distance: 375.7
click at [1121, 75] on html "Online web based iOS Simulators and Android Emulators. Run iPhone, iPad, Mobile…" at bounding box center [1114, 370] width 281 height 591
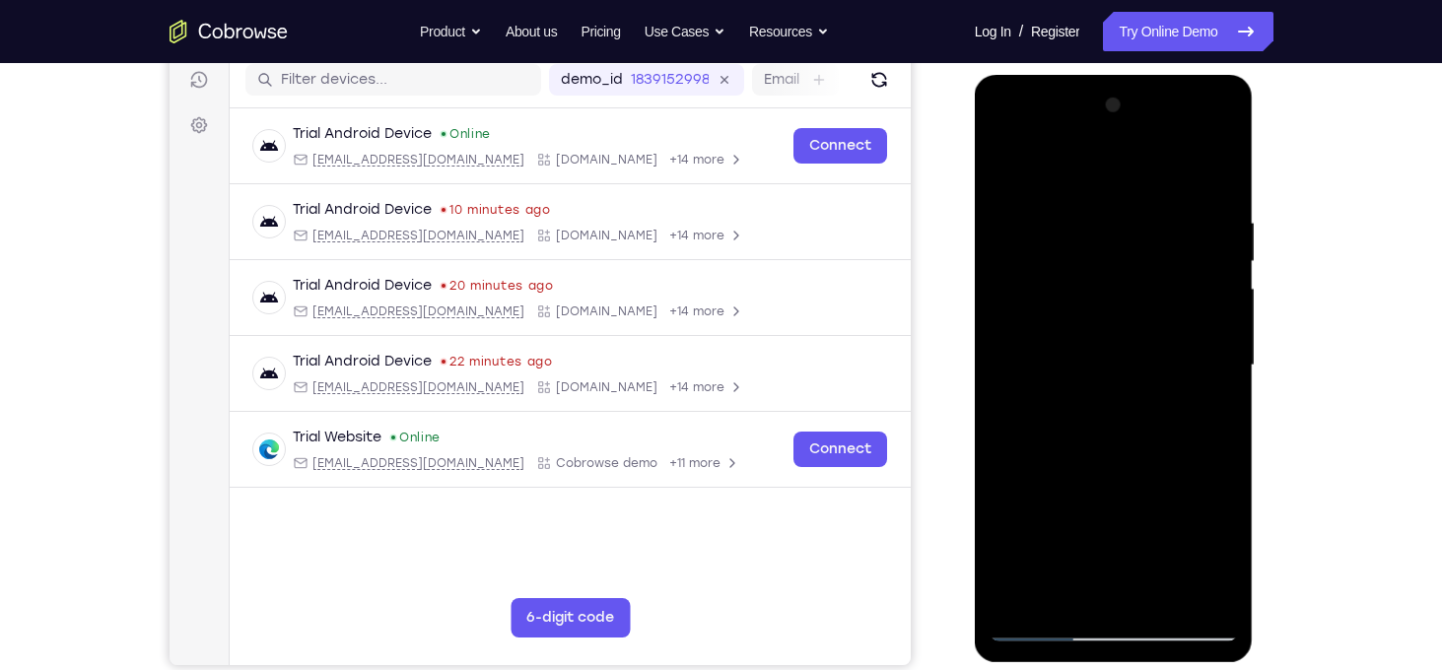
drag, startPoint x: 1167, startPoint y: 444, endPoint x: 1160, endPoint y: 234, distance: 211.0
click at [1160, 234] on div at bounding box center [1113, 366] width 248 height 552
click at [1135, 333] on div at bounding box center [1113, 366] width 248 height 552
drag, startPoint x: 1135, startPoint y: 333, endPoint x: 1047, endPoint y: 694, distance: 371.1
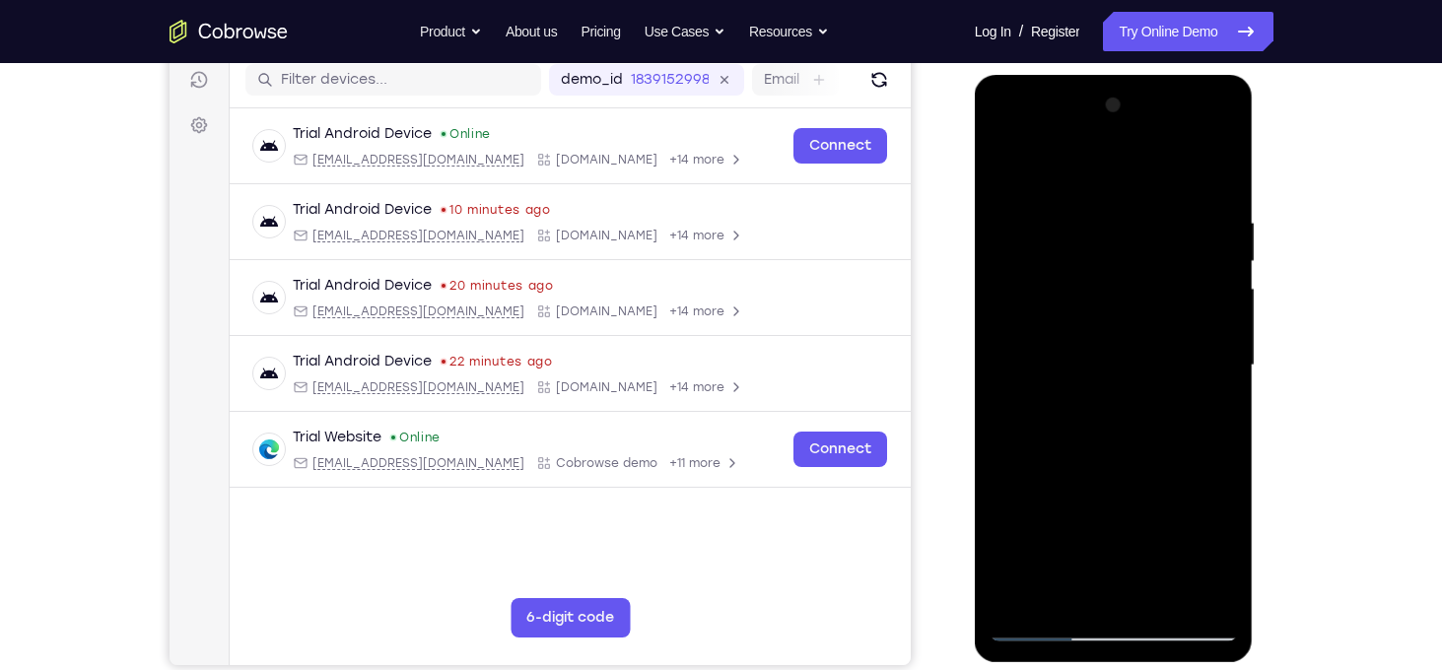
click at [1047, 666] on html "Online web based iOS Simulators and Android Emulators. Run iPhone, iPad, Mobile…" at bounding box center [1114, 370] width 281 height 591
click at [1121, 298] on div at bounding box center [1113, 366] width 248 height 552
drag, startPoint x: 1121, startPoint y: 298, endPoint x: 1081, endPoint y: 467, distance: 174.2
click at [1081, 467] on div at bounding box center [1113, 366] width 248 height 552
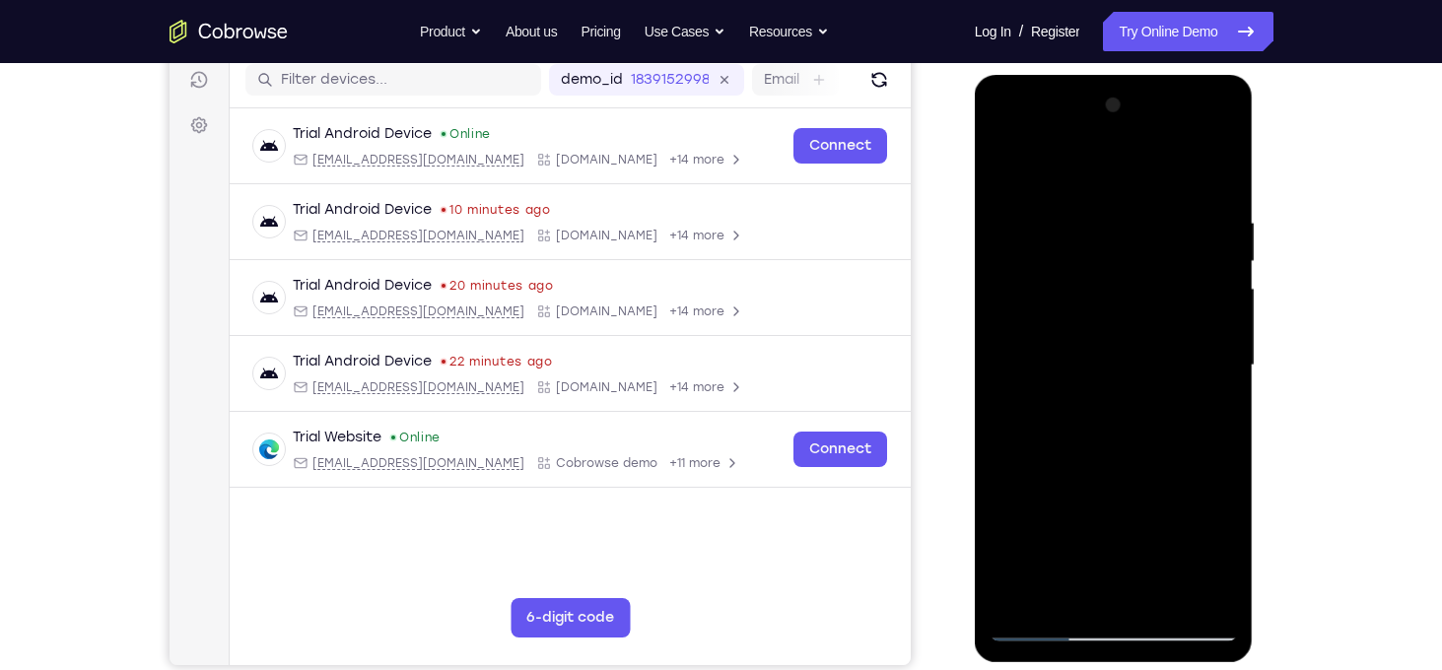
click at [1060, 205] on div at bounding box center [1113, 366] width 248 height 552
drag, startPoint x: 1123, startPoint y: 213, endPoint x: 1101, endPoint y: 418, distance: 206.2
click at [1101, 418] on div at bounding box center [1113, 366] width 248 height 552
click at [1091, 235] on div at bounding box center [1113, 366] width 248 height 552
click at [1032, 204] on div at bounding box center [1113, 366] width 248 height 552
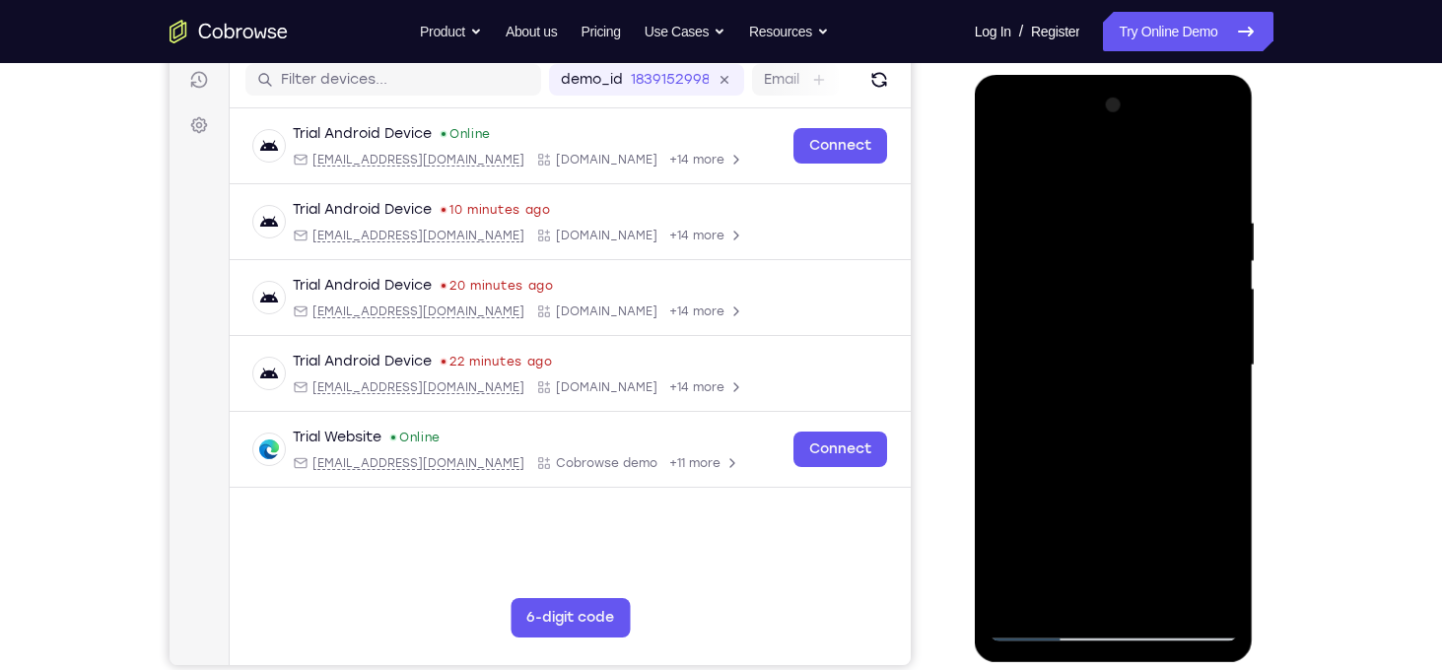
click at [1223, 307] on div at bounding box center [1113, 366] width 248 height 552
click at [1219, 173] on div at bounding box center [1113, 366] width 248 height 552
click at [1014, 166] on div at bounding box center [1113, 366] width 248 height 552
drag, startPoint x: 1114, startPoint y: 244, endPoint x: 1032, endPoint y: 720, distance: 483.0
click at [1032, 666] on html "Online web based iOS Simulators and Android Emulators. Run iPhone, iPad, Mobile…" at bounding box center [1114, 370] width 281 height 591
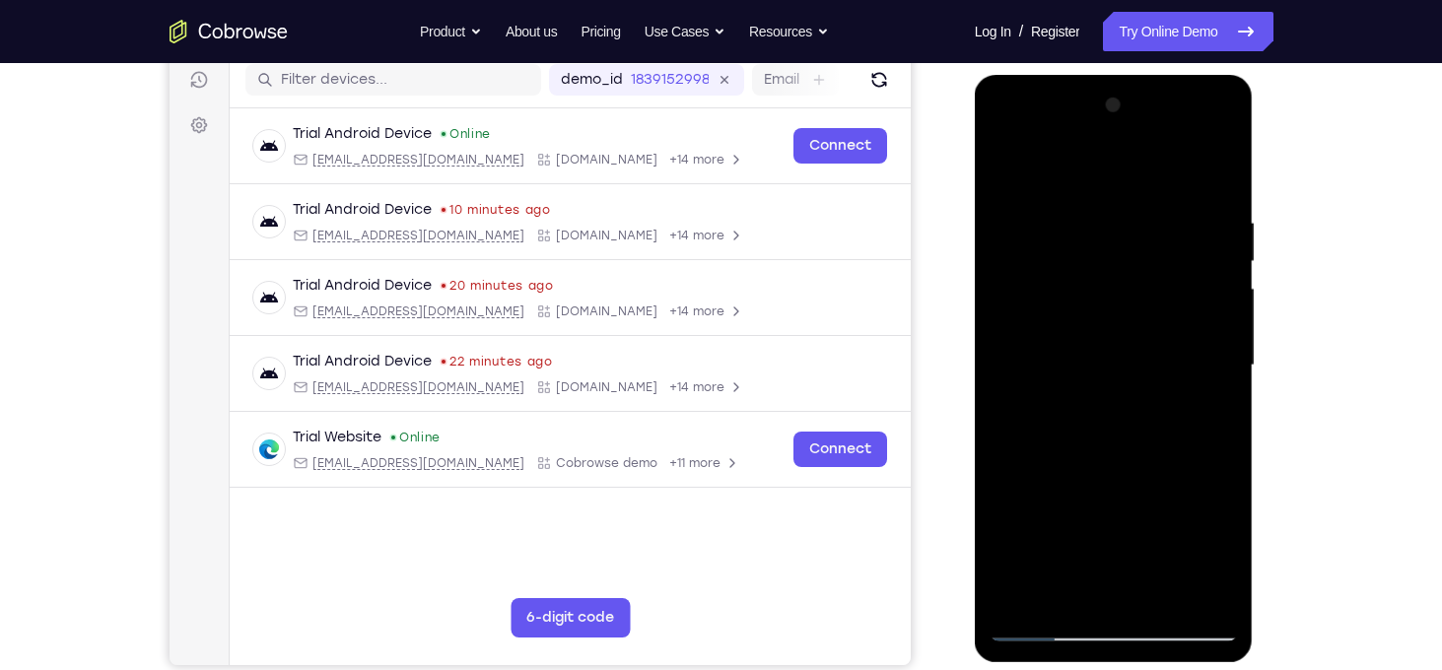
click at [1024, 199] on div at bounding box center [1113, 366] width 248 height 552
click at [1181, 329] on div at bounding box center [1113, 366] width 248 height 552
click at [1219, 177] on div at bounding box center [1113, 366] width 248 height 552
click at [1088, 209] on div at bounding box center [1113, 366] width 248 height 552
click at [1217, 177] on div at bounding box center [1113, 366] width 248 height 552
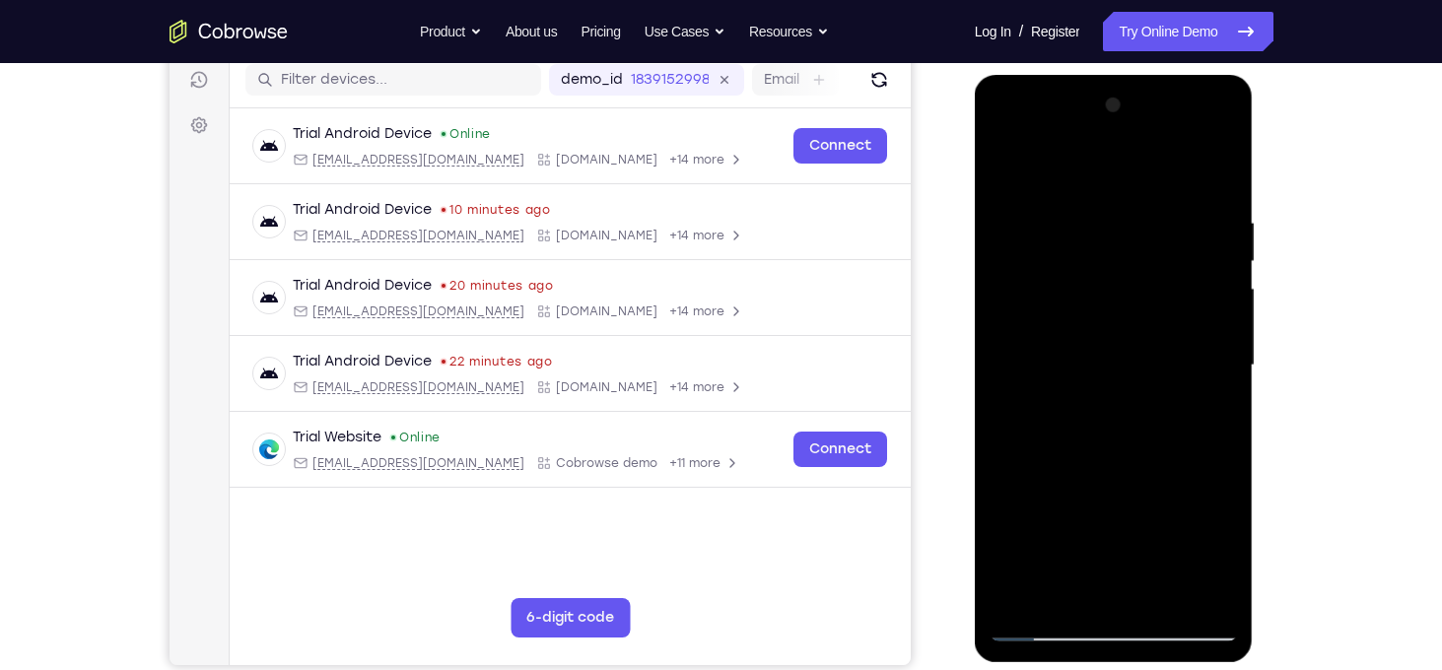
click at [1163, 595] on div at bounding box center [1113, 366] width 248 height 552
click at [1093, 319] on div at bounding box center [1113, 366] width 248 height 552
click at [1089, 532] on div at bounding box center [1113, 366] width 248 height 552
click at [1143, 537] on div at bounding box center [1113, 366] width 248 height 552
click at [1107, 534] on div at bounding box center [1113, 366] width 248 height 552
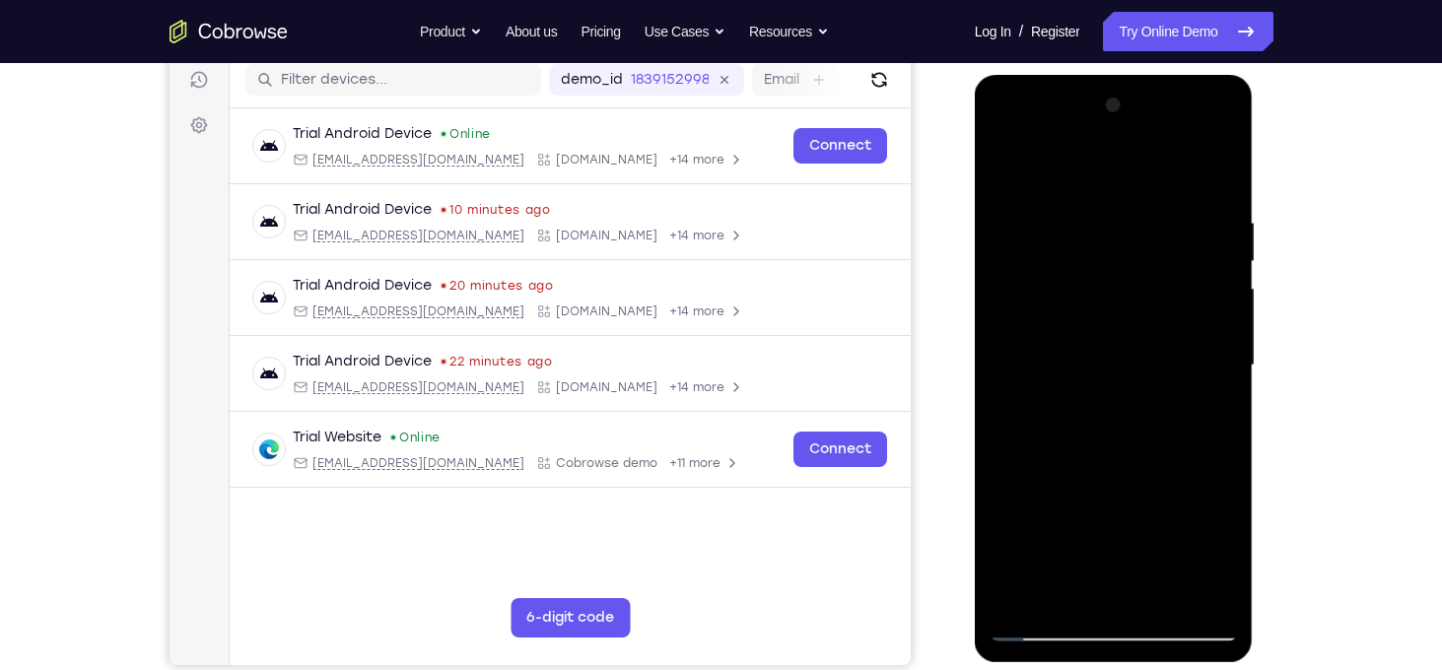
click at [1144, 528] on div at bounding box center [1113, 366] width 248 height 552
click at [1069, 592] on div at bounding box center [1113, 366] width 248 height 552
click at [1092, 566] on div at bounding box center [1113, 366] width 248 height 552
click at [1203, 401] on div at bounding box center [1113, 366] width 248 height 552
click at [1054, 312] on div at bounding box center [1113, 366] width 248 height 552
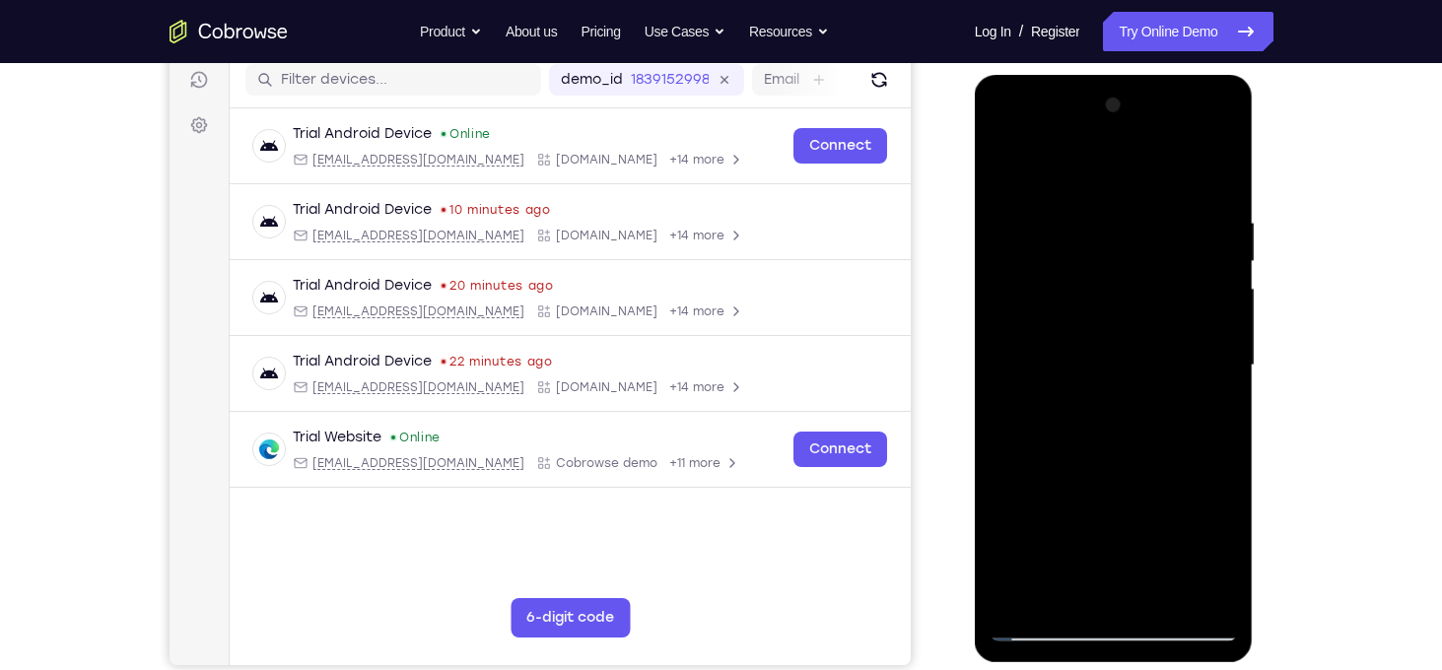
click at [1145, 398] on div at bounding box center [1113, 366] width 248 height 552
click at [1183, 402] on div at bounding box center [1113, 366] width 248 height 552
click at [1059, 357] on div at bounding box center [1113, 366] width 248 height 552
drag, startPoint x: 1037, startPoint y: 382, endPoint x: 990, endPoint y: 650, distance: 272.0
click at [990, 650] on div at bounding box center [1113, 368] width 279 height 587
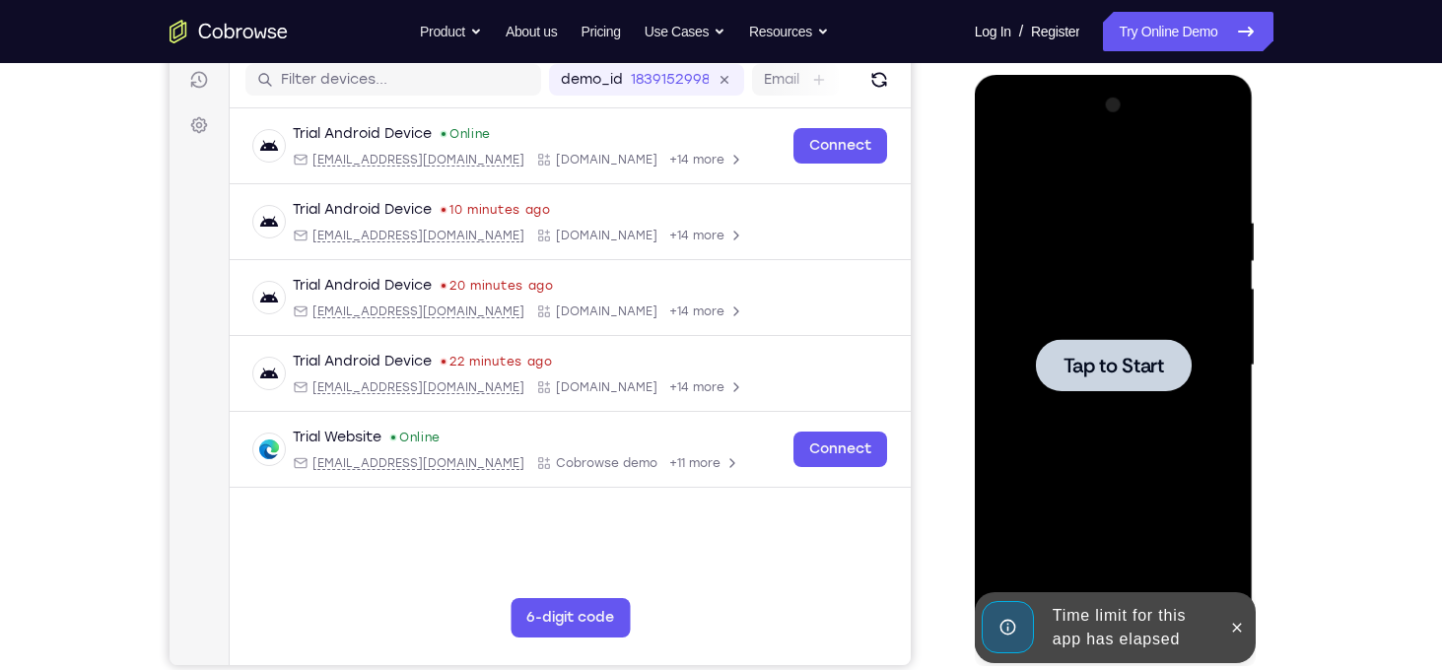
click at [1119, 375] on span "Tap to Start" at bounding box center [1113, 366] width 101 height 20
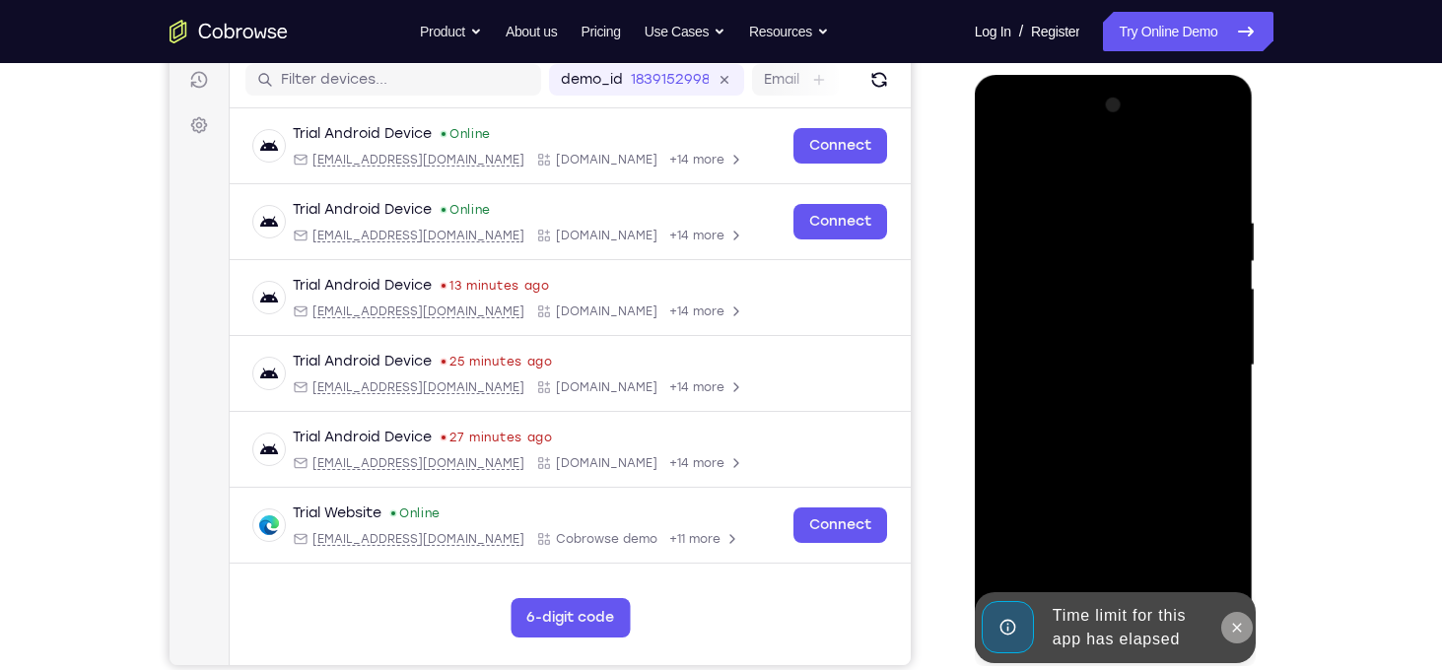
click at [1240, 632] on icon at bounding box center [1237, 628] width 16 height 16
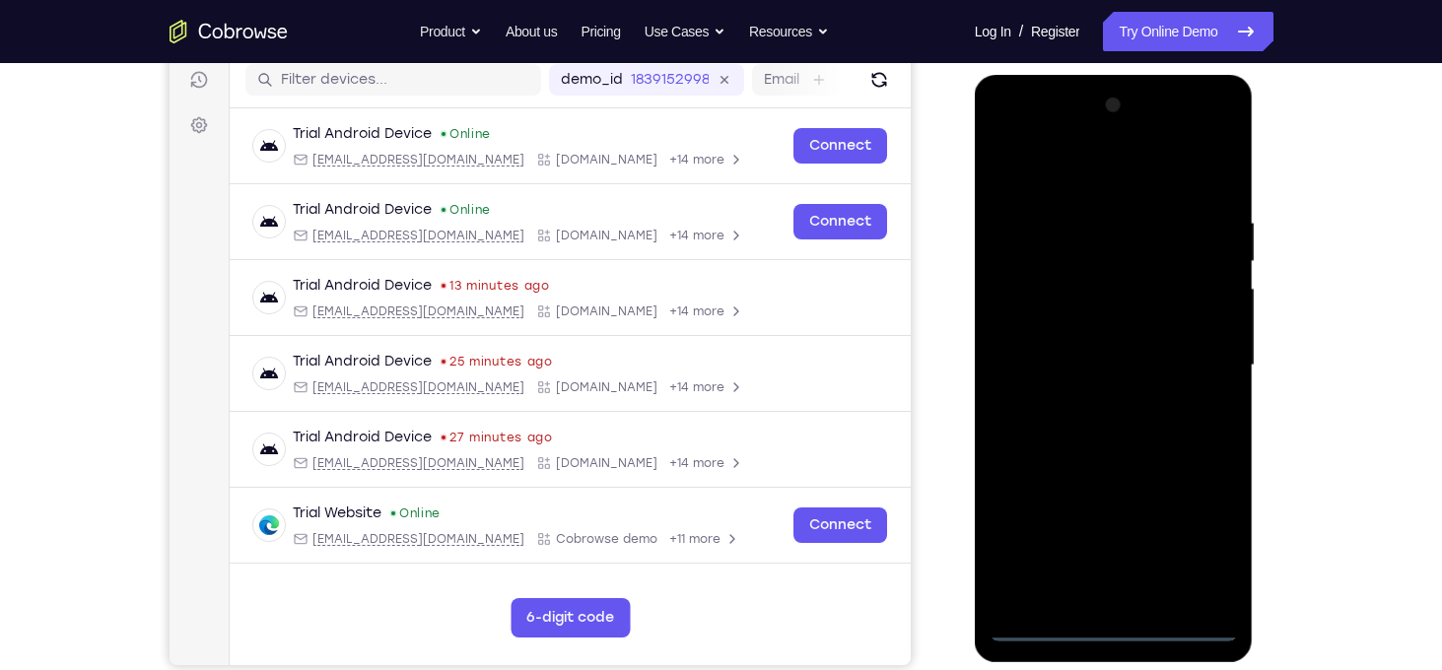
click at [1120, 628] on div at bounding box center [1113, 366] width 248 height 552
click at [1197, 542] on div at bounding box center [1113, 366] width 248 height 552
click at [1051, 177] on div at bounding box center [1113, 366] width 248 height 552
click at [1208, 361] on div at bounding box center [1113, 366] width 248 height 552
click at [1097, 599] on div at bounding box center [1113, 366] width 248 height 552
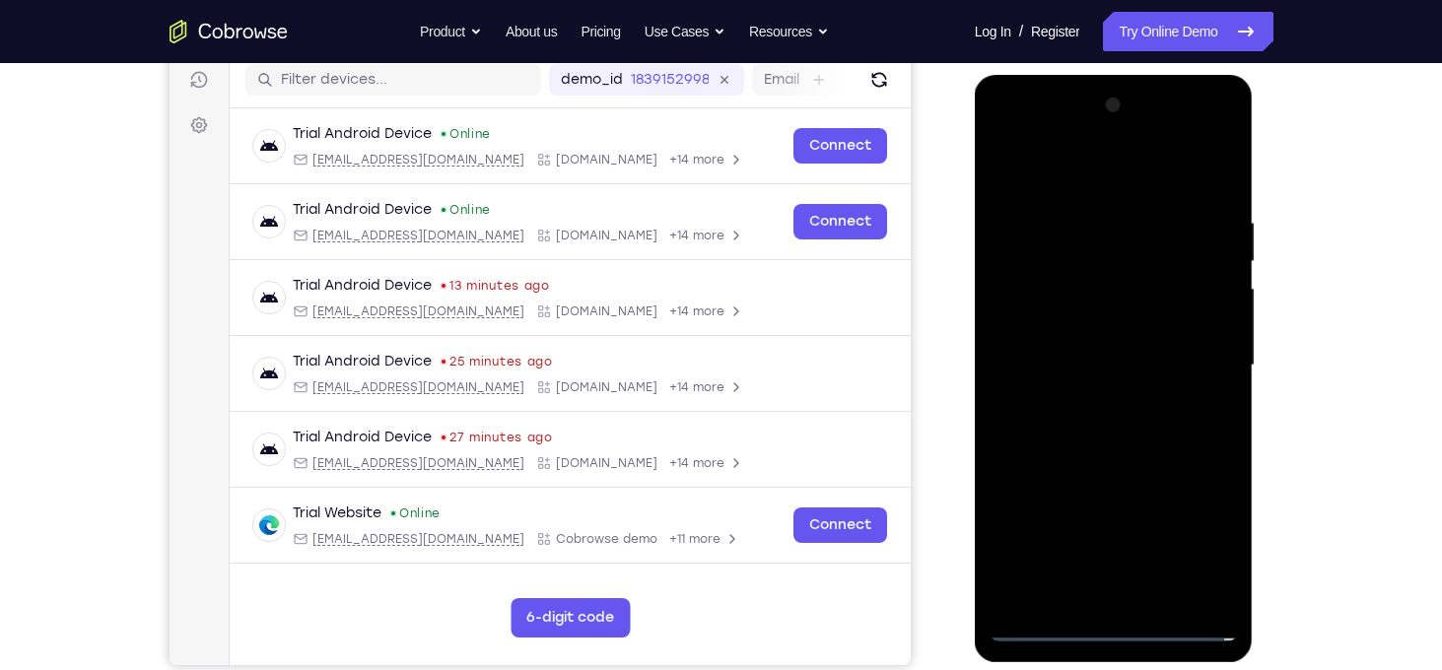
click at [1087, 351] on div at bounding box center [1113, 366] width 248 height 552
click at [1082, 321] on div at bounding box center [1113, 366] width 248 height 552
click at [1107, 358] on div at bounding box center [1113, 366] width 248 height 552
click at [1132, 441] on div at bounding box center [1113, 366] width 248 height 552
click at [1170, 594] on div at bounding box center [1113, 366] width 248 height 552
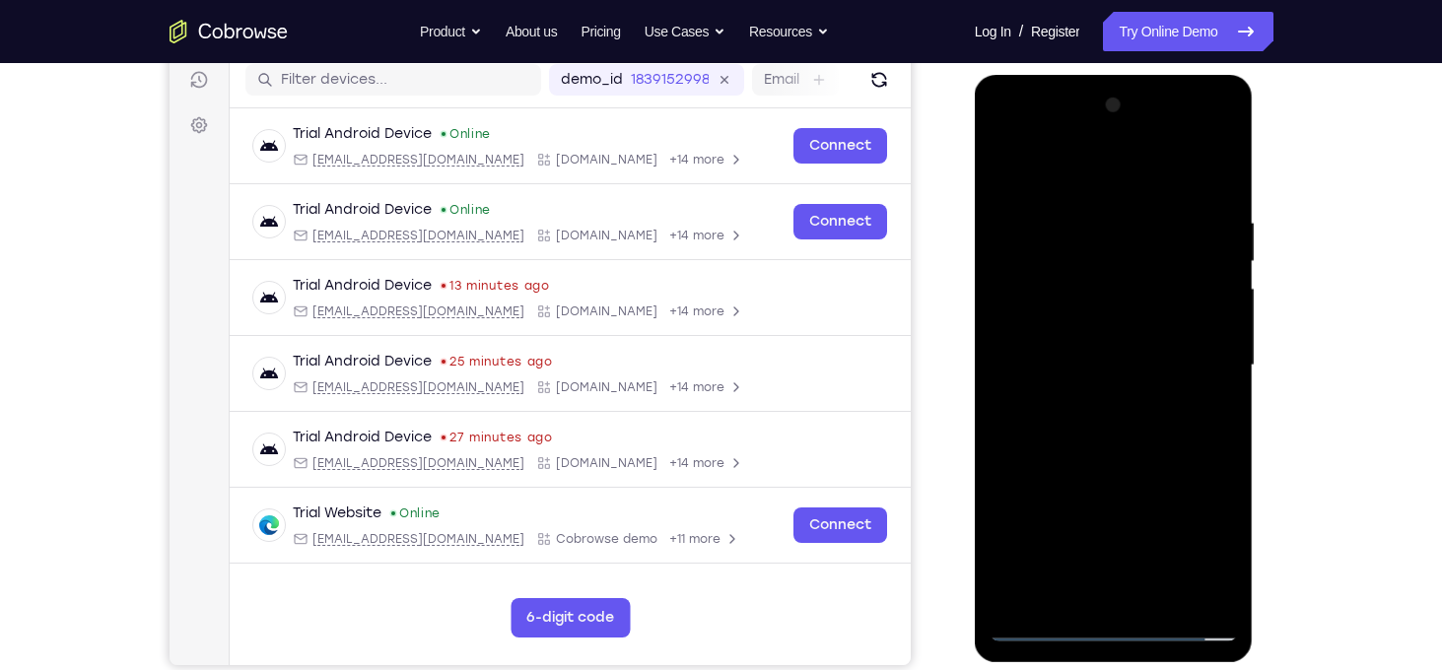
click at [1139, 471] on div at bounding box center [1113, 366] width 248 height 552
click at [1075, 315] on div at bounding box center [1113, 366] width 248 height 552
click at [1077, 434] on div at bounding box center [1113, 366] width 248 height 552
click at [1107, 445] on div at bounding box center [1113, 366] width 248 height 552
click at [1072, 591] on div at bounding box center [1113, 366] width 248 height 552
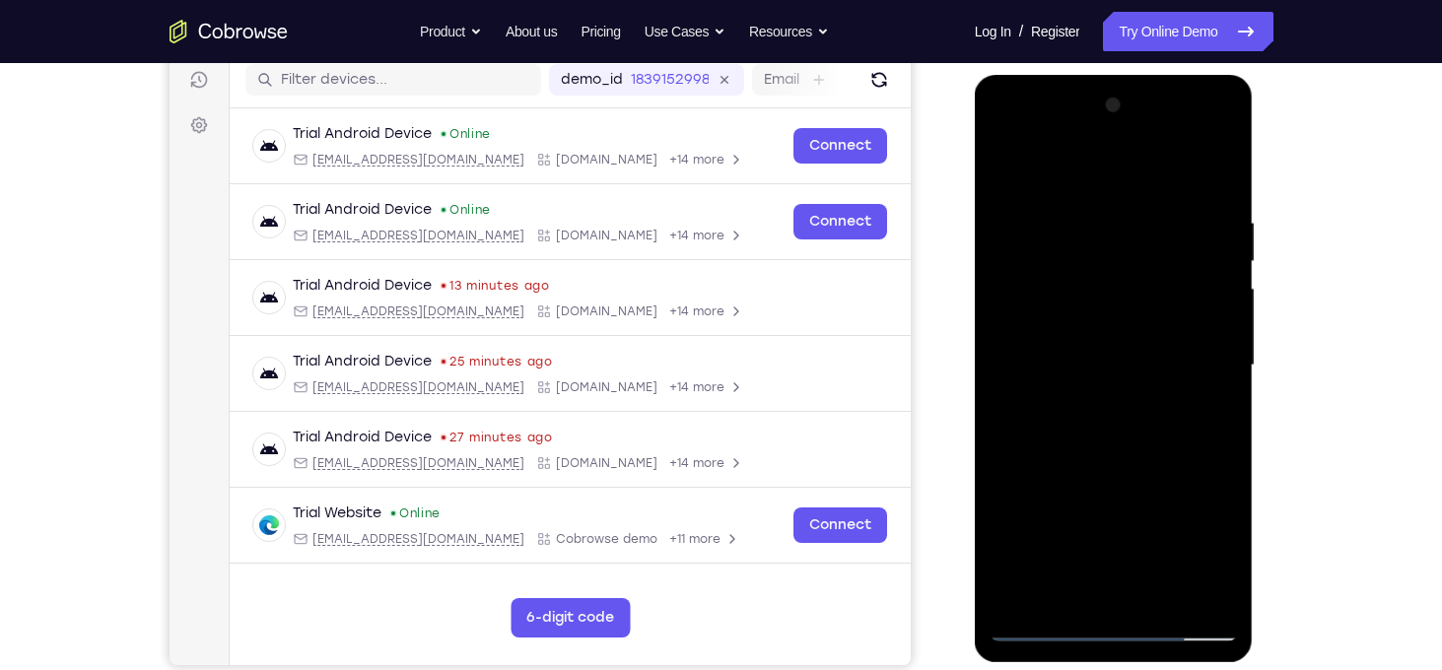
click at [1162, 481] on div at bounding box center [1113, 366] width 248 height 552
drag, startPoint x: 1147, startPoint y: 475, endPoint x: 1187, endPoint y: 164, distance: 314.0
click at [1187, 164] on div at bounding box center [1113, 366] width 248 height 552
click at [1006, 549] on div at bounding box center [1113, 366] width 248 height 552
click at [1215, 397] on div at bounding box center [1113, 366] width 248 height 552
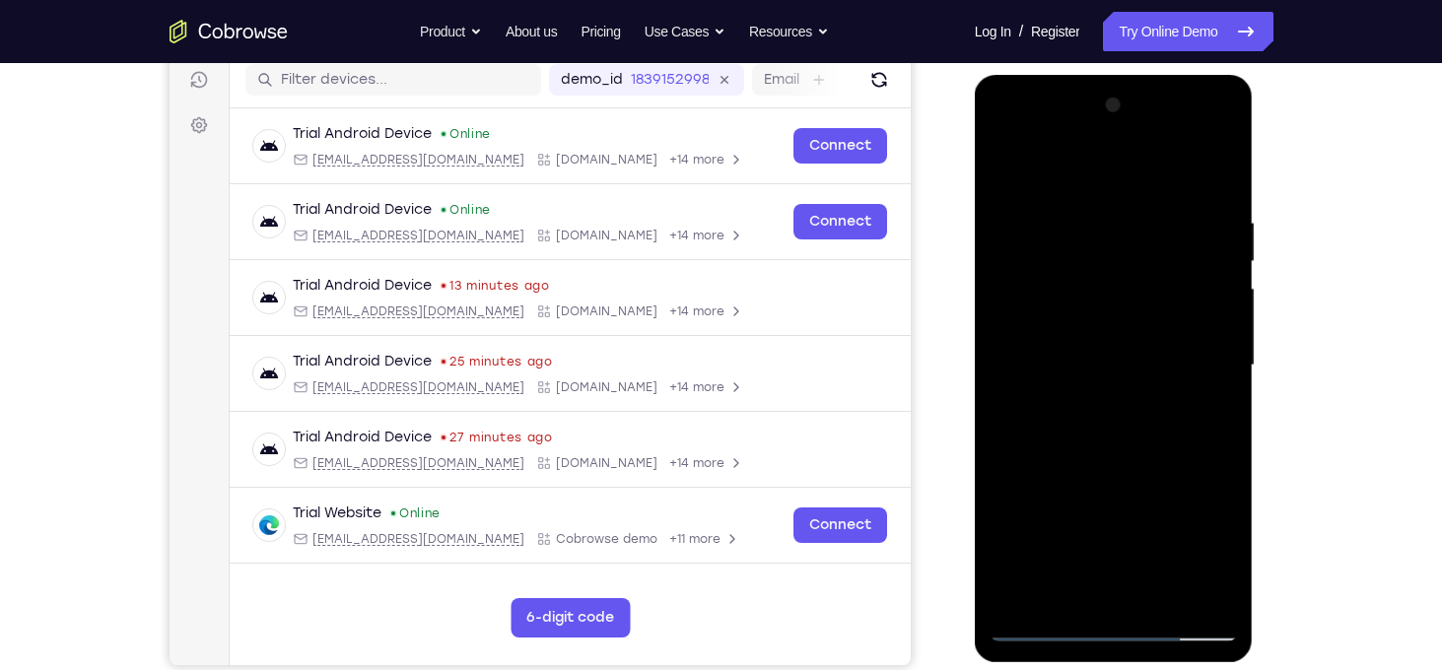
click at [1029, 351] on div at bounding box center [1113, 366] width 248 height 552
click at [1086, 470] on div at bounding box center [1113, 366] width 248 height 552
click at [1143, 476] on div at bounding box center [1113, 366] width 248 height 552
click at [1228, 560] on div at bounding box center [1113, 366] width 248 height 552
click at [1072, 588] on div at bounding box center [1113, 366] width 248 height 552
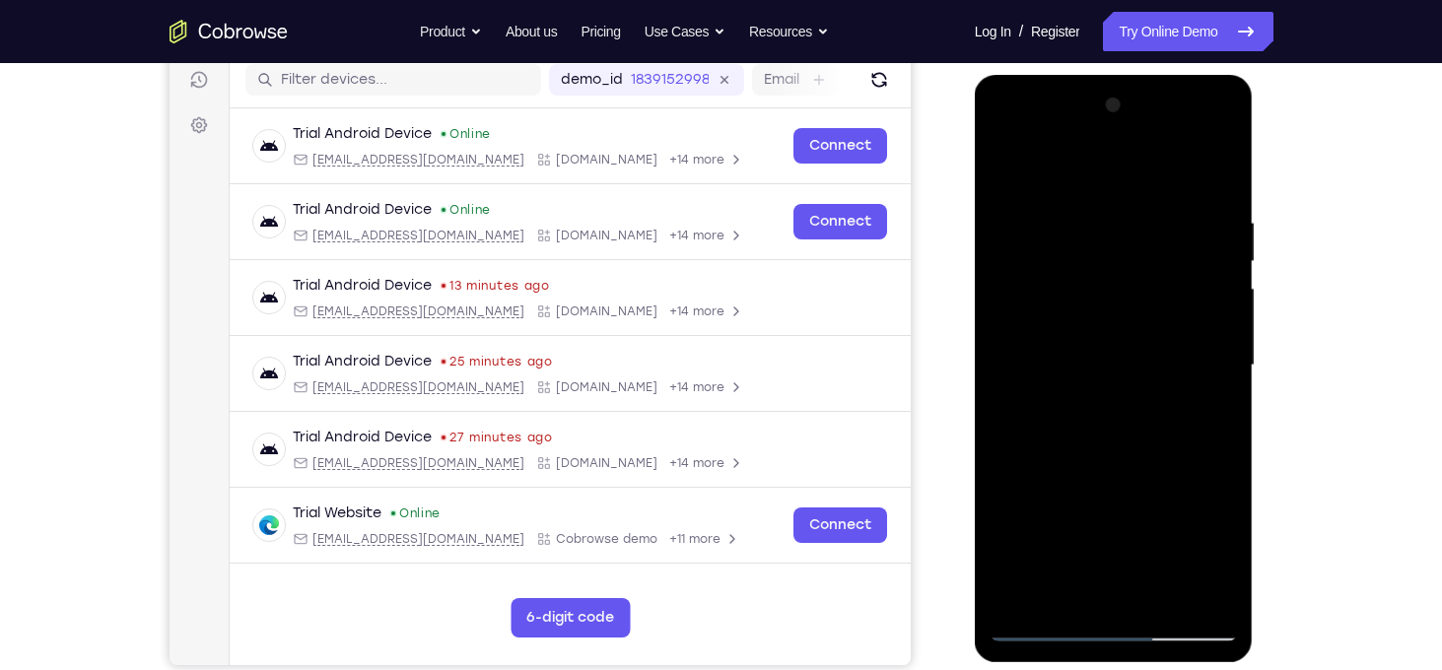
drag, startPoint x: 1150, startPoint y: 536, endPoint x: 1149, endPoint y: 429, distance: 107.4
click at [1149, 429] on div at bounding box center [1113, 366] width 248 height 552
click at [1089, 488] on div at bounding box center [1113, 366] width 248 height 552
drag, startPoint x: 1090, startPoint y: 488, endPoint x: 1042, endPoint y: 720, distance: 237.3
click at [1042, 666] on html "Online web based iOS Simulators and Android Emulators. Run iPhone, iPad, Mobile…" at bounding box center [1114, 370] width 281 height 591
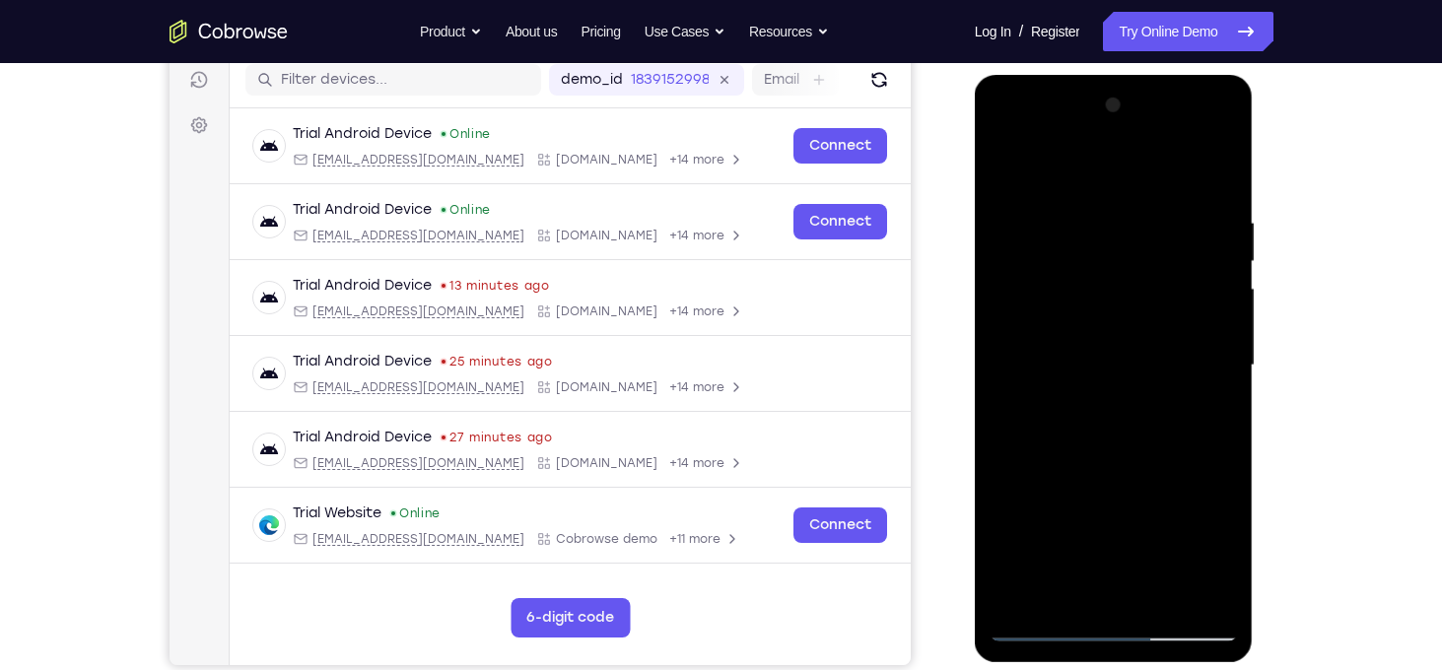
click at [1026, 484] on div at bounding box center [1113, 366] width 248 height 552
click at [1209, 402] on div at bounding box center [1113, 366] width 248 height 552
click at [1050, 336] on div at bounding box center [1113, 366] width 248 height 552
click at [1130, 506] on div at bounding box center [1113, 366] width 248 height 552
click at [1067, 593] on div at bounding box center [1113, 366] width 248 height 552
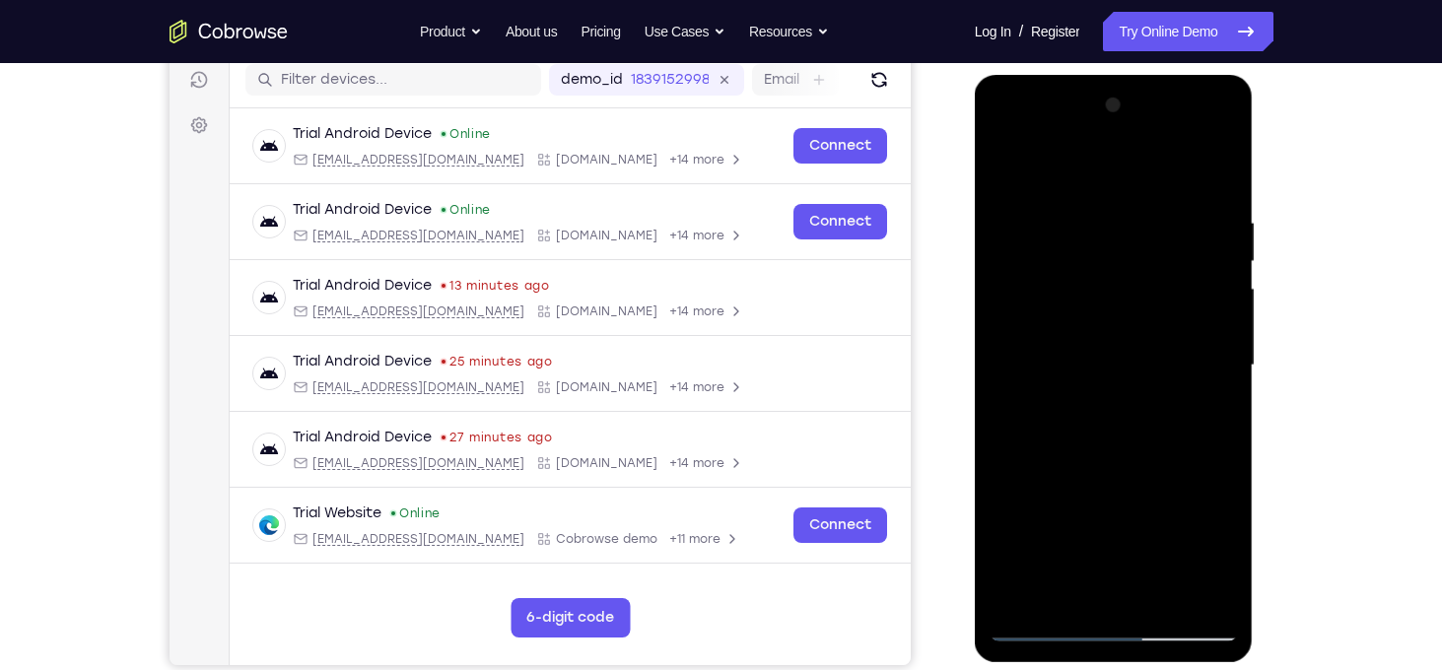
click at [1051, 478] on div at bounding box center [1113, 366] width 248 height 552
click at [1005, 169] on div at bounding box center [1113, 366] width 248 height 552
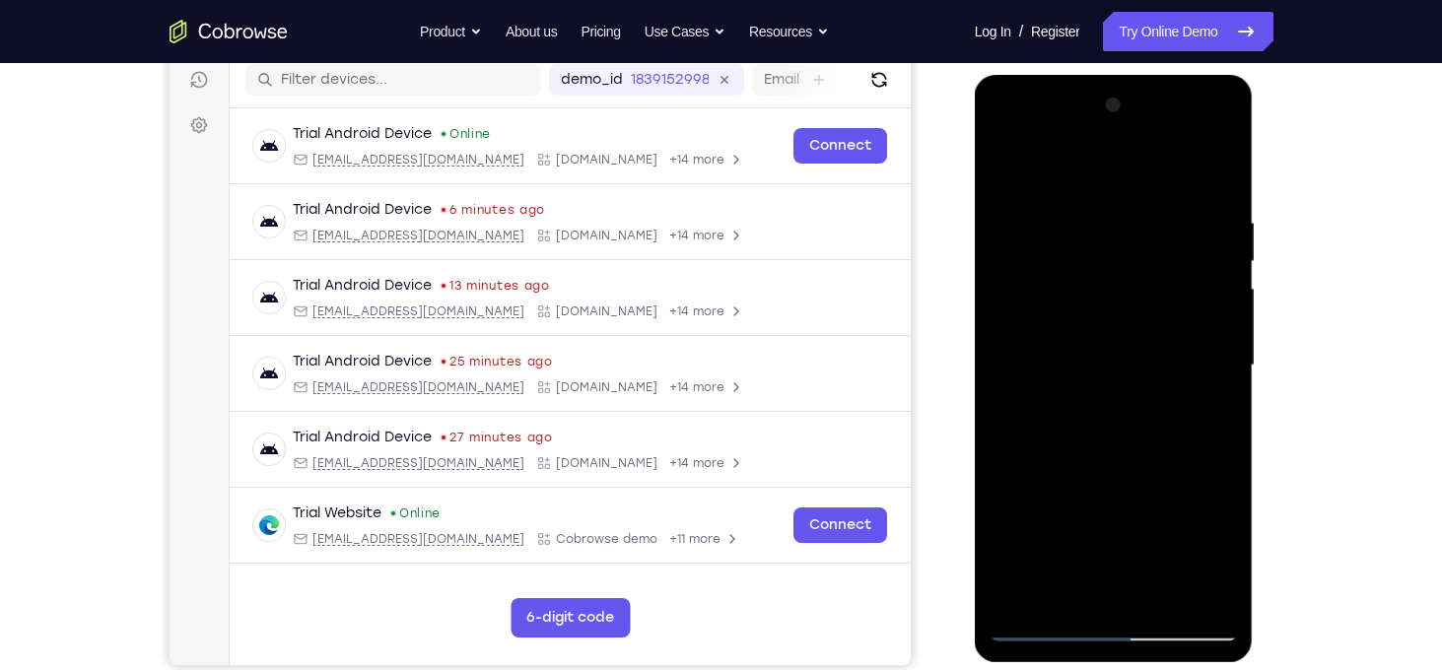
click at [1106, 314] on div at bounding box center [1113, 366] width 248 height 552
click at [1132, 527] on div at bounding box center [1113, 366] width 248 height 552
click at [1200, 527] on div at bounding box center [1113, 366] width 248 height 552
click at [1065, 596] on div at bounding box center [1113, 366] width 248 height 552
click at [1052, 484] on div at bounding box center [1113, 366] width 248 height 552
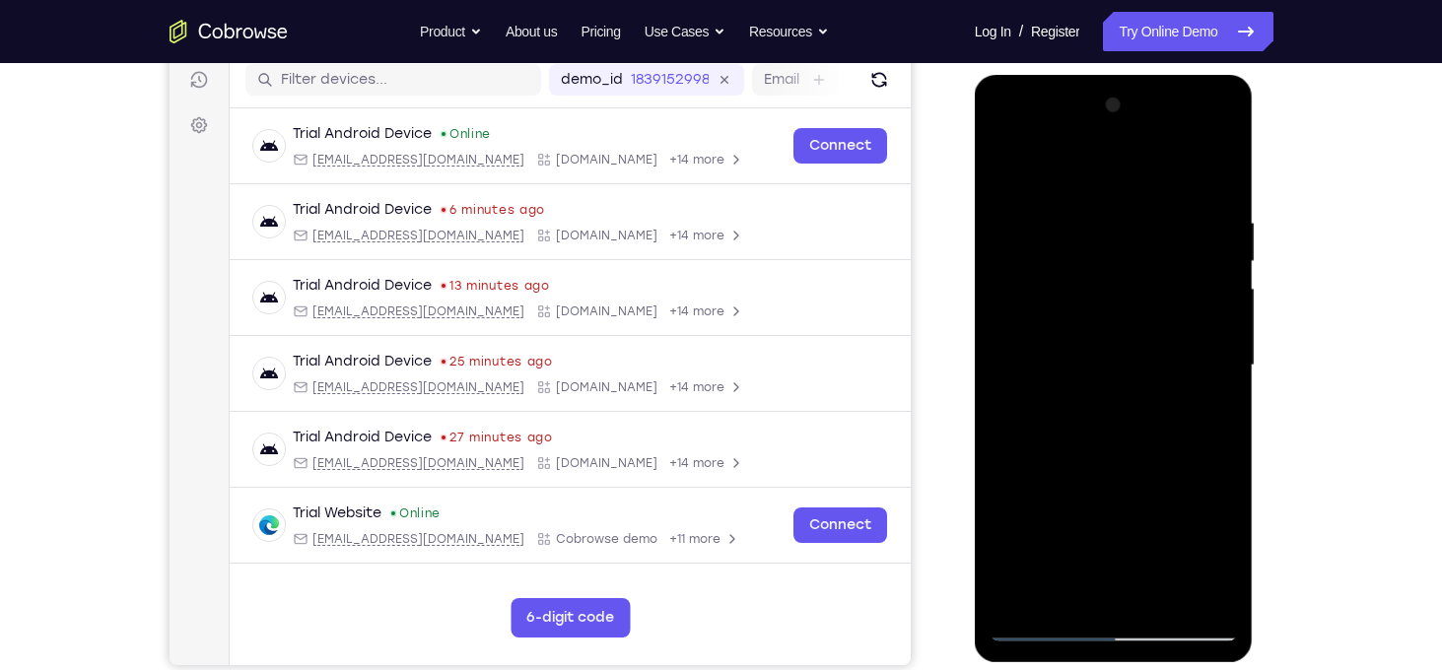
click at [1042, 480] on div at bounding box center [1113, 366] width 248 height 552
click at [1010, 331] on div at bounding box center [1113, 366] width 248 height 552
click at [1129, 433] on div at bounding box center [1113, 366] width 248 height 552
click at [1203, 430] on div at bounding box center [1113, 366] width 248 height 552
click at [1064, 595] on div at bounding box center [1113, 366] width 248 height 552
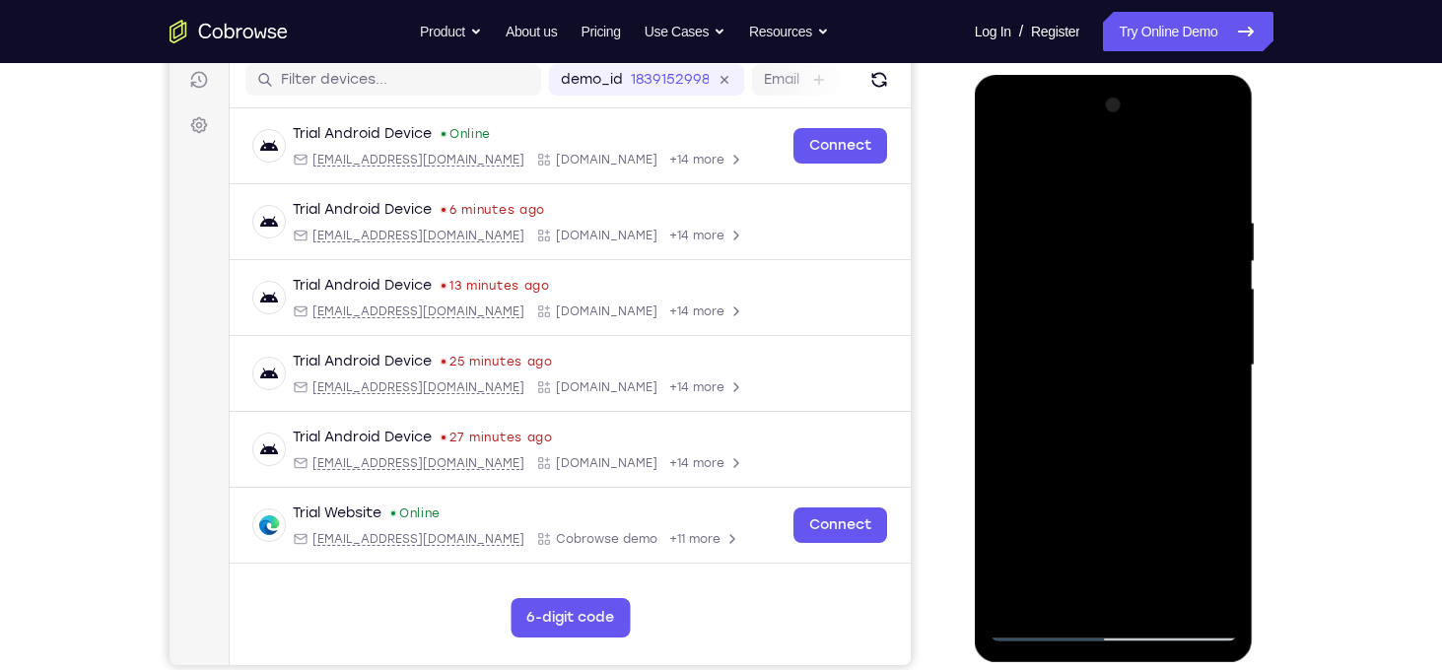
click at [1034, 481] on div at bounding box center [1113, 366] width 248 height 552
click at [1061, 367] on div at bounding box center [1113, 366] width 248 height 552
click at [1083, 296] on div at bounding box center [1113, 366] width 248 height 552
click at [1204, 300] on div at bounding box center [1113, 366] width 248 height 552
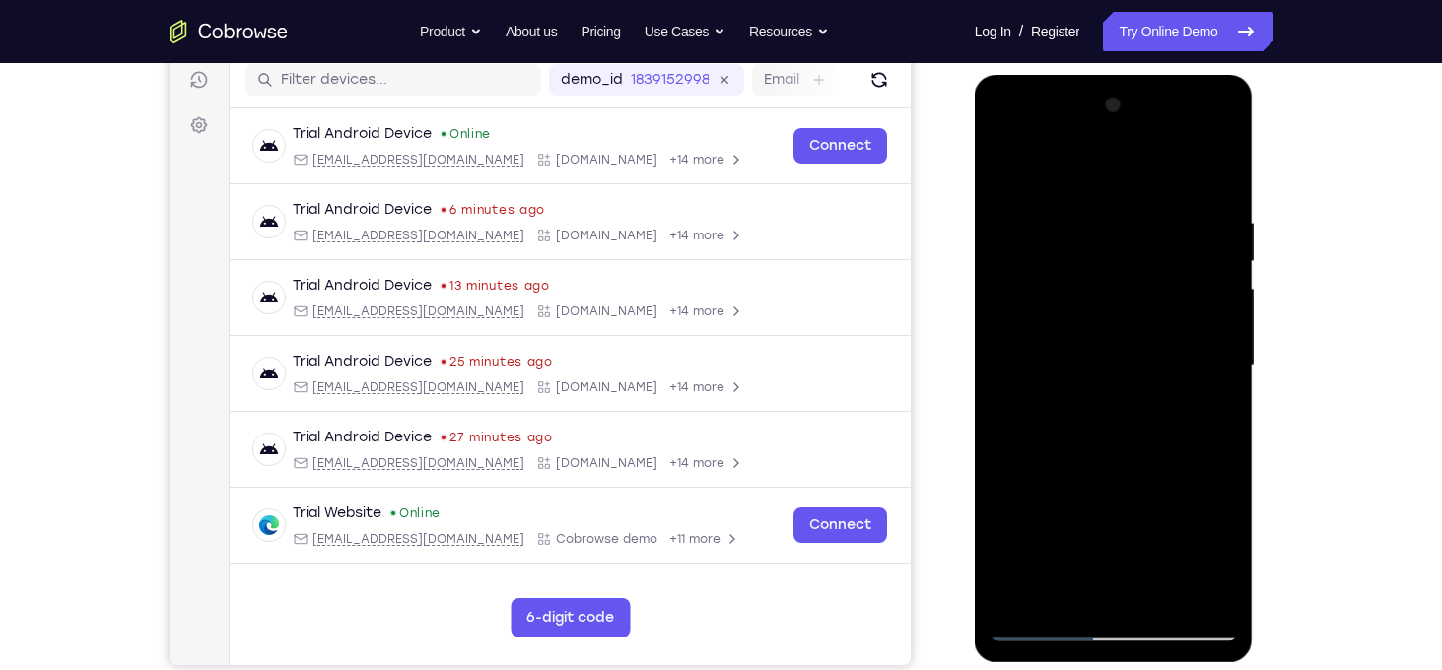
click at [1223, 548] on div at bounding box center [1113, 366] width 248 height 552
click at [1053, 304] on div at bounding box center [1113, 366] width 248 height 552
click at [1108, 474] on div at bounding box center [1113, 366] width 248 height 552
click at [1073, 586] on div at bounding box center [1113, 366] width 248 height 552
click at [1009, 488] on div at bounding box center [1113, 366] width 248 height 552
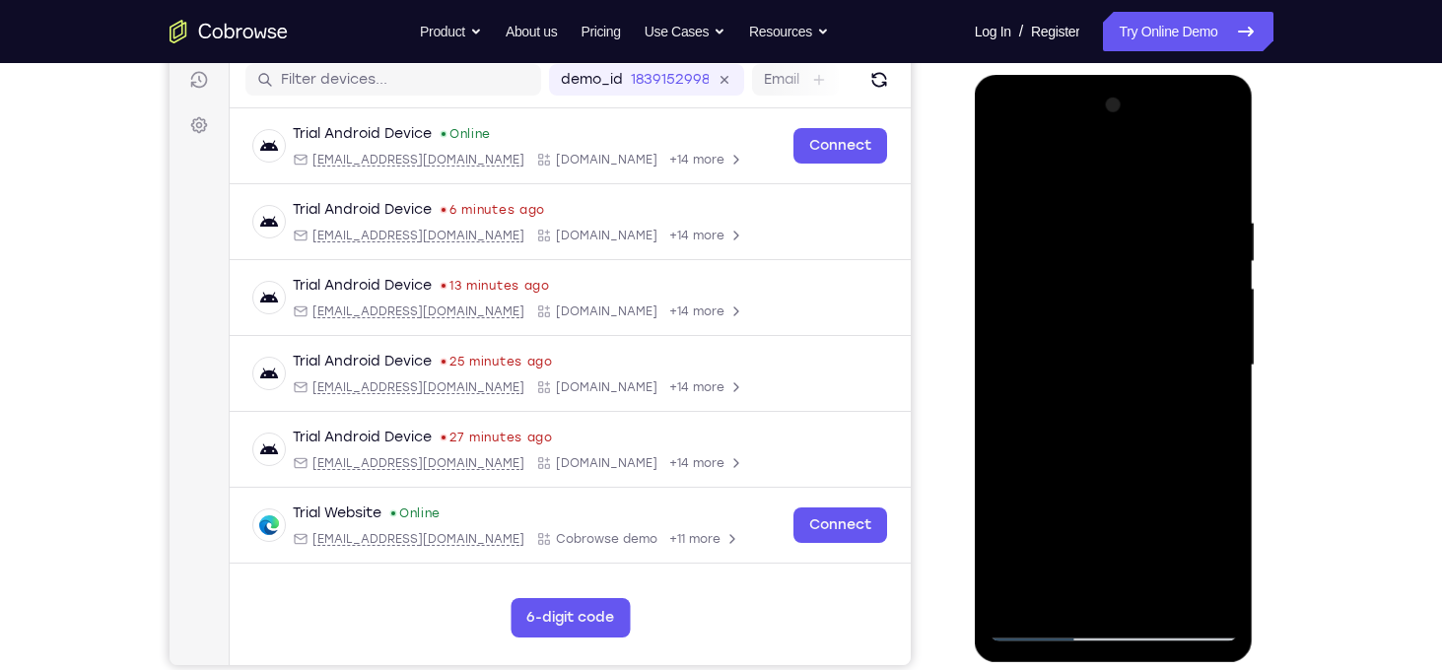
click at [1027, 485] on div at bounding box center [1113, 366] width 248 height 552
click at [1012, 177] on div at bounding box center [1113, 366] width 248 height 552
click at [1083, 323] on div at bounding box center [1113, 366] width 248 height 552
click at [1120, 380] on div at bounding box center [1113, 366] width 248 height 552
click at [1153, 377] on div at bounding box center [1113, 366] width 248 height 552
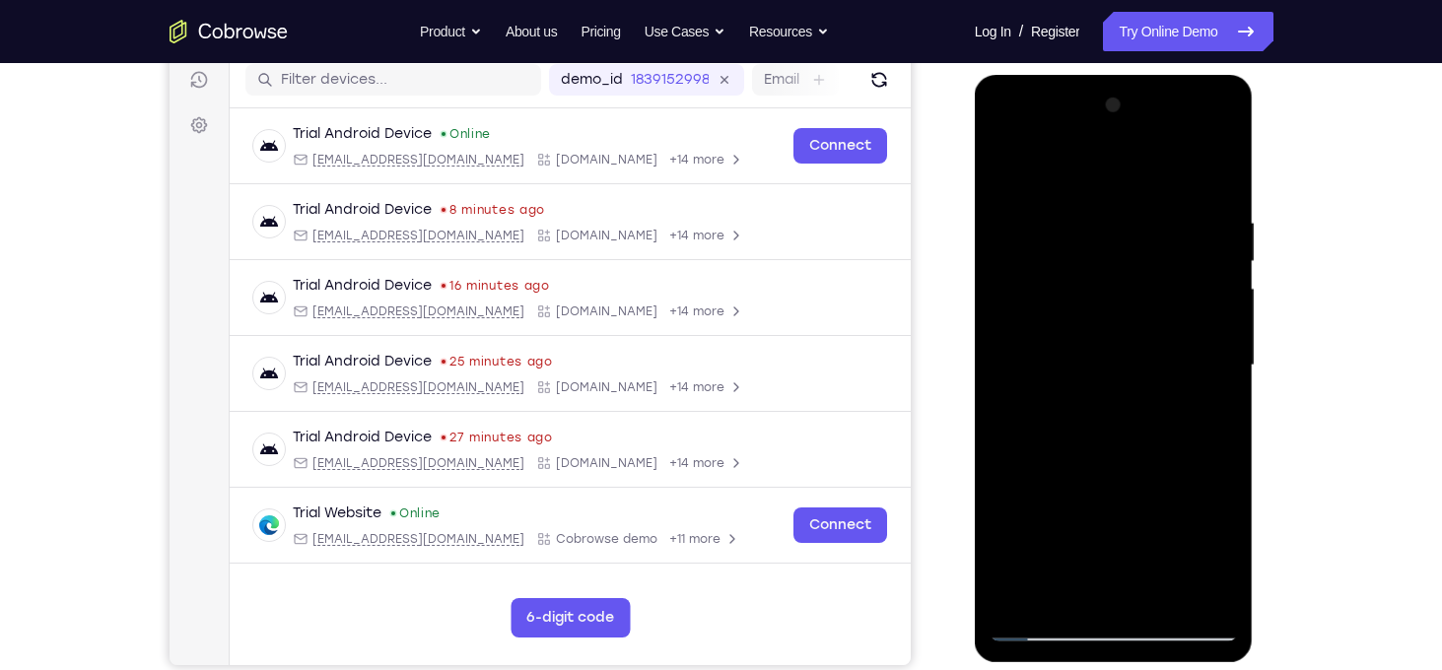
click at [1132, 528] on div at bounding box center [1113, 366] width 248 height 552
click at [1196, 523] on div at bounding box center [1113, 366] width 248 height 552
click at [1151, 478] on div at bounding box center [1113, 366] width 248 height 552
click at [1161, 453] on div at bounding box center [1113, 366] width 248 height 552
click at [1202, 455] on div at bounding box center [1113, 366] width 248 height 552
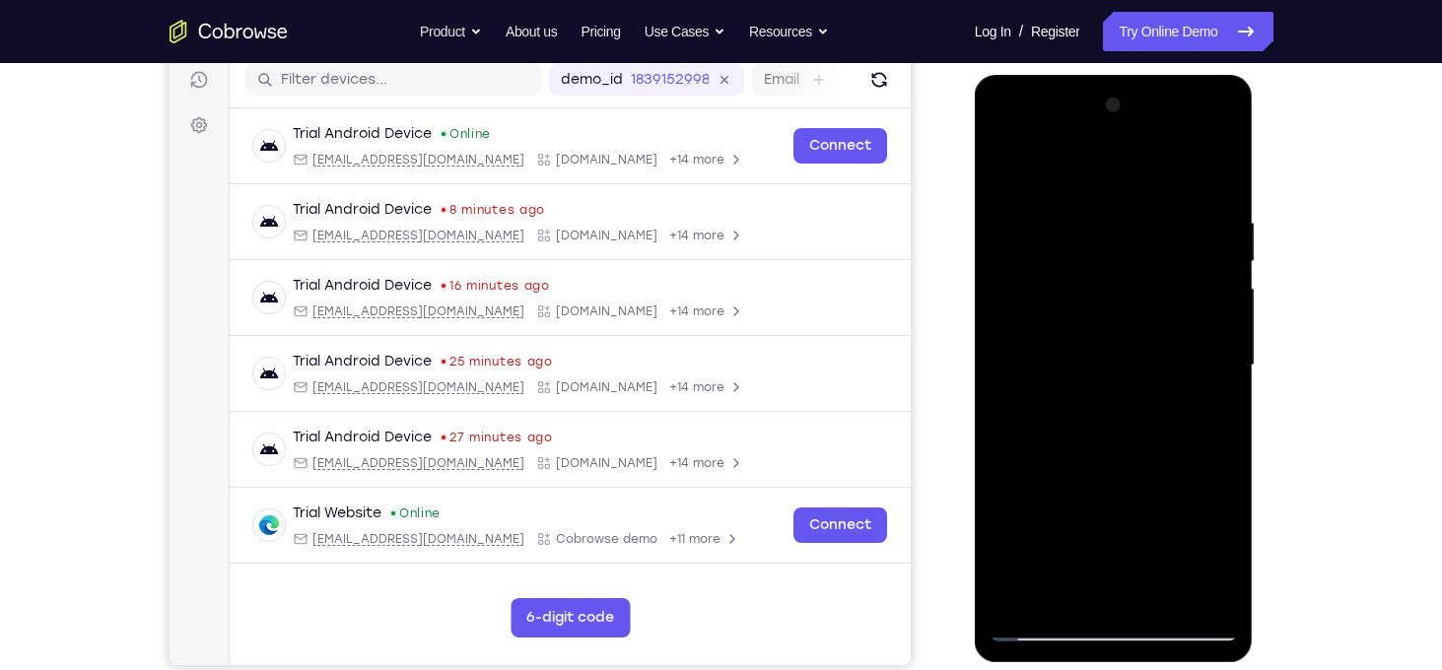
click at [1080, 288] on div at bounding box center [1113, 366] width 248 height 552
click at [1091, 467] on div at bounding box center [1113, 366] width 248 height 552
click at [1138, 530] on div at bounding box center [1113, 366] width 248 height 552
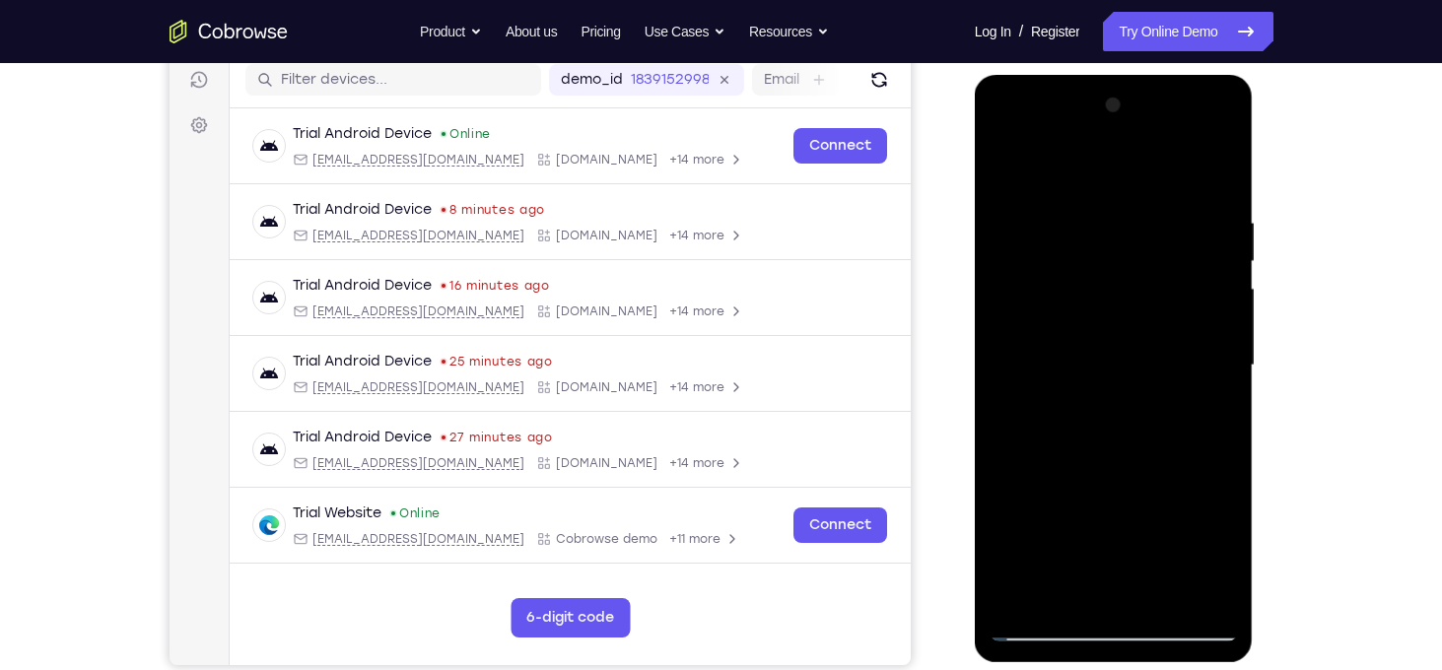
click at [1204, 524] on div at bounding box center [1113, 366] width 248 height 552
click at [1108, 319] on div at bounding box center [1113, 366] width 248 height 552
click at [1180, 488] on div at bounding box center [1113, 366] width 248 height 552
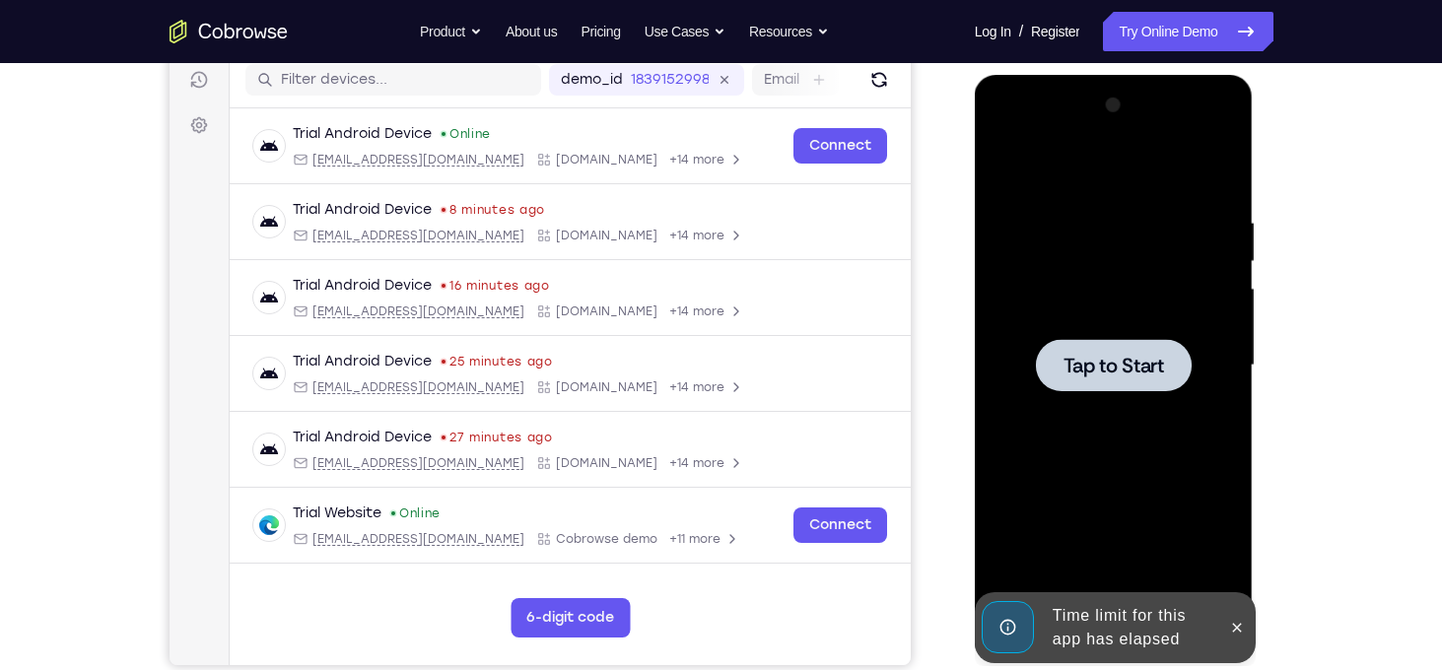
click at [1140, 372] on span "Tap to Start" at bounding box center [1113, 366] width 101 height 20
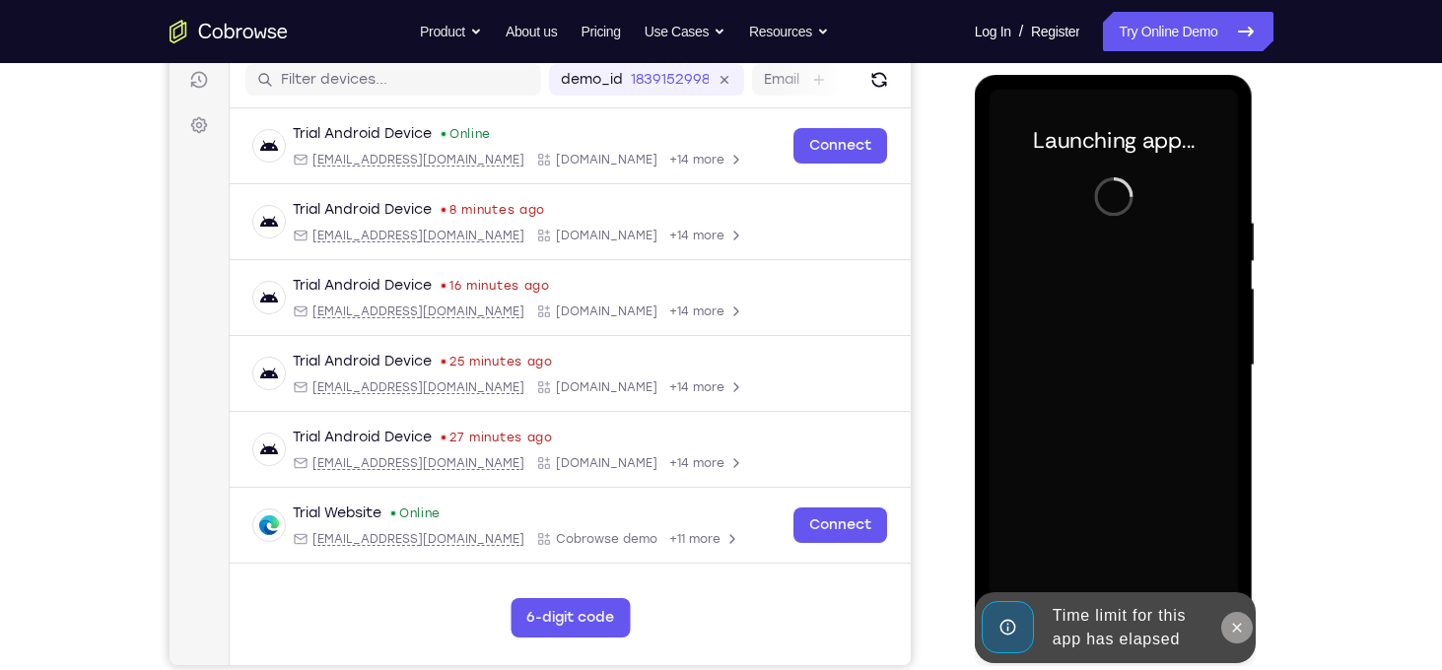
click at [1239, 635] on button at bounding box center [1237, 628] width 32 height 32
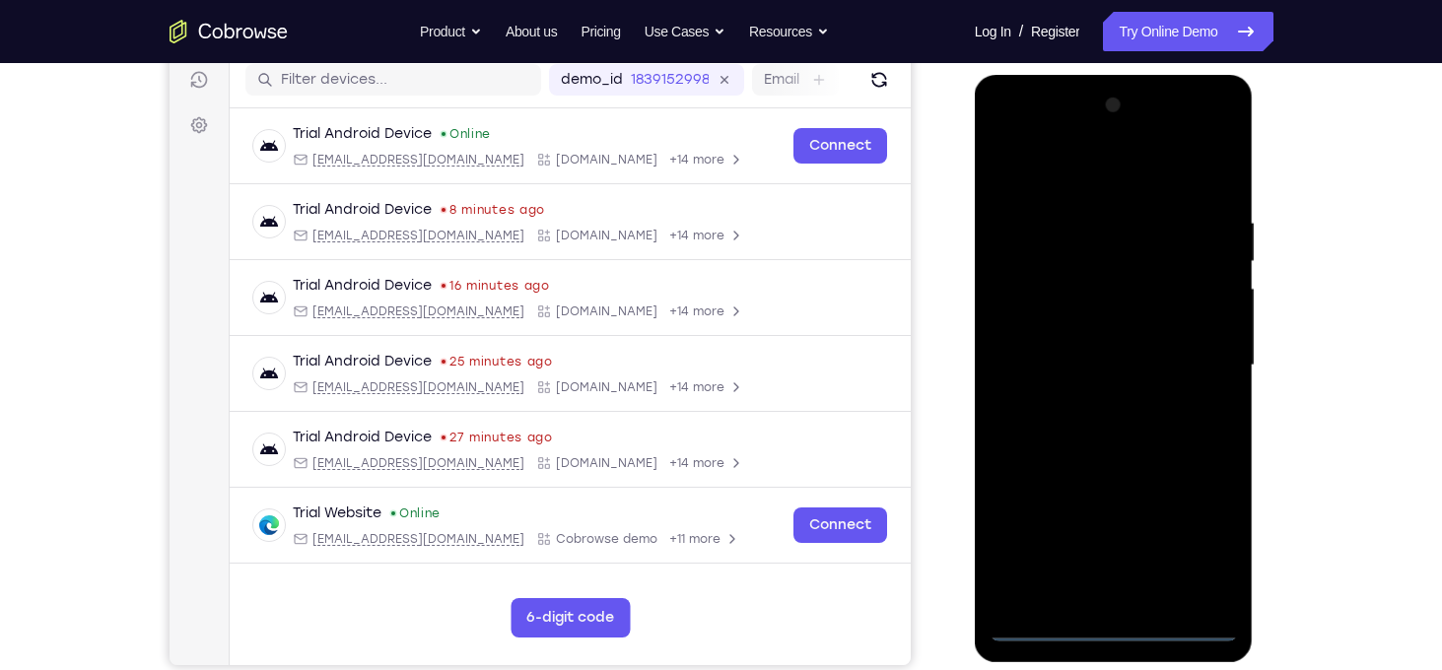
click at [1112, 627] on div at bounding box center [1113, 366] width 248 height 552
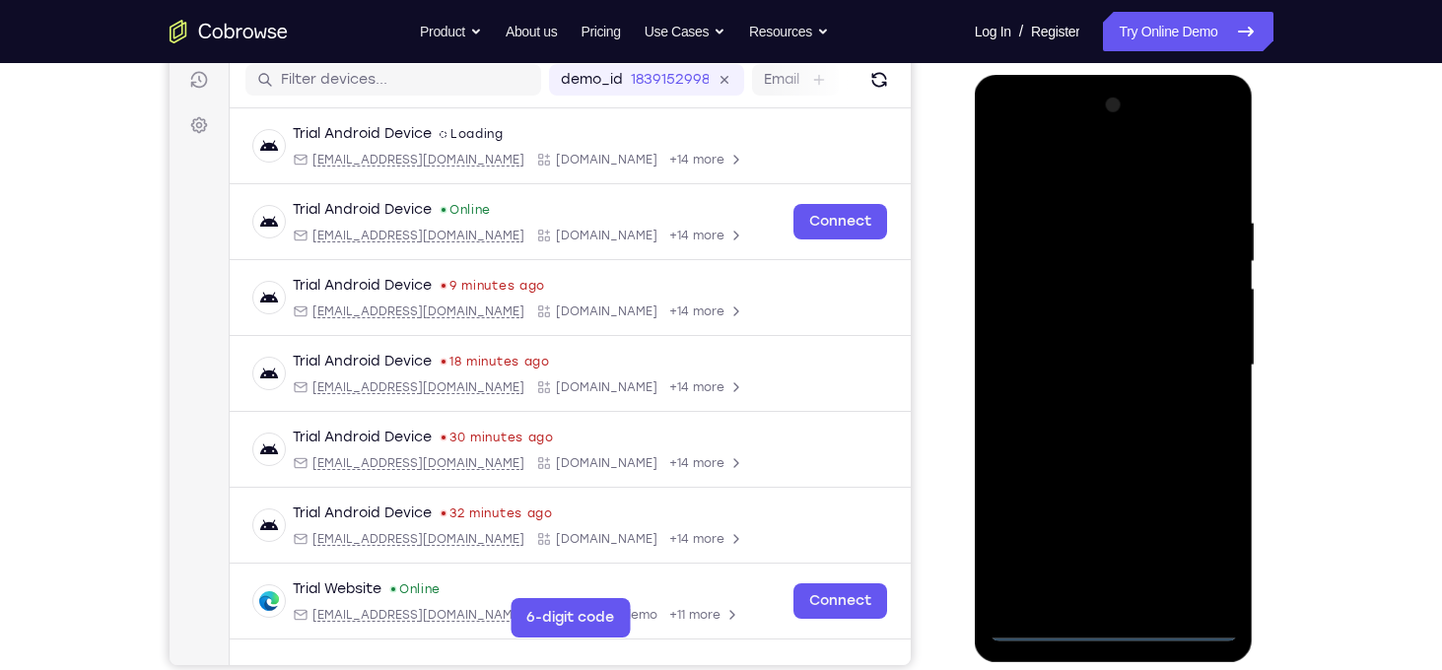
click at [1205, 525] on div at bounding box center [1113, 366] width 248 height 552
click at [1040, 163] on div at bounding box center [1113, 366] width 248 height 552
click at [1198, 350] on div at bounding box center [1113, 366] width 248 height 552
click at [1094, 398] on div at bounding box center [1113, 366] width 248 height 552
click at [1144, 350] on div at bounding box center [1113, 366] width 248 height 552
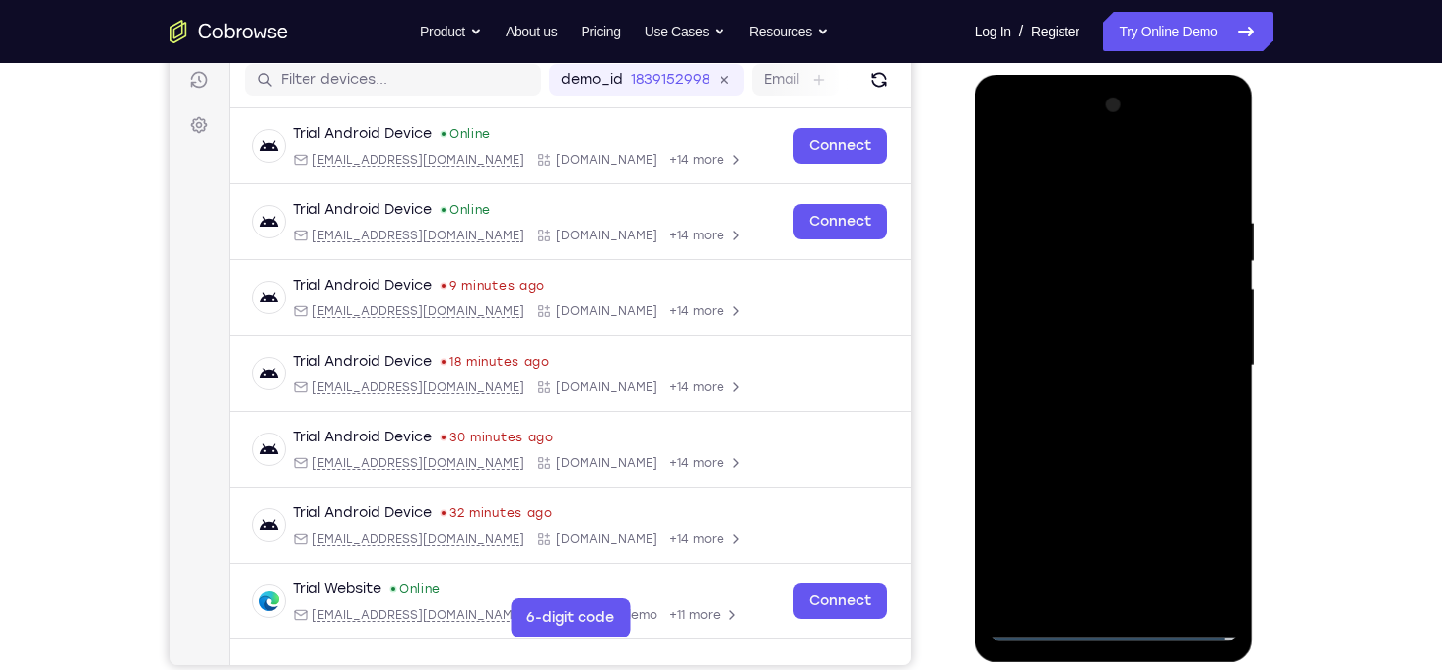
click at [1120, 329] on div at bounding box center [1113, 366] width 248 height 552
click at [1136, 367] on div at bounding box center [1113, 366] width 248 height 552
click at [1136, 453] on div at bounding box center [1113, 366] width 248 height 552
click at [1157, 596] on div at bounding box center [1113, 366] width 248 height 552
click at [1133, 477] on div at bounding box center [1113, 366] width 248 height 552
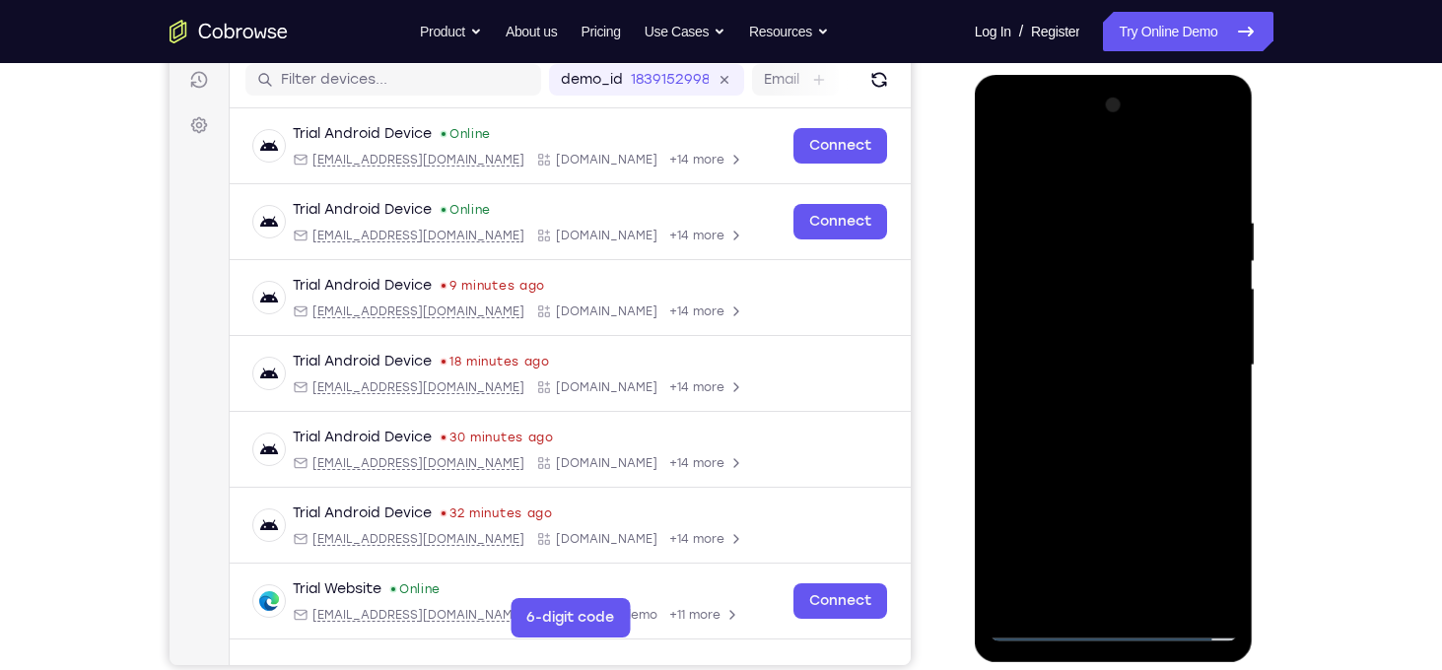
click at [1101, 315] on div at bounding box center [1113, 366] width 248 height 552
click at [1107, 398] on div at bounding box center [1113, 366] width 248 height 552
click at [1134, 393] on div at bounding box center [1113, 366] width 248 height 552
click at [1179, 382] on div at bounding box center [1113, 366] width 248 height 552
click at [1107, 316] on div at bounding box center [1113, 366] width 248 height 552
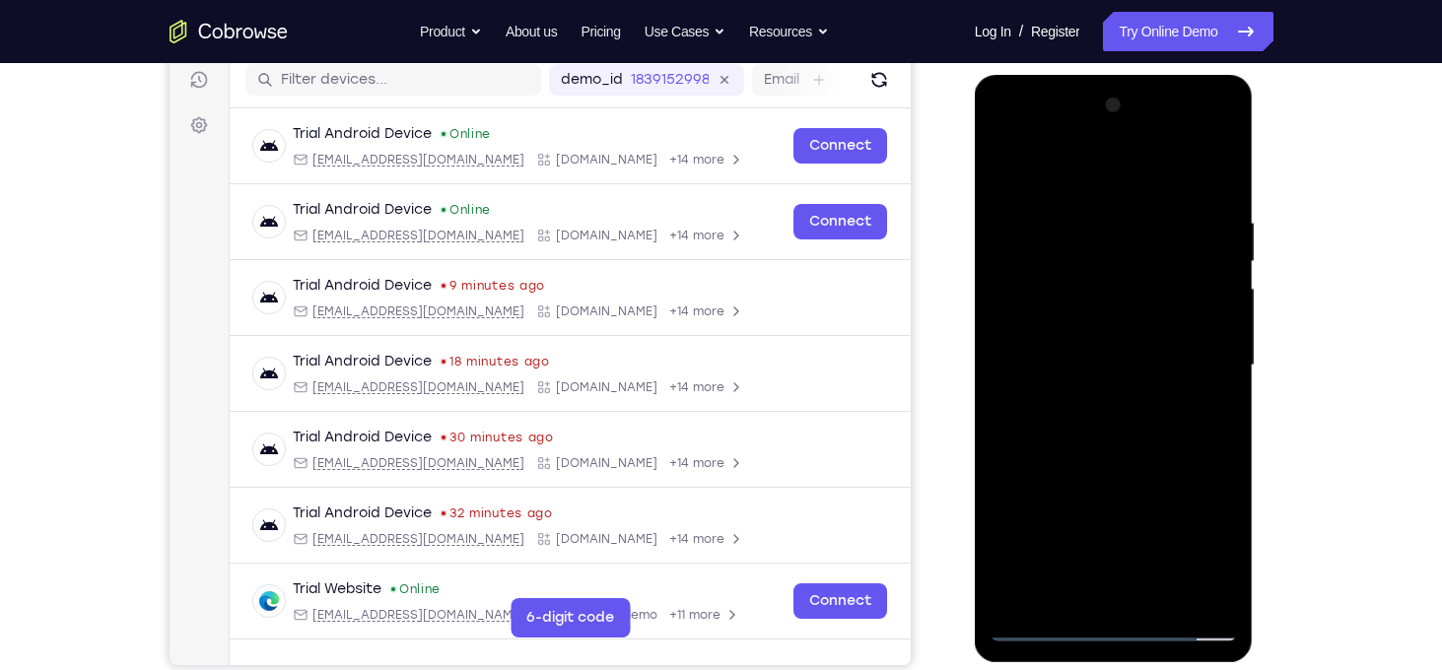
click at [1154, 486] on div at bounding box center [1113, 366] width 248 height 552
drag, startPoint x: 1033, startPoint y: 184, endPoint x: 1003, endPoint y: 63, distance: 124.7
click at [1003, 75] on html "Online web based iOS Simulators and Android Emulators. Run iPhone, iPad, Mobile…" at bounding box center [1114, 370] width 281 height 591
click at [1065, 582] on div at bounding box center [1113, 366] width 248 height 552
drag, startPoint x: 1174, startPoint y: 555, endPoint x: 2221, endPoint y: 101, distance: 1141.2
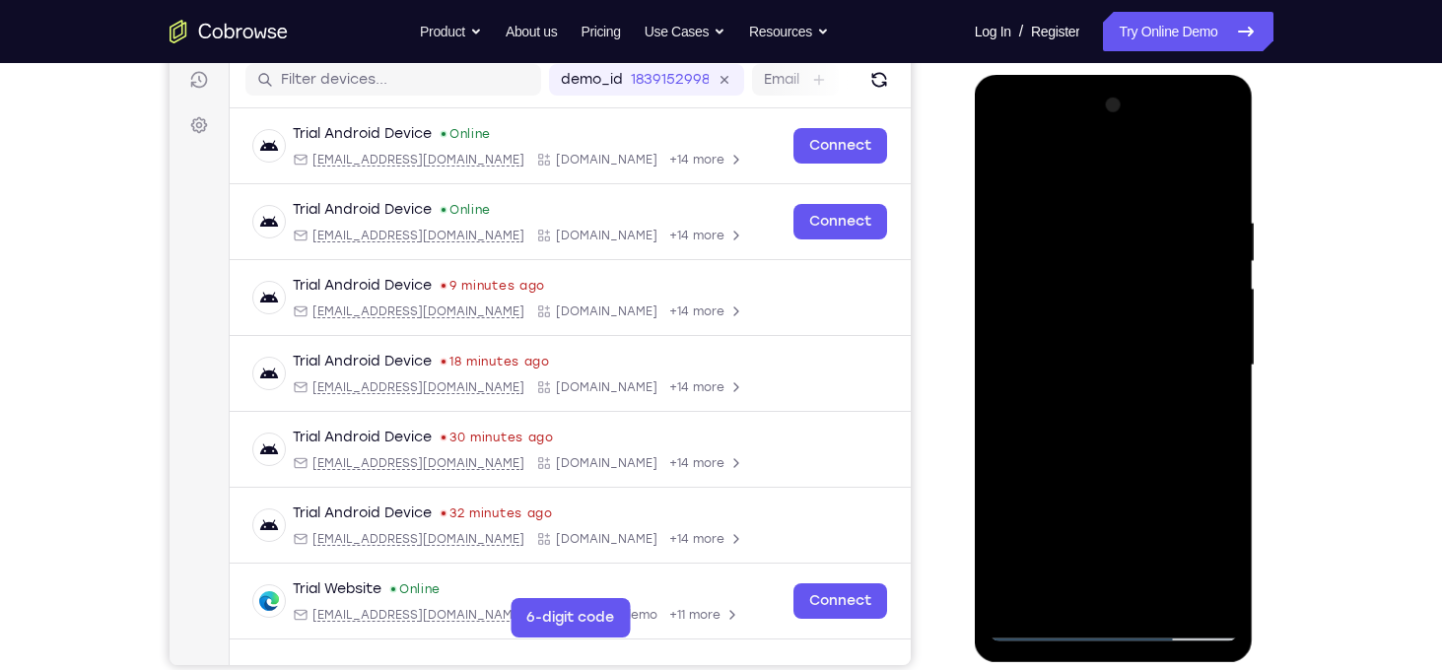
click at [1246, 75] on html "Online web based iOS Simulators and Android Emulators. Run iPhone, iPad, Mobile…" at bounding box center [1114, 370] width 281 height 591
drag, startPoint x: 1057, startPoint y: 491, endPoint x: 1095, endPoint y: 327, distance: 167.8
click at [1095, 327] on div at bounding box center [1113, 366] width 248 height 552
drag, startPoint x: 1042, startPoint y: 472, endPoint x: 1053, endPoint y: 552, distance: 80.5
click at [1053, 552] on div at bounding box center [1113, 366] width 248 height 552
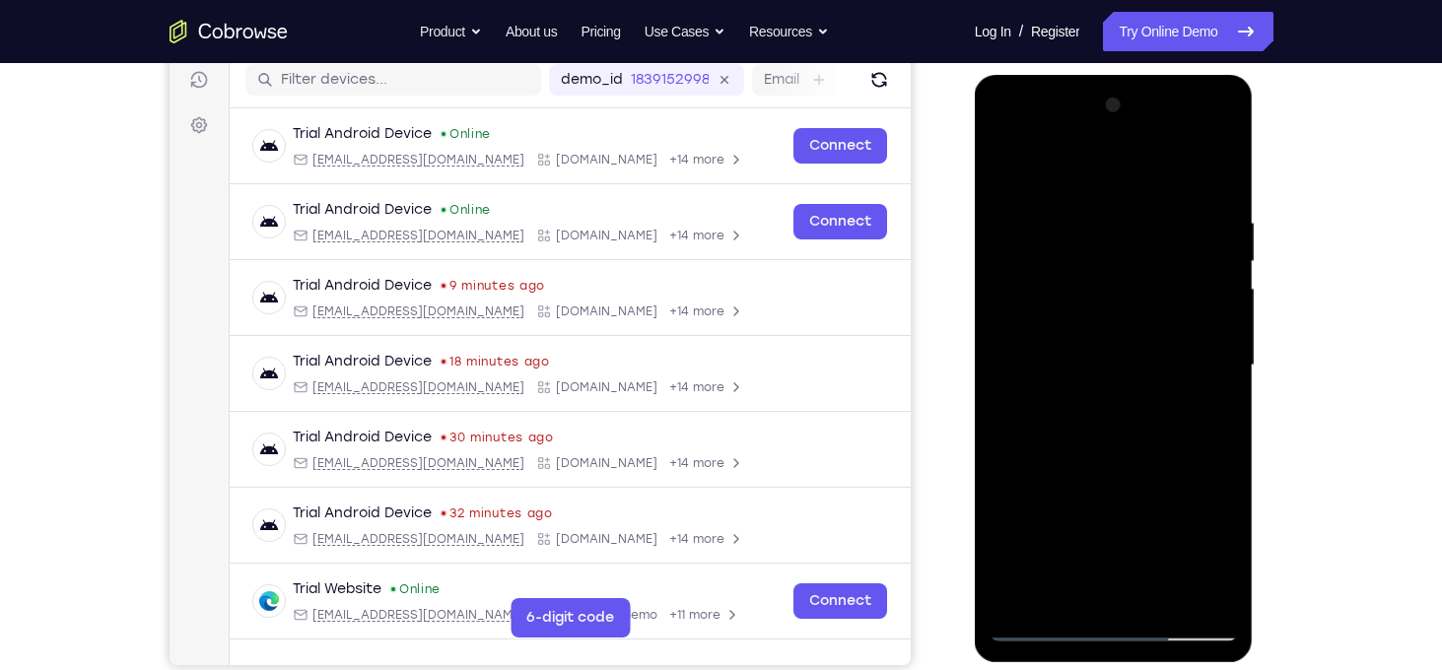
click at [1011, 493] on div at bounding box center [1113, 366] width 248 height 552
click at [1014, 178] on div at bounding box center [1113, 366] width 248 height 552
click at [1063, 314] on div at bounding box center [1113, 366] width 248 height 552
click at [1120, 514] on div at bounding box center [1113, 366] width 248 height 552
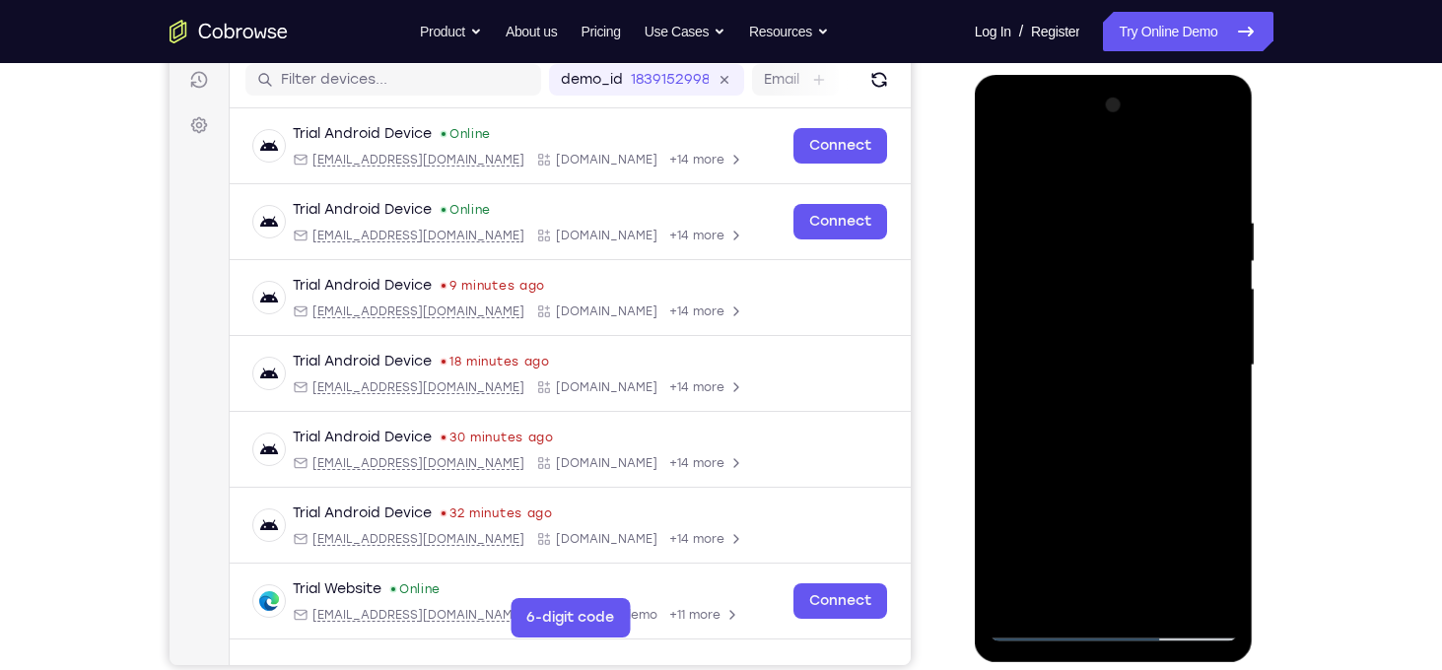
click at [1205, 520] on div at bounding box center [1113, 366] width 248 height 552
click at [1064, 597] on div at bounding box center [1113, 366] width 248 height 552
click at [1013, 479] on div at bounding box center [1113, 366] width 248 height 552
click at [1147, 362] on div at bounding box center [1113, 366] width 248 height 552
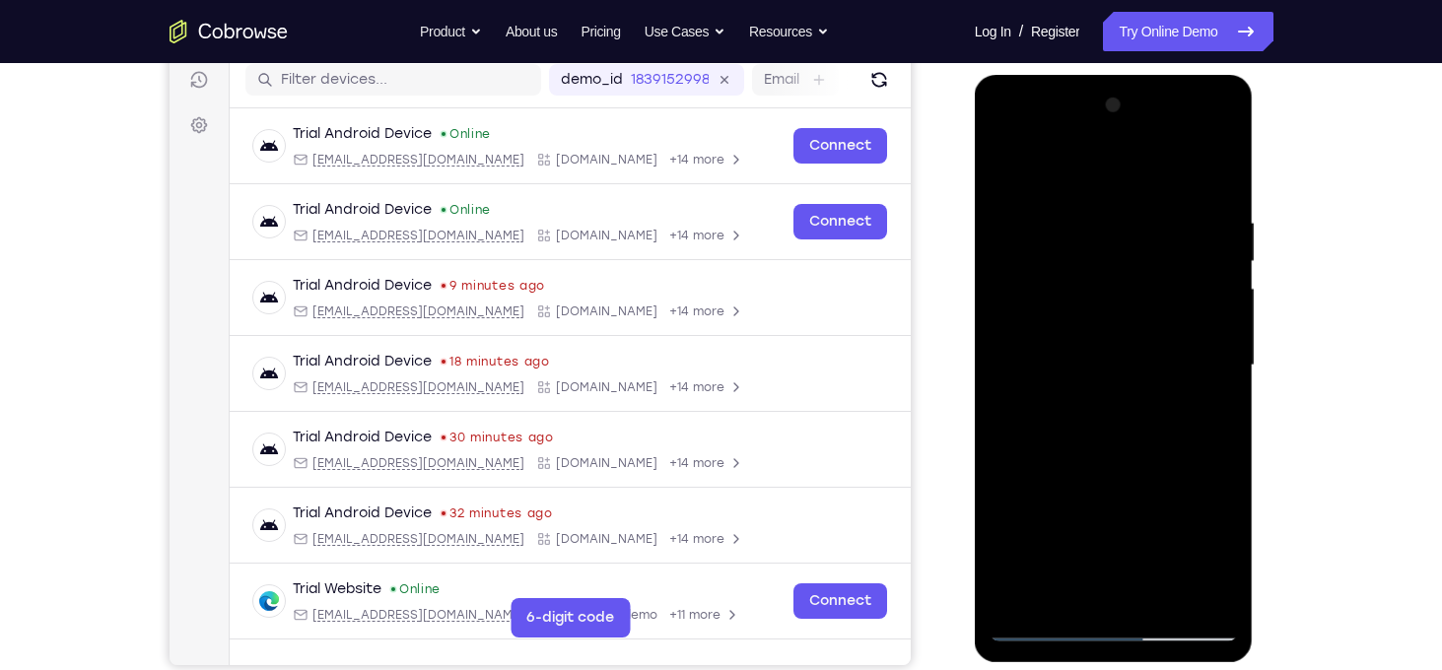
click at [1085, 556] on div at bounding box center [1113, 366] width 248 height 552
